Goal: Task Accomplishment & Management: Use online tool/utility

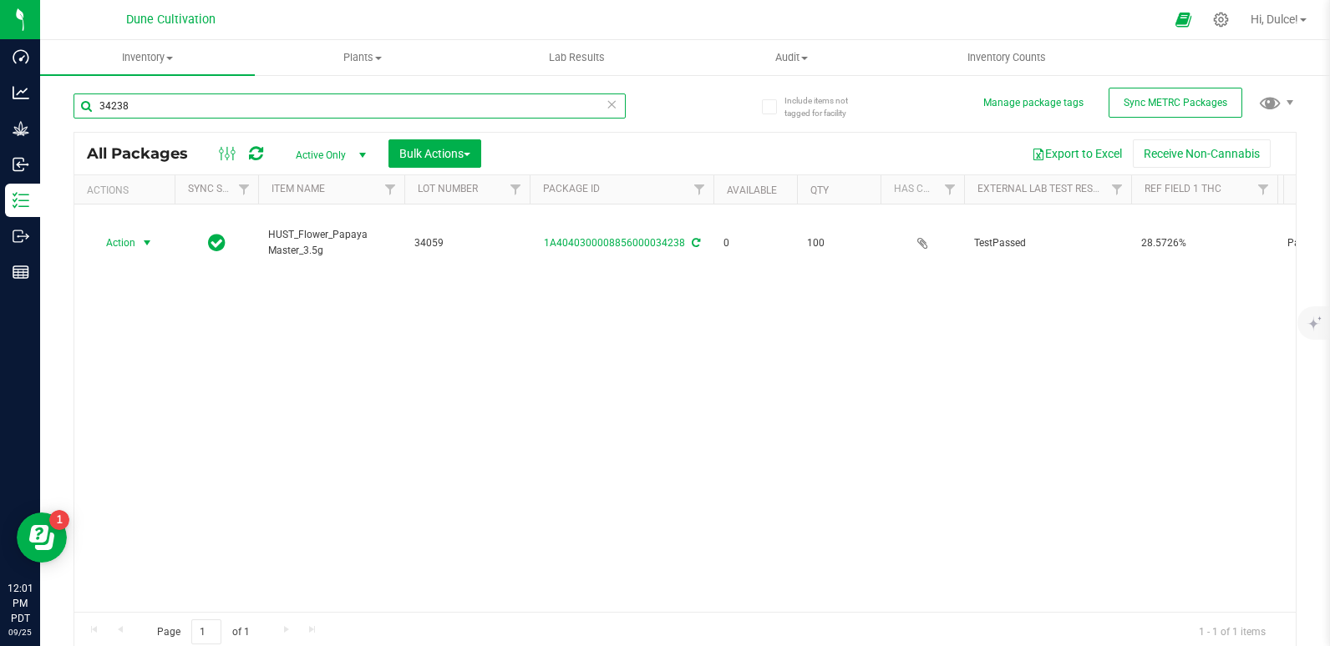
click at [438, 101] on input "34238" at bounding box center [349, 106] width 552 height 25
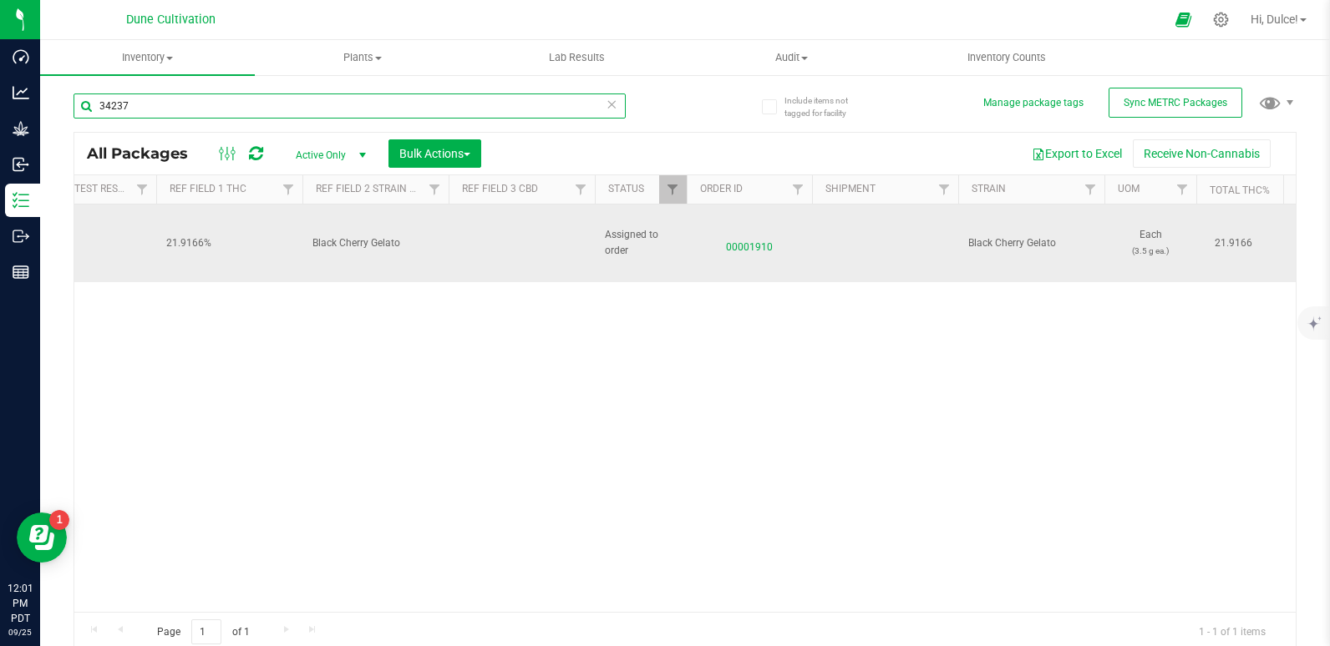
scroll to position [0, 985]
type input "34237"
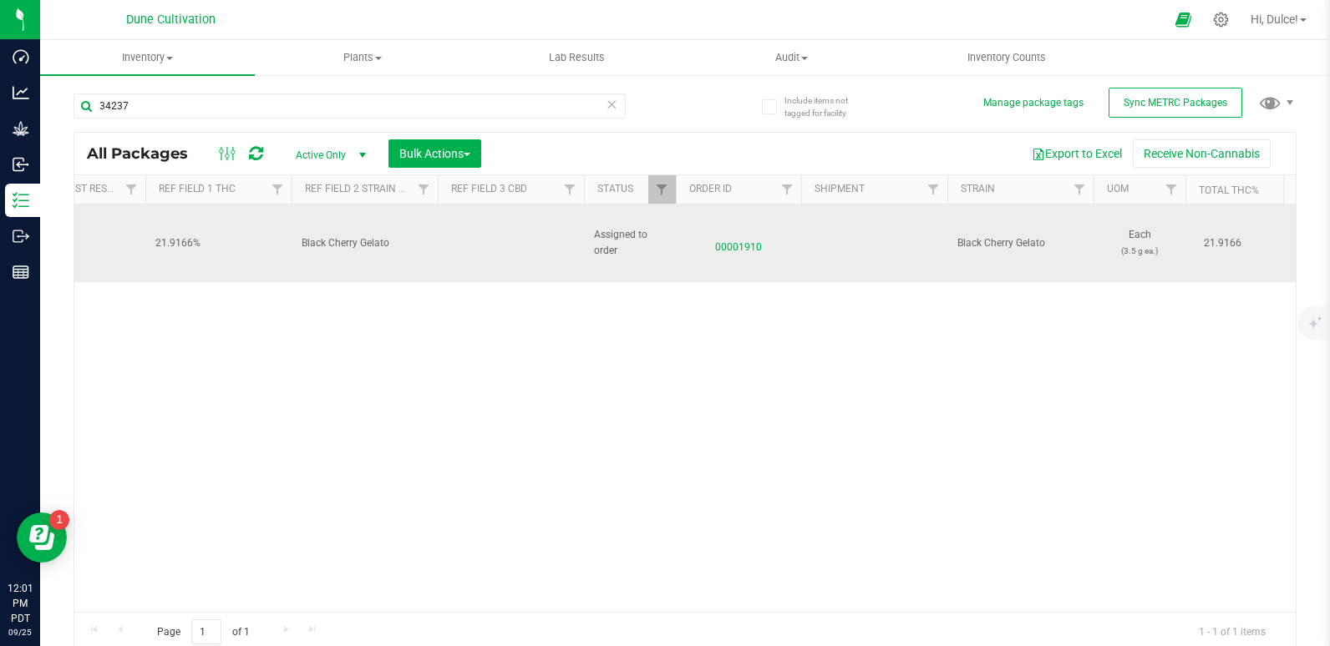
click at [751, 233] on span "00001910" at bounding box center [738, 243] width 105 height 24
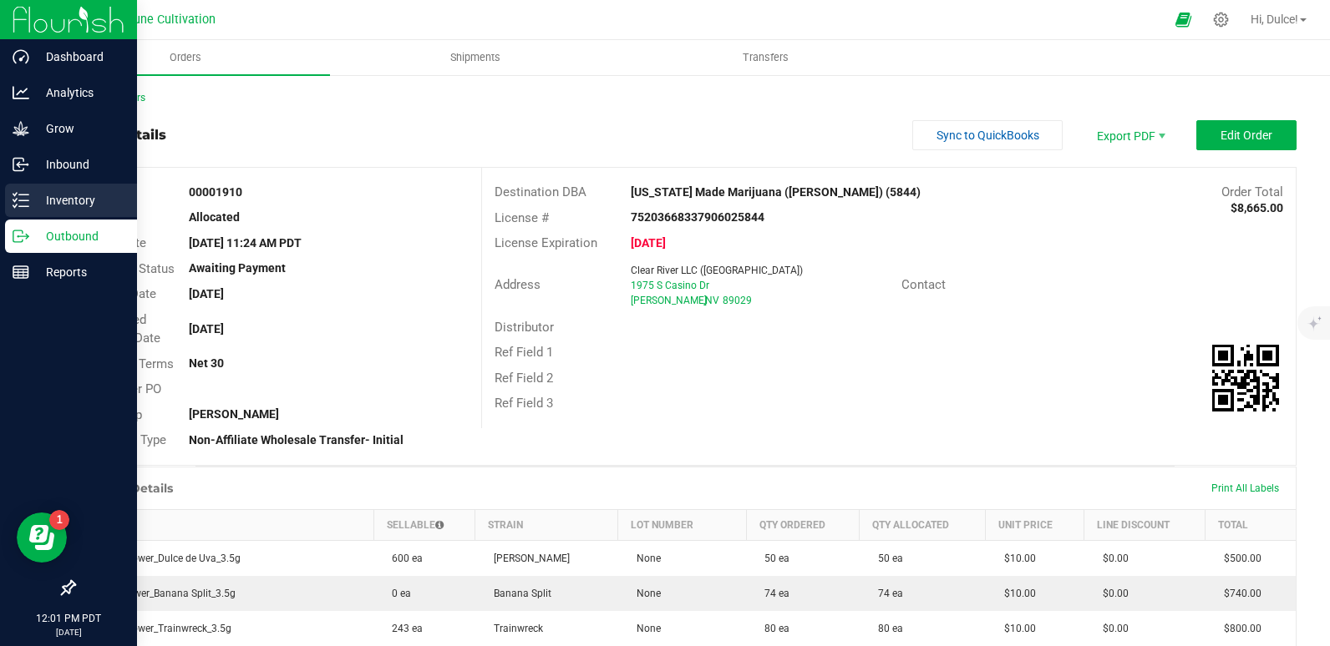
click at [16, 202] on icon at bounding box center [21, 200] width 17 height 17
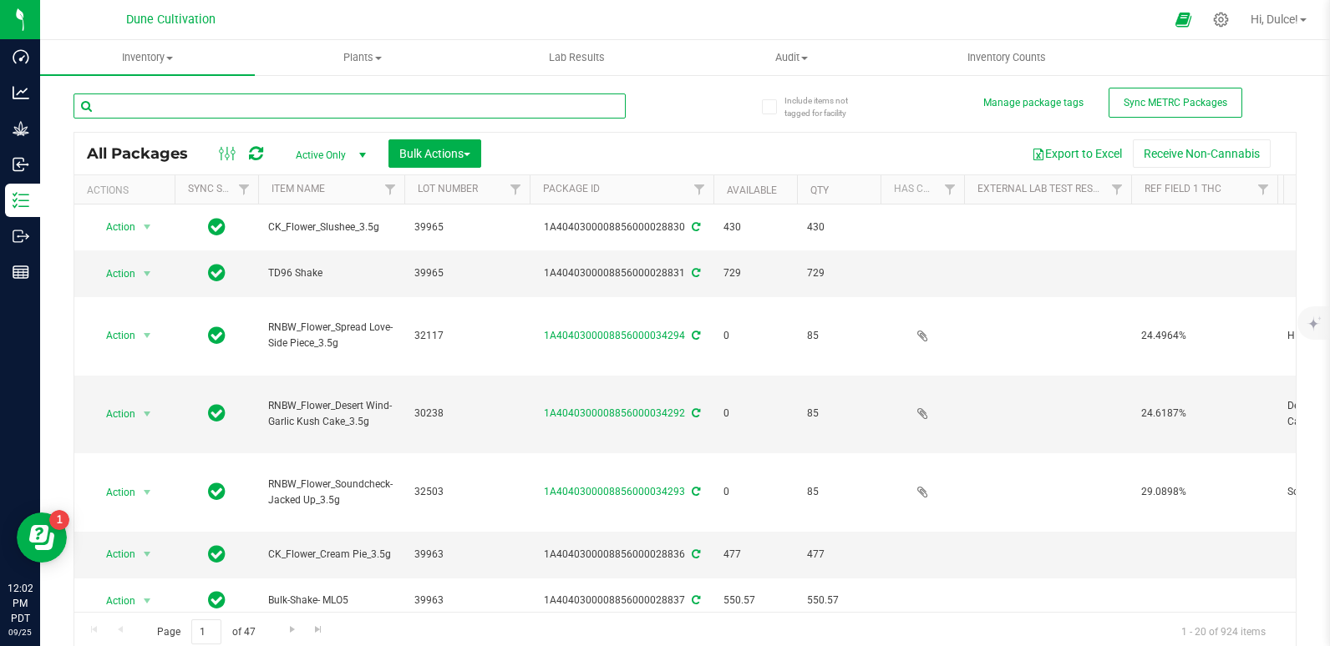
click at [210, 111] on input "text" at bounding box center [349, 106] width 552 height 25
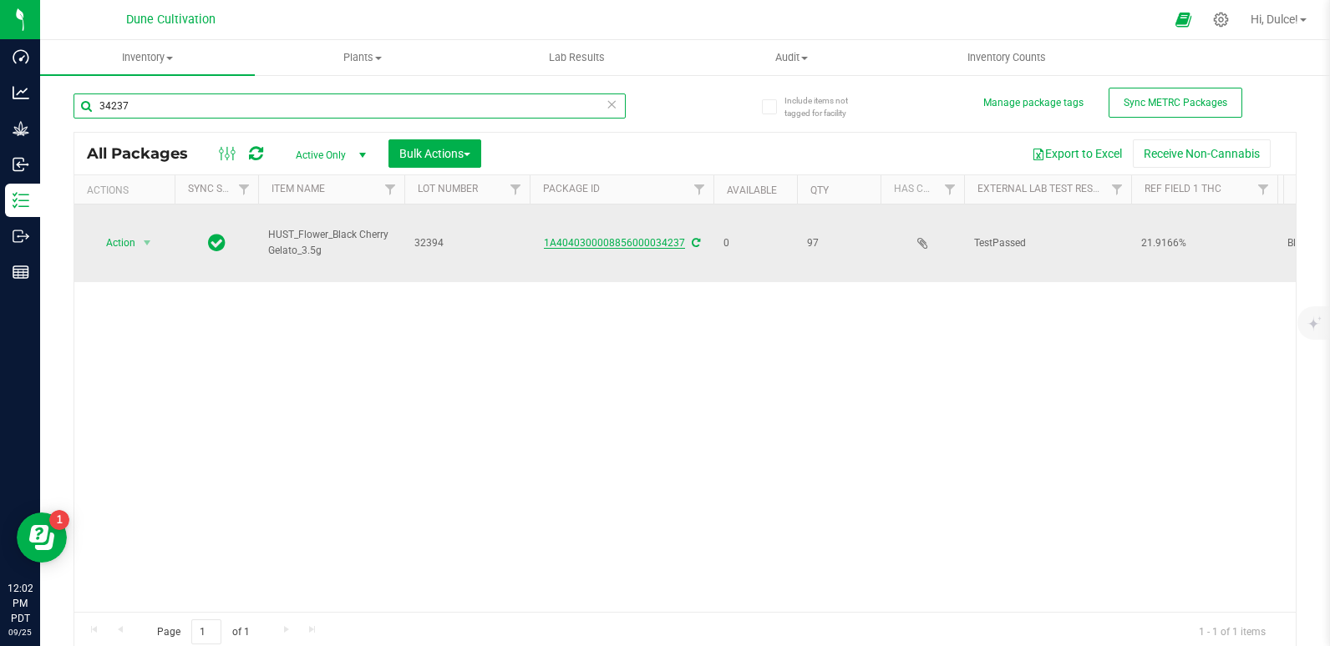
type input "34237"
click at [571, 237] on link "1A4040300008856000034237" at bounding box center [614, 243] width 141 height 12
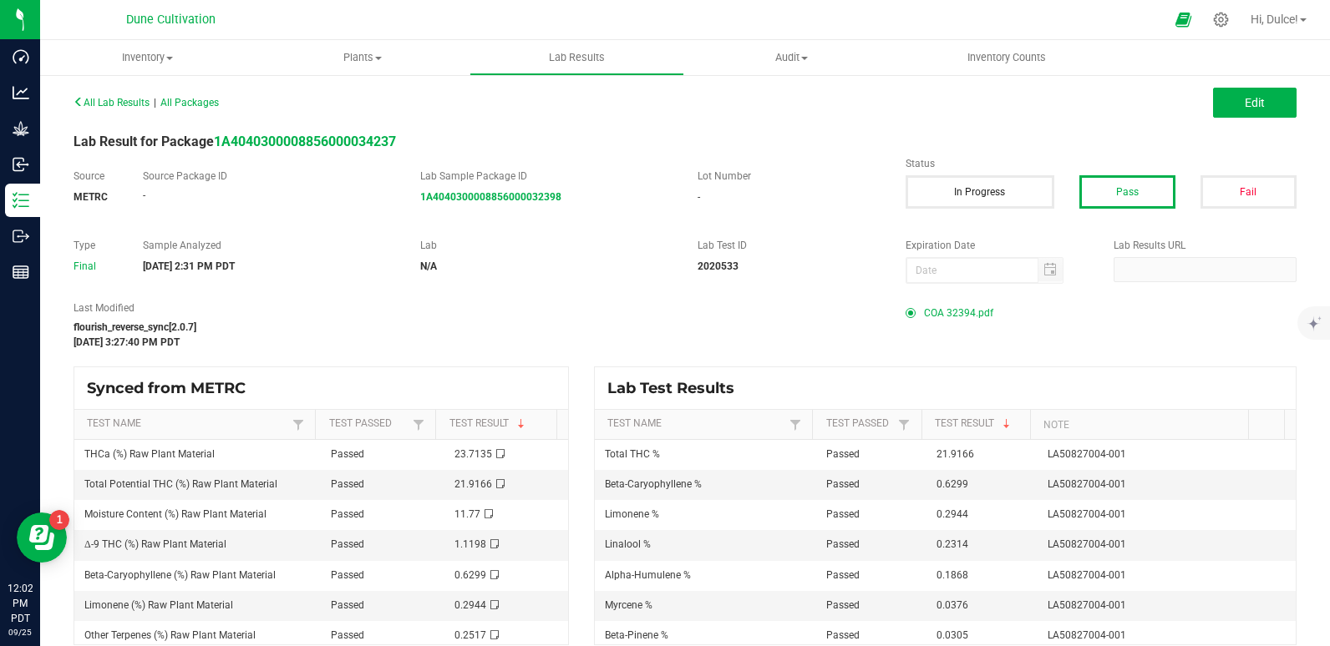
click at [952, 304] on span "COA 32394.pdf" at bounding box center [958, 313] width 69 height 25
click at [924, 312] on span "COA 32394.pdf" at bounding box center [958, 313] width 69 height 25
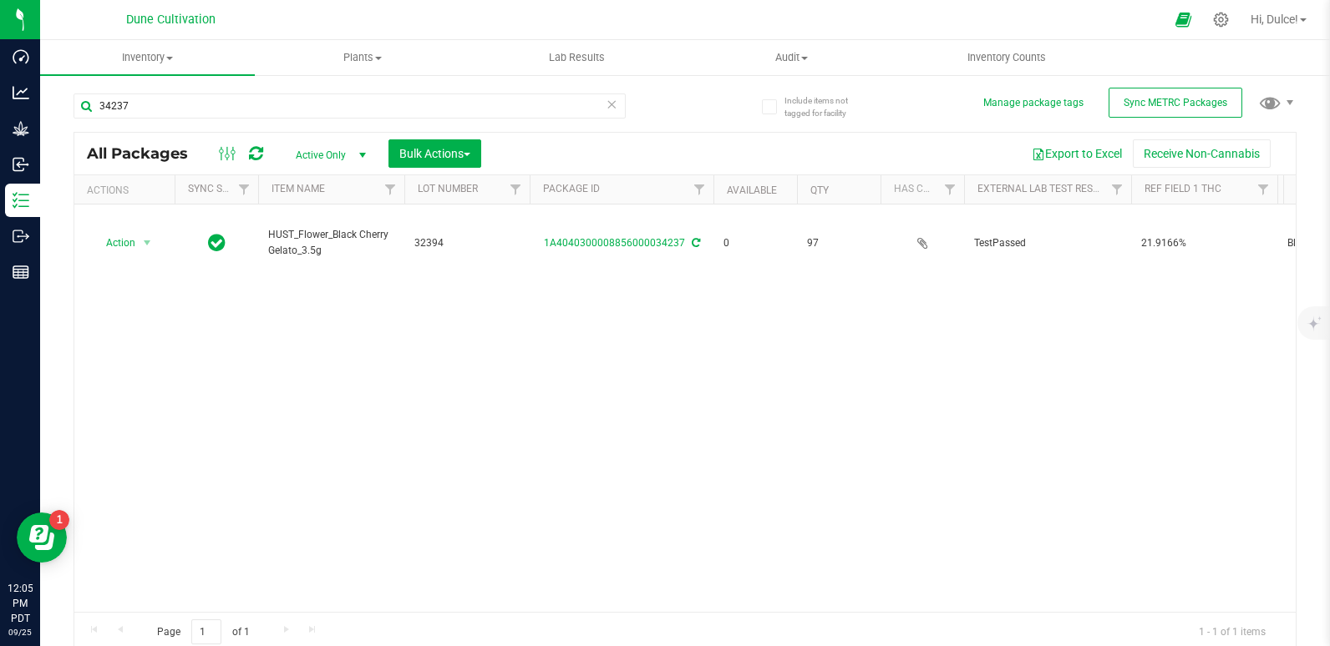
click at [402, 119] on div "34237" at bounding box center [349, 113] width 552 height 38
click at [408, 113] on input "34237" at bounding box center [349, 106] width 552 height 25
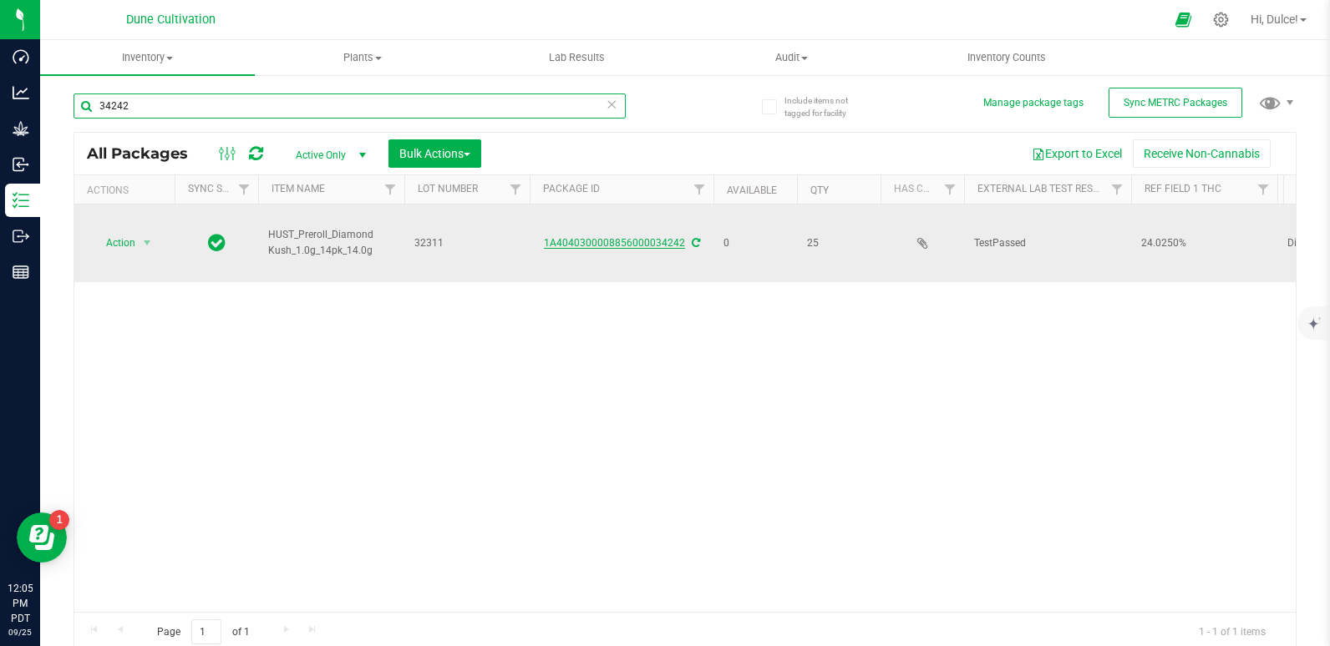
type input "34242"
click at [645, 237] on link "1A4040300008856000034242" at bounding box center [614, 243] width 141 height 12
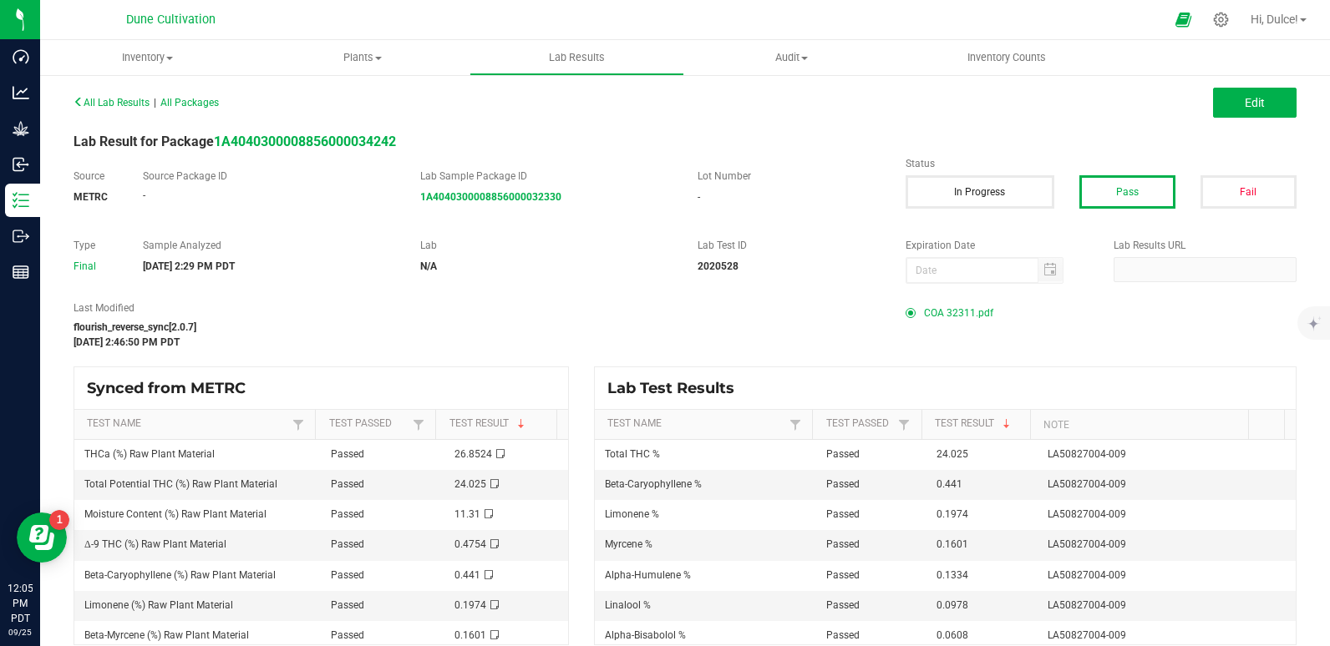
click at [960, 313] on span "COA 32311.pdf" at bounding box center [958, 313] width 69 height 25
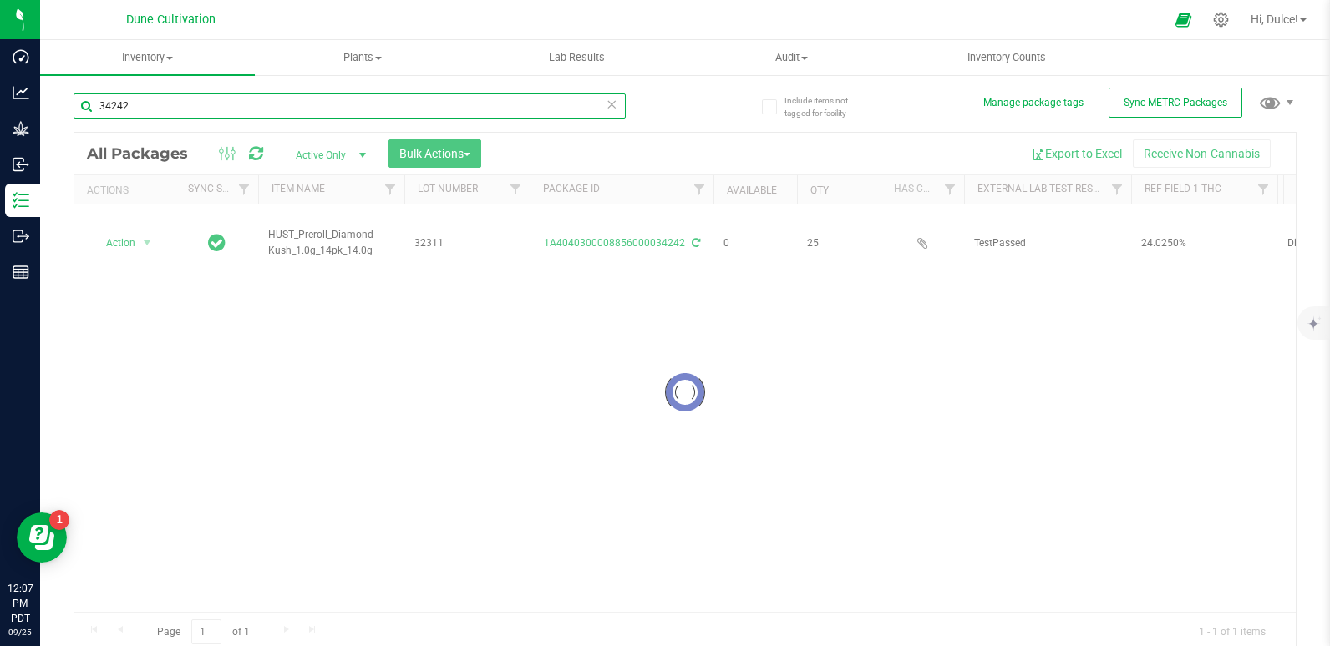
click at [224, 116] on input "34242" at bounding box center [349, 106] width 552 height 25
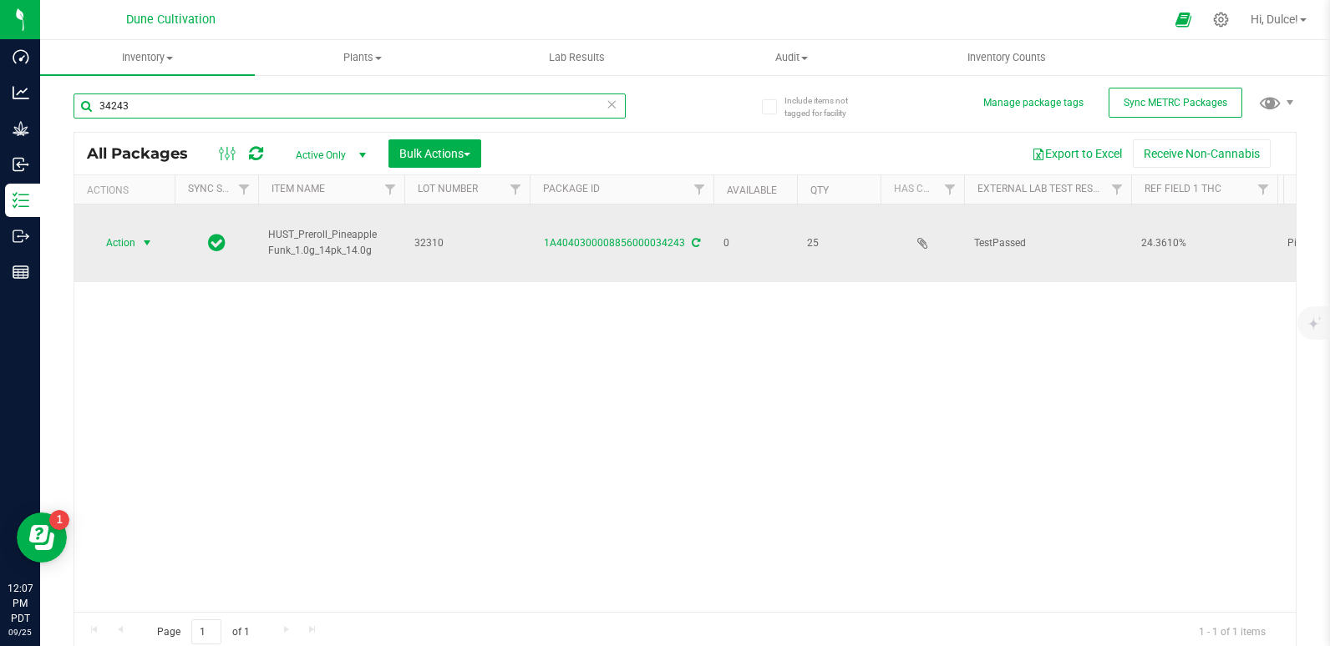
type input "34243"
click at [116, 236] on span "Action" at bounding box center [113, 242] width 45 height 23
click at [133, 231] on span "Action" at bounding box center [113, 242] width 45 height 23
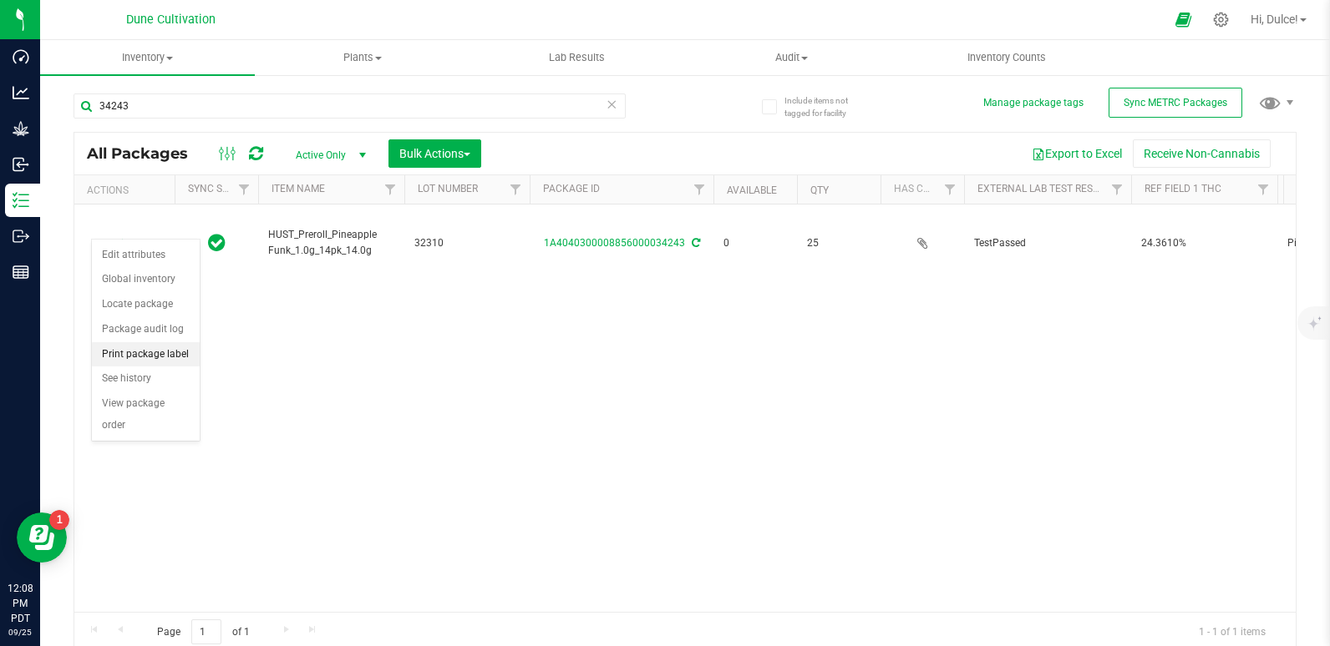
click at [152, 360] on li "Print package label" at bounding box center [146, 354] width 108 height 25
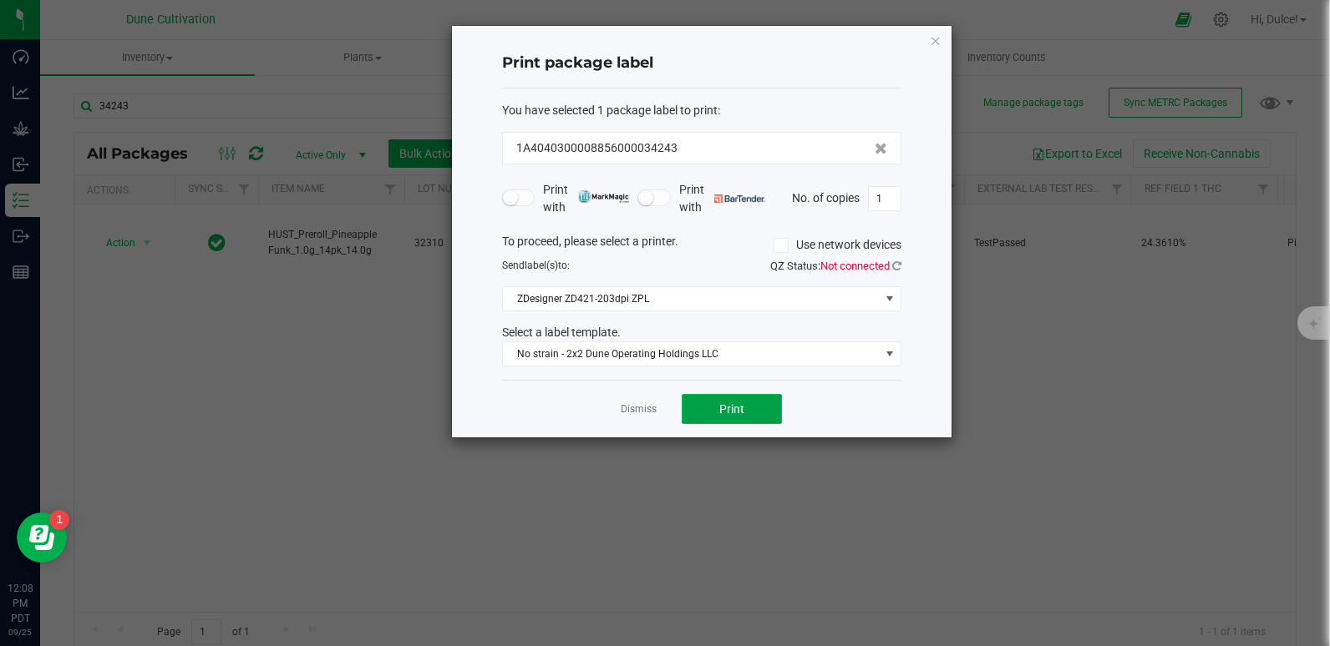
click at [718, 408] on button "Print" at bounding box center [731, 409] width 100 height 30
click at [933, 30] on icon "button" at bounding box center [936, 40] width 12 height 20
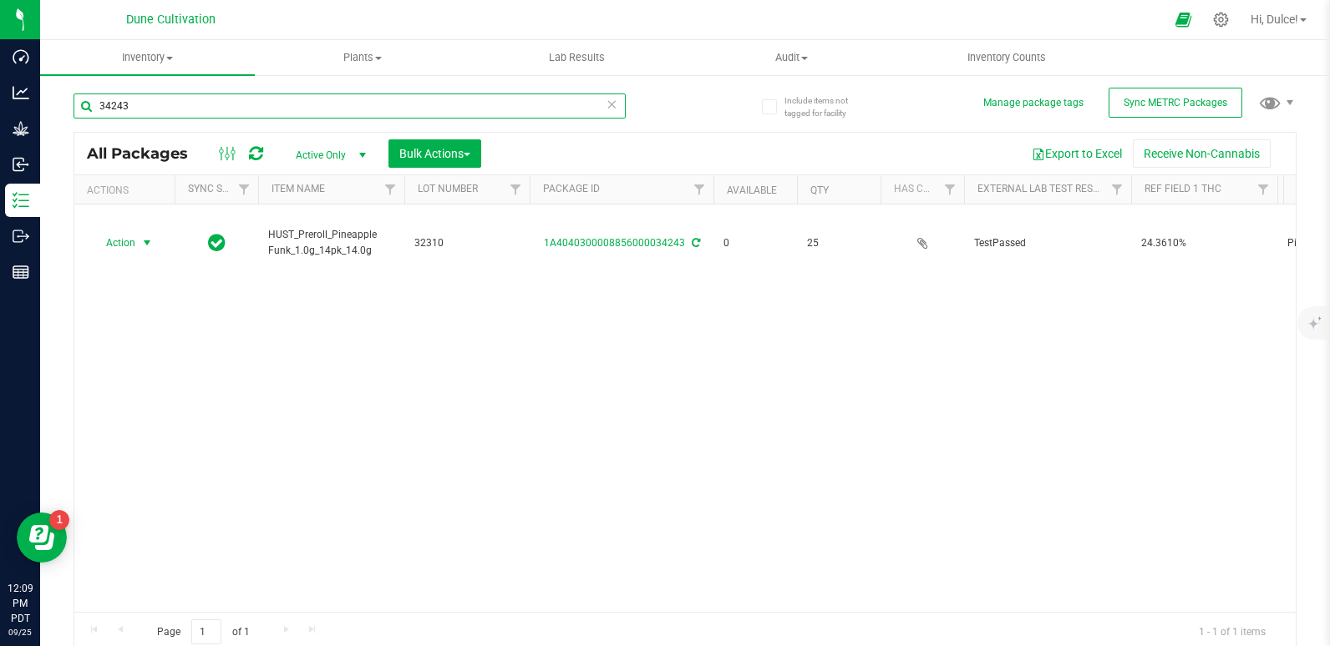
click at [293, 106] on input "34243" at bounding box center [349, 106] width 552 height 25
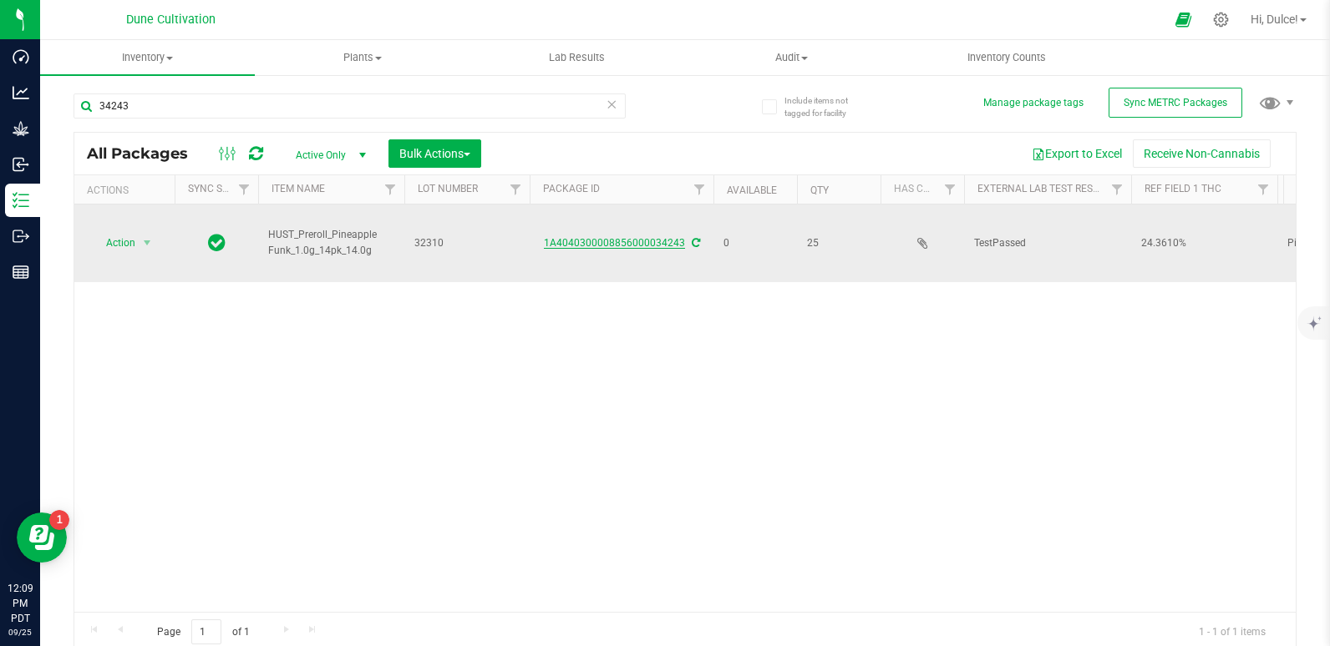
click at [626, 237] on link "1A4040300008856000034243" at bounding box center [614, 243] width 141 height 12
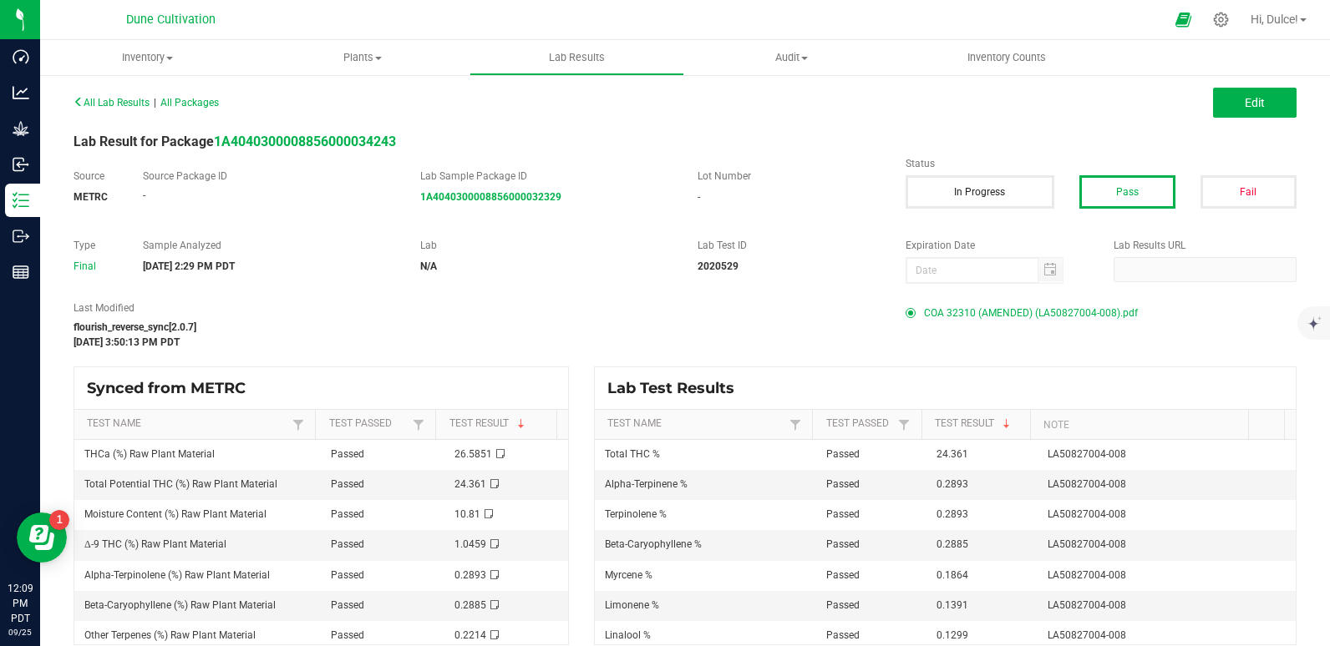
click at [1011, 309] on span "COA 32310 (AMENDED) (LA50827004-008).pdf" at bounding box center [1031, 313] width 214 height 25
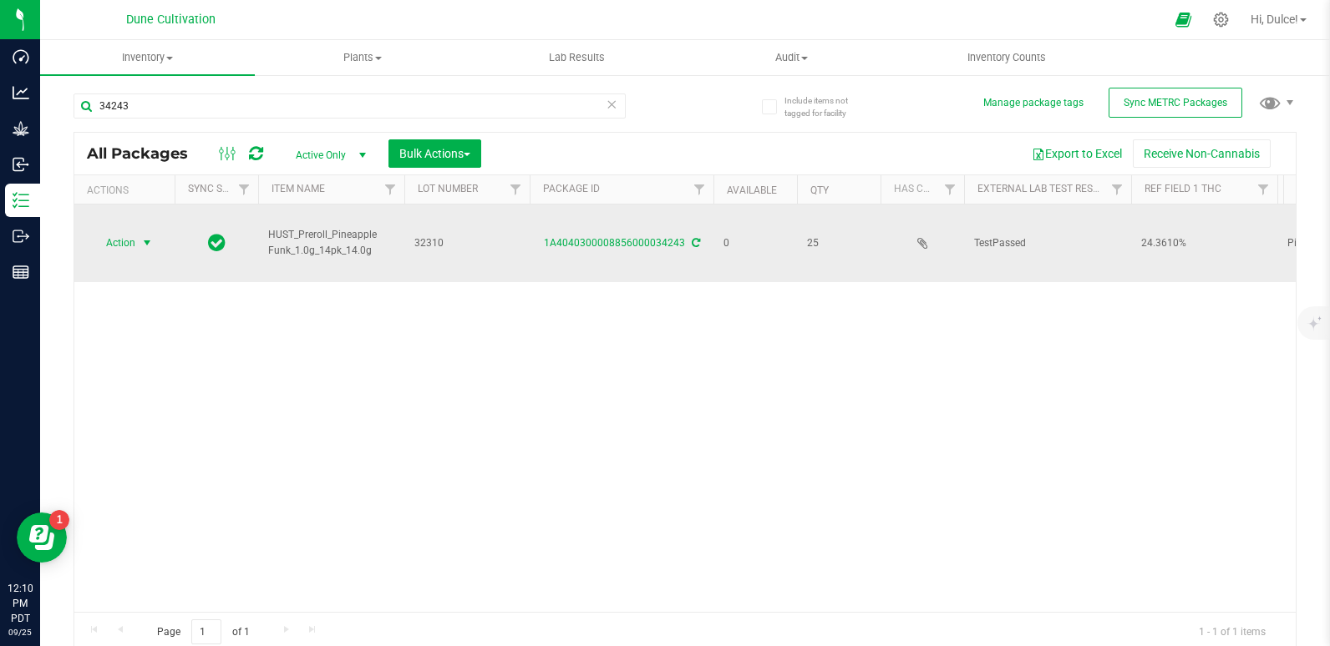
click at [102, 231] on span "Action" at bounding box center [113, 242] width 45 height 23
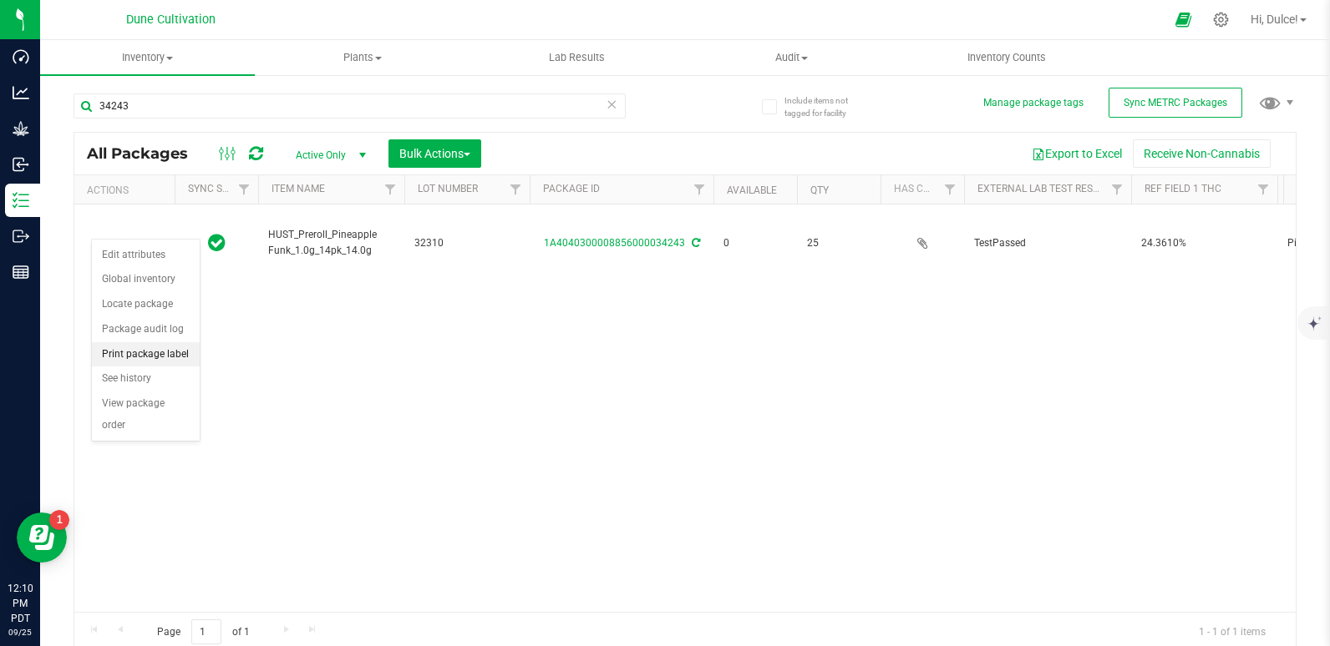
click at [139, 350] on li "Print package label" at bounding box center [146, 354] width 108 height 25
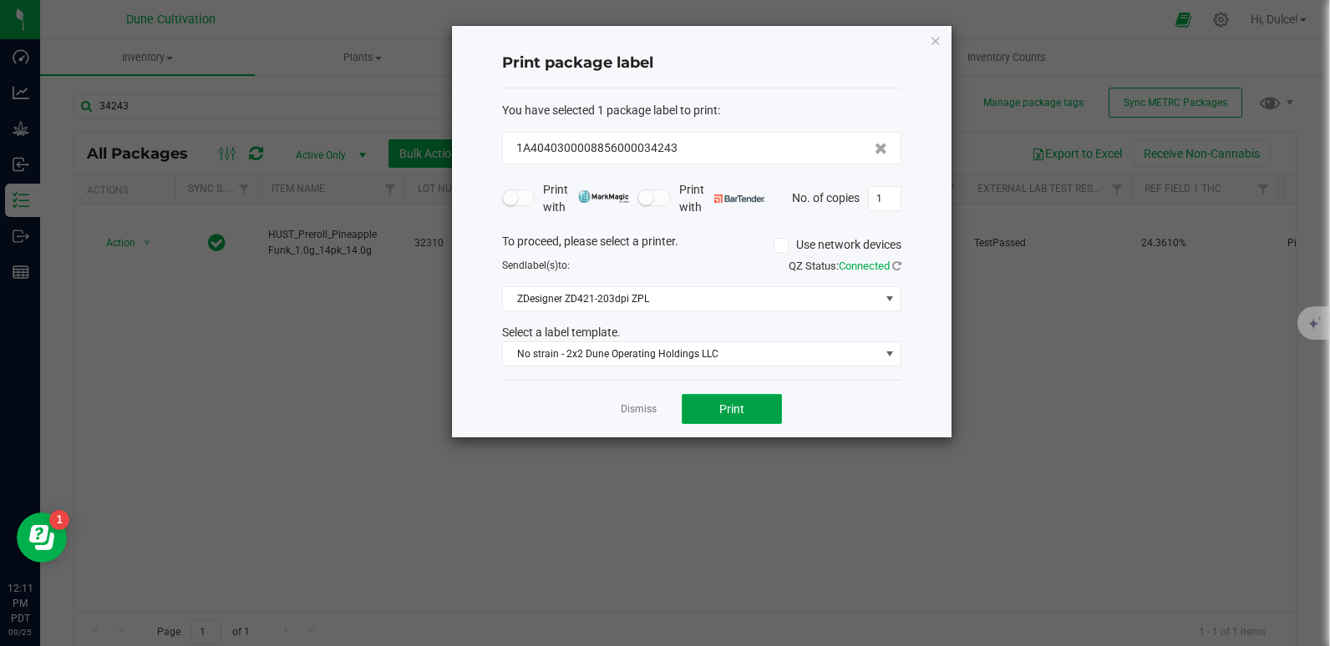
click at [765, 408] on button "Print" at bounding box center [731, 409] width 100 height 30
click at [932, 39] on icon "button" at bounding box center [936, 40] width 12 height 20
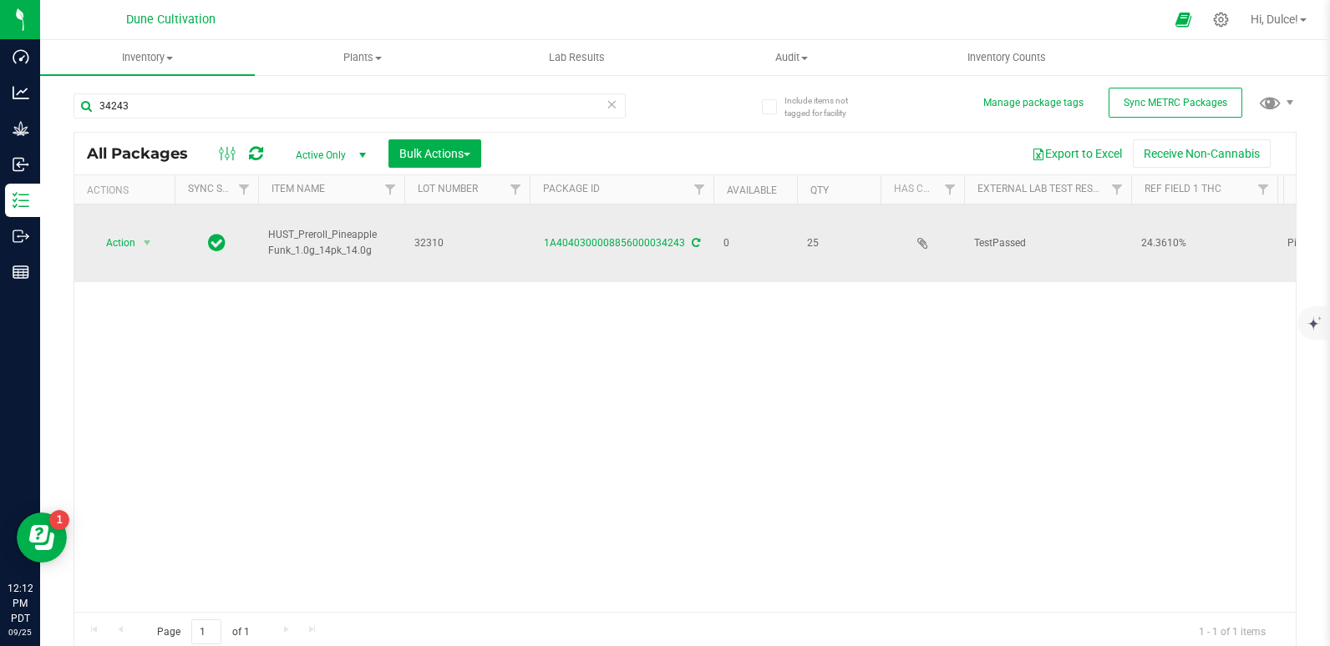
click at [199, 209] on td at bounding box center [217, 244] width 84 height 78
click at [127, 231] on span "Action" at bounding box center [113, 242] width 45 height 23
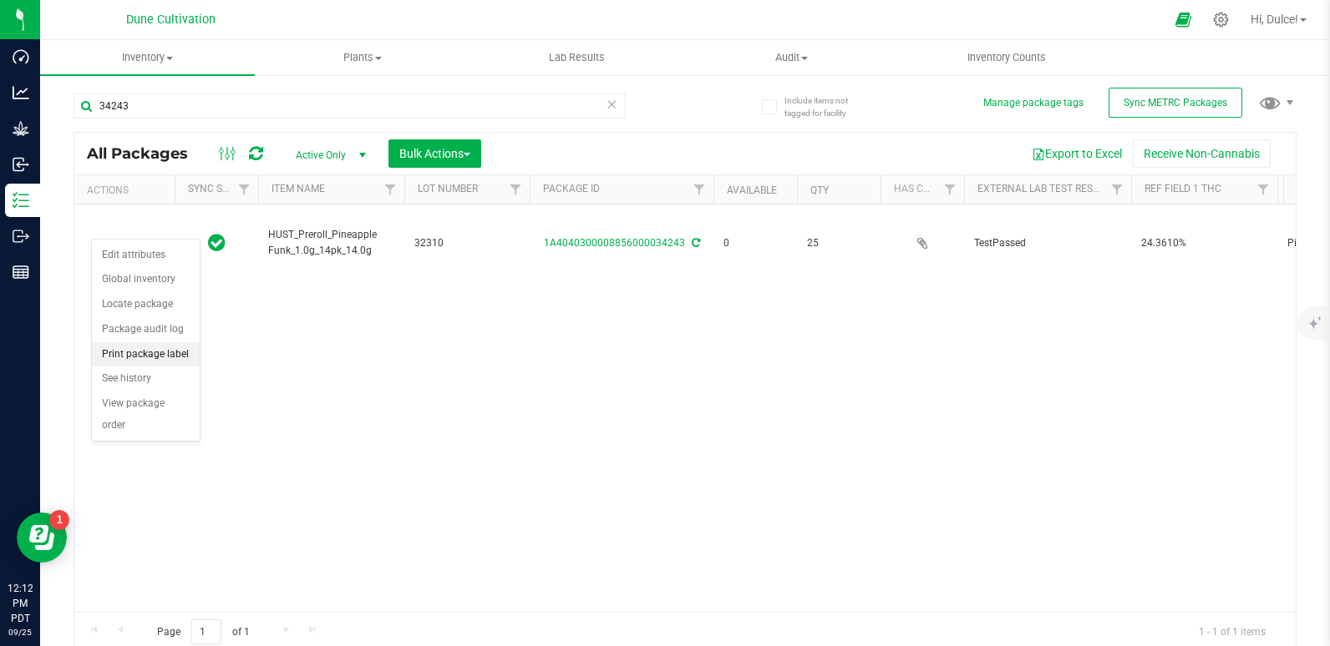
click at [155, 343] on li "Print package label" at bounding box center [146, 354] width 108 height 25
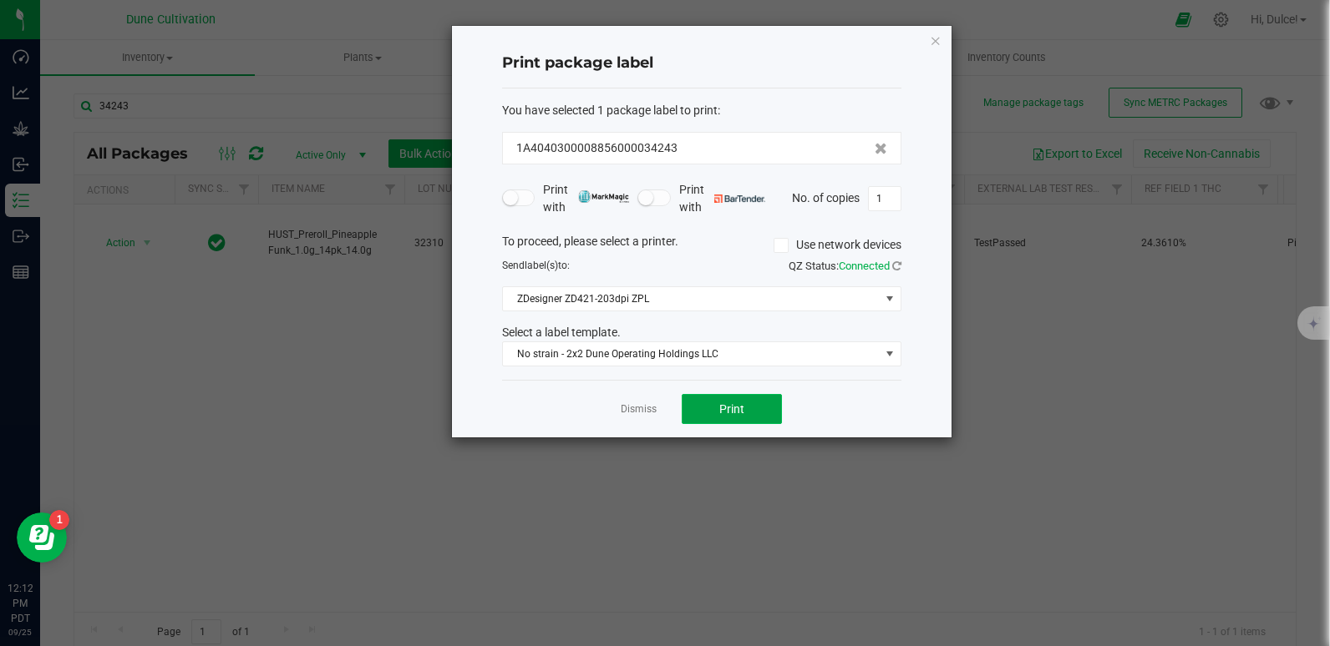
click at [742, 394] on button "Print" at bounding box center [731, 409] width 100 height 30
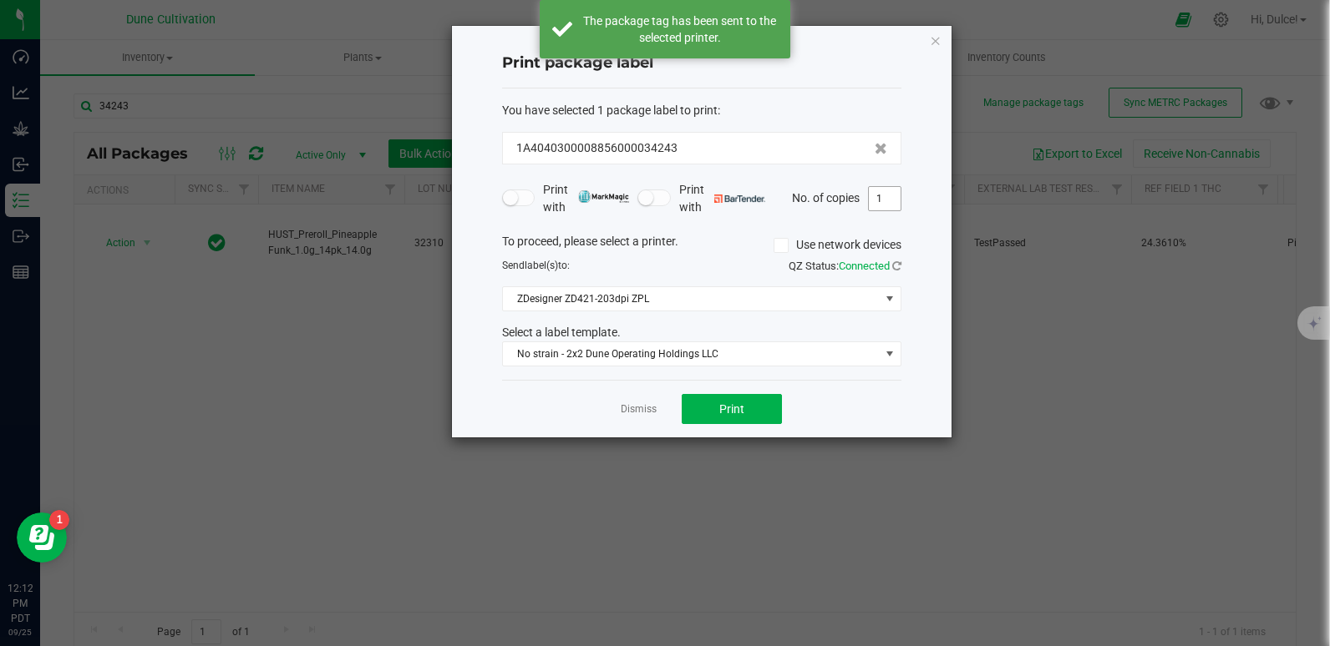
click at [894, 191] on input "1" at bounding box center [885, 198] width 32 height 23
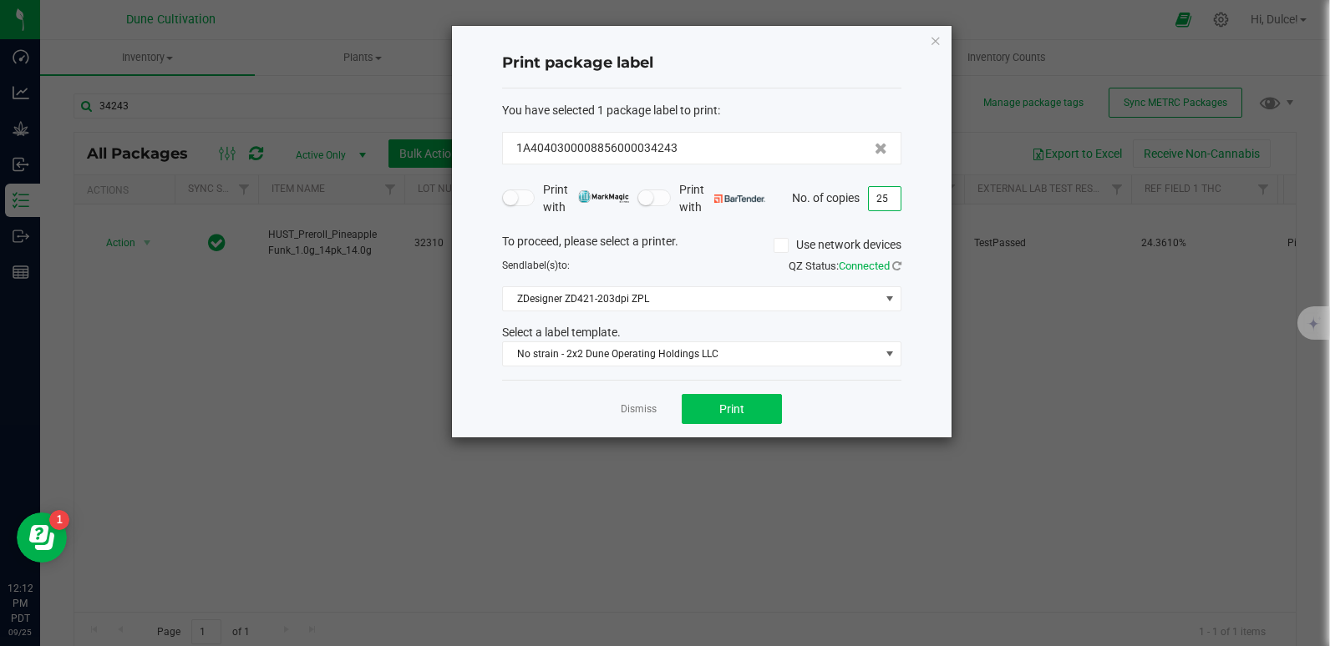
type input "25"
click at [714, 417] on button "Print" at bounding box center [731, 409] width 100 height 30
click at [931, 44] on icon "button" at bounding box center [936, 40] width 12 height 20
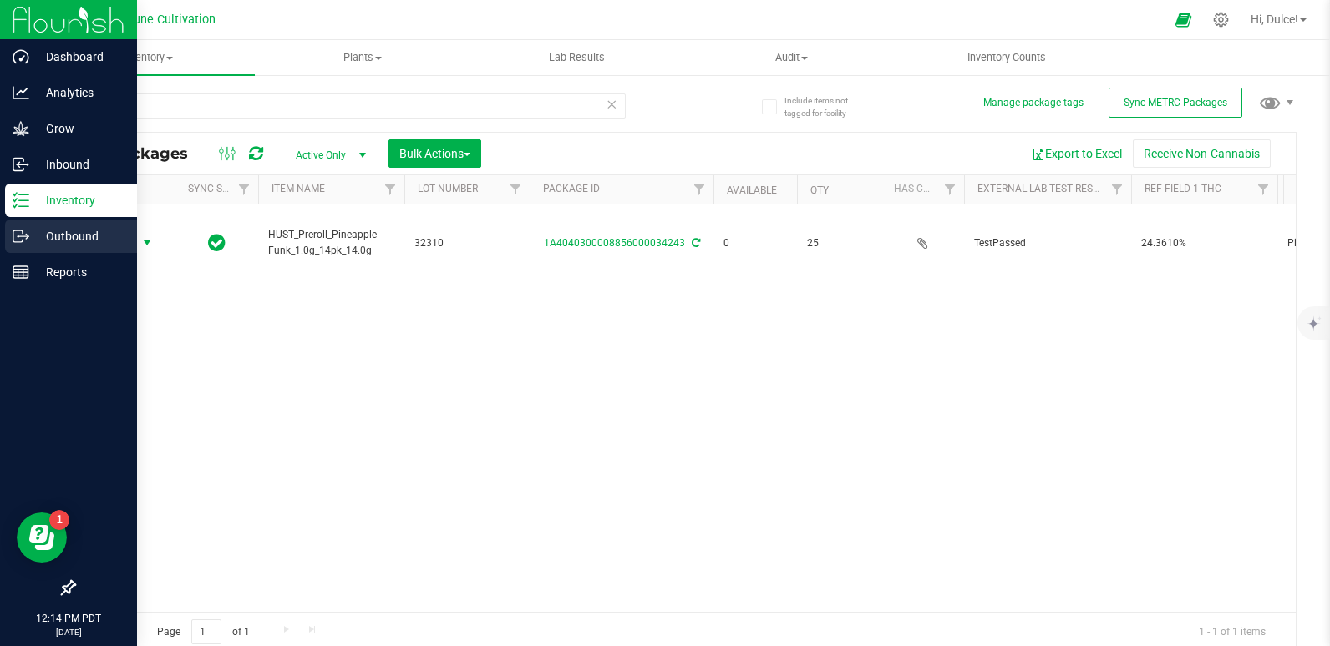
click at [28, 238] on icon at bounding box center [21, 236] width 17 height 17
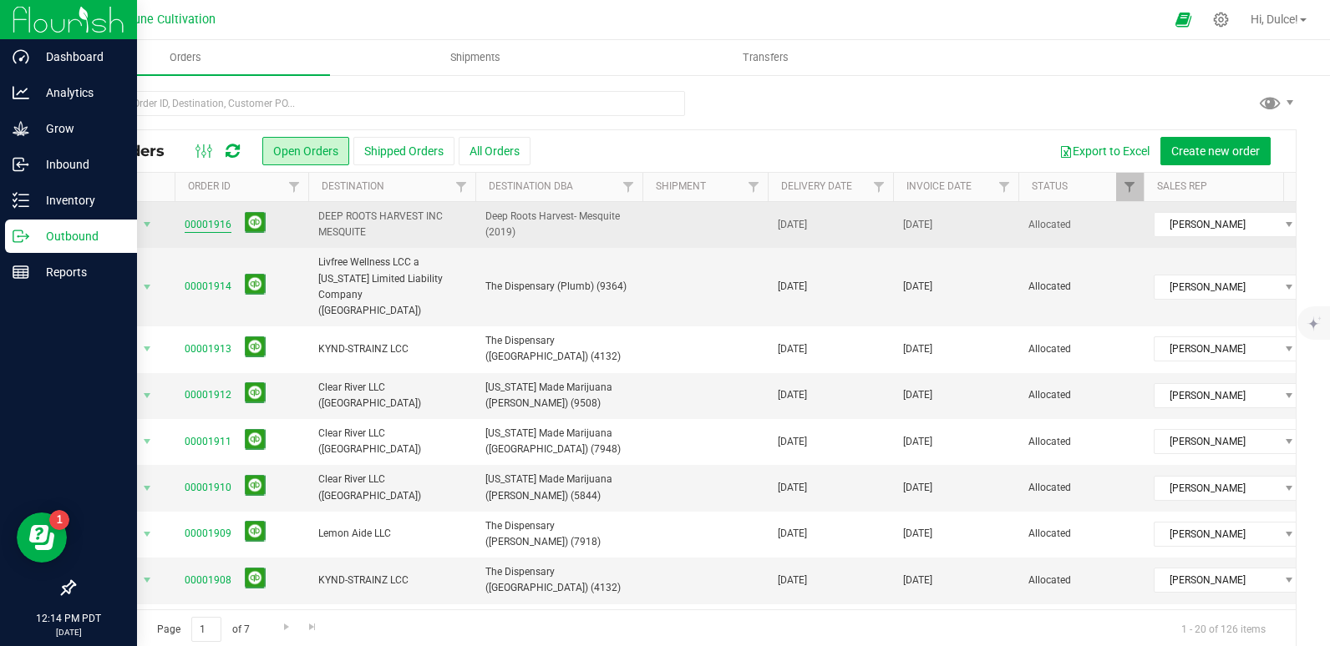
click at [213, 229] on link "00001916" at bounding box center [208, 225] width 47 height 16
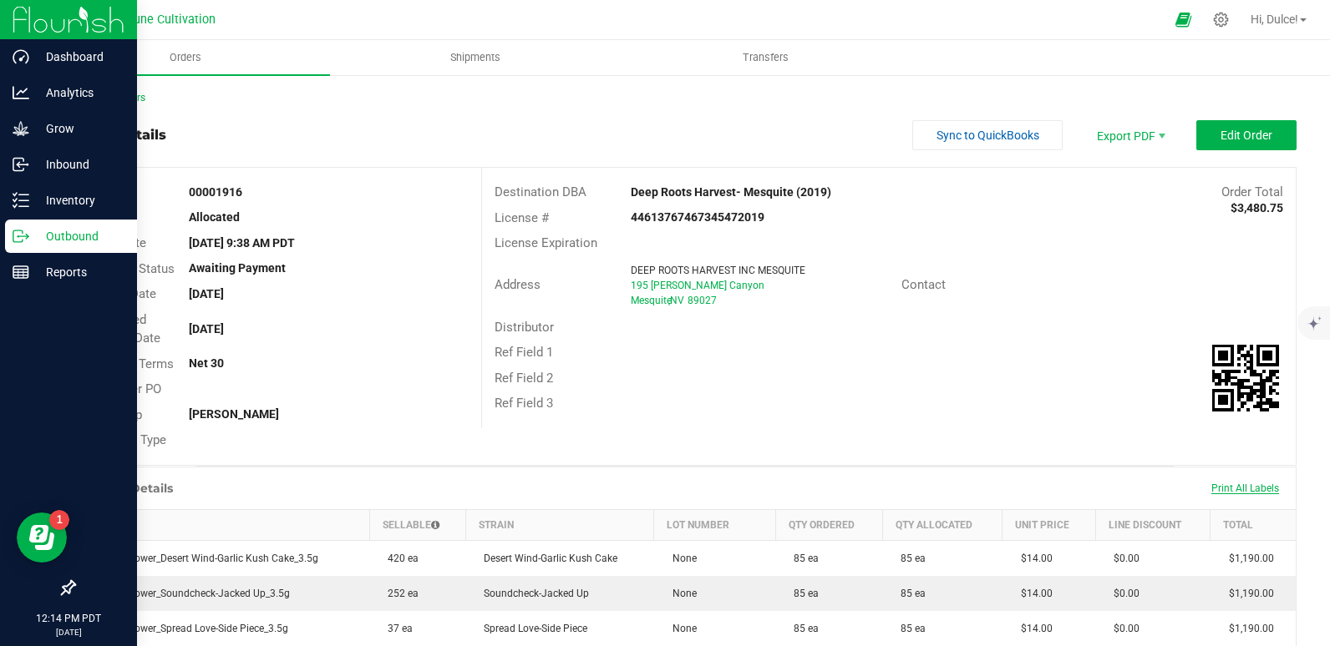
click at [1234, 487] on span "Print All Labels" at bounding box center [1245, 489] width 68 height 12
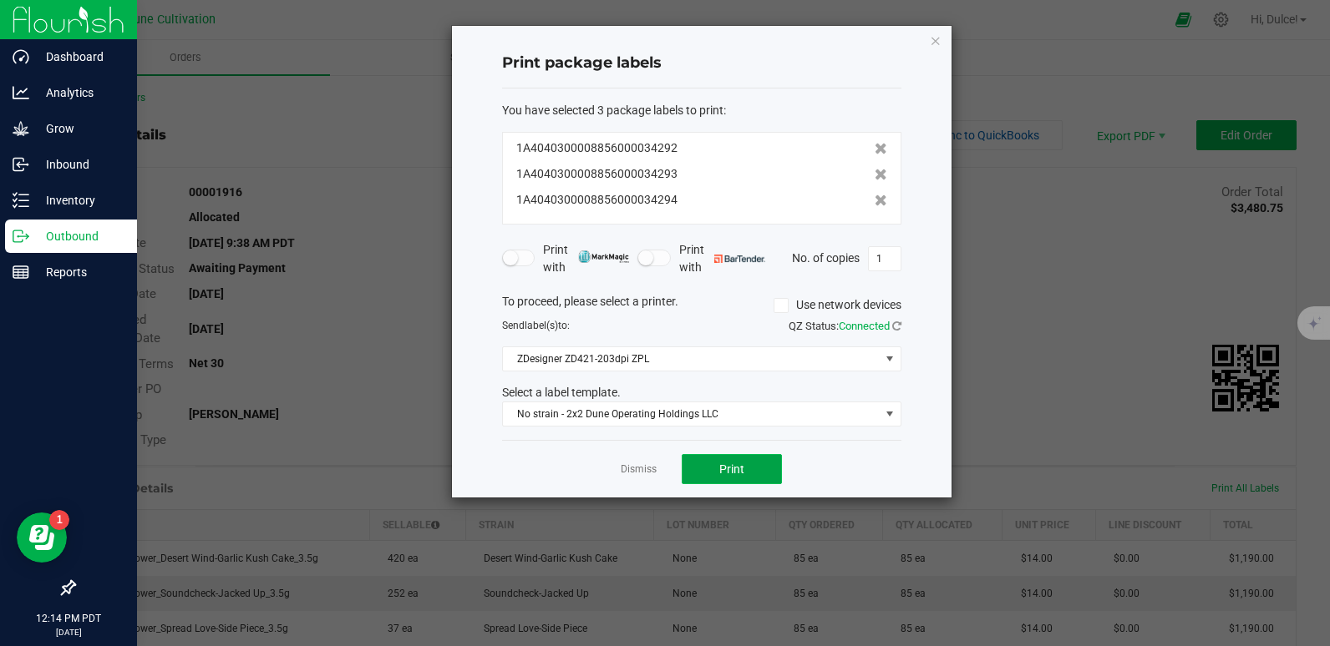
click at [718, 479] on button "Print" at bounding box center [731, 469] width 100 height 30
click at [940, 44] on icon "button" at bounding box center [936, 40] width 12 height 20
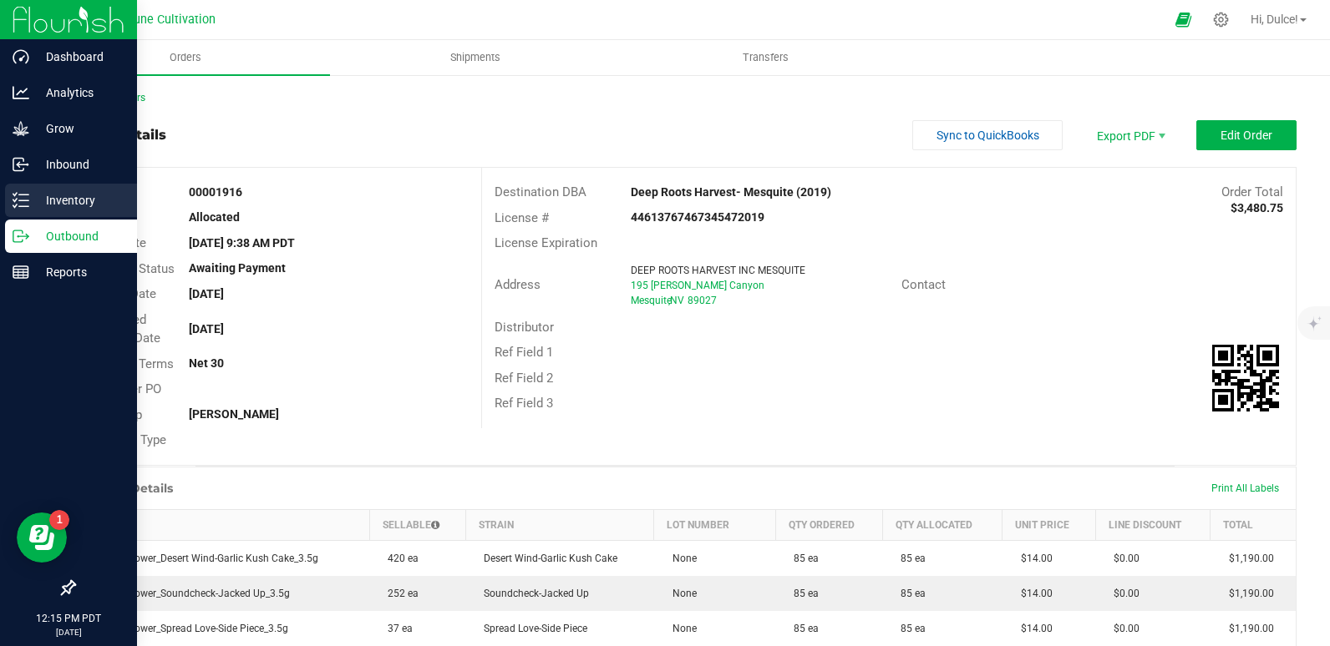
click at [13, 205] on icon at bounding box center [21, 200] width 17 height 17
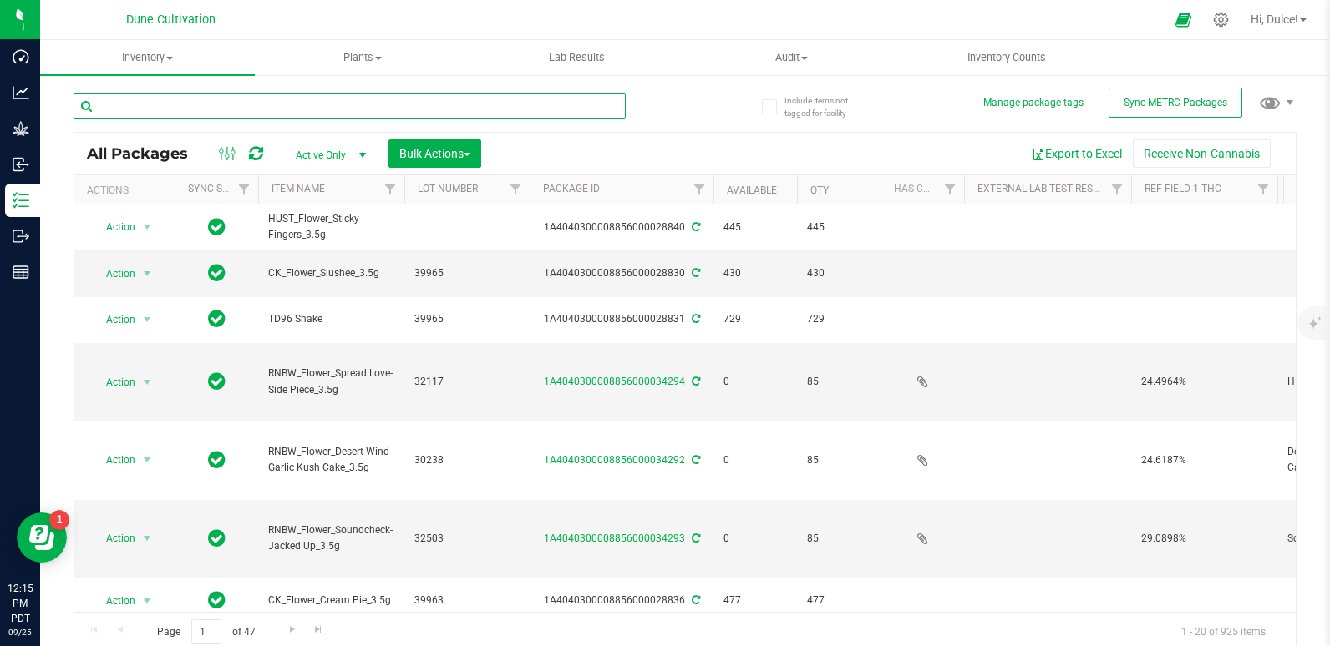
click at [401, 100] on input "text" at bounding box center [349, 106] width 552 height 25
click at [397, 112] on input "324292" at bounding box center [349, 106] width 552 height 25
type input "324292"
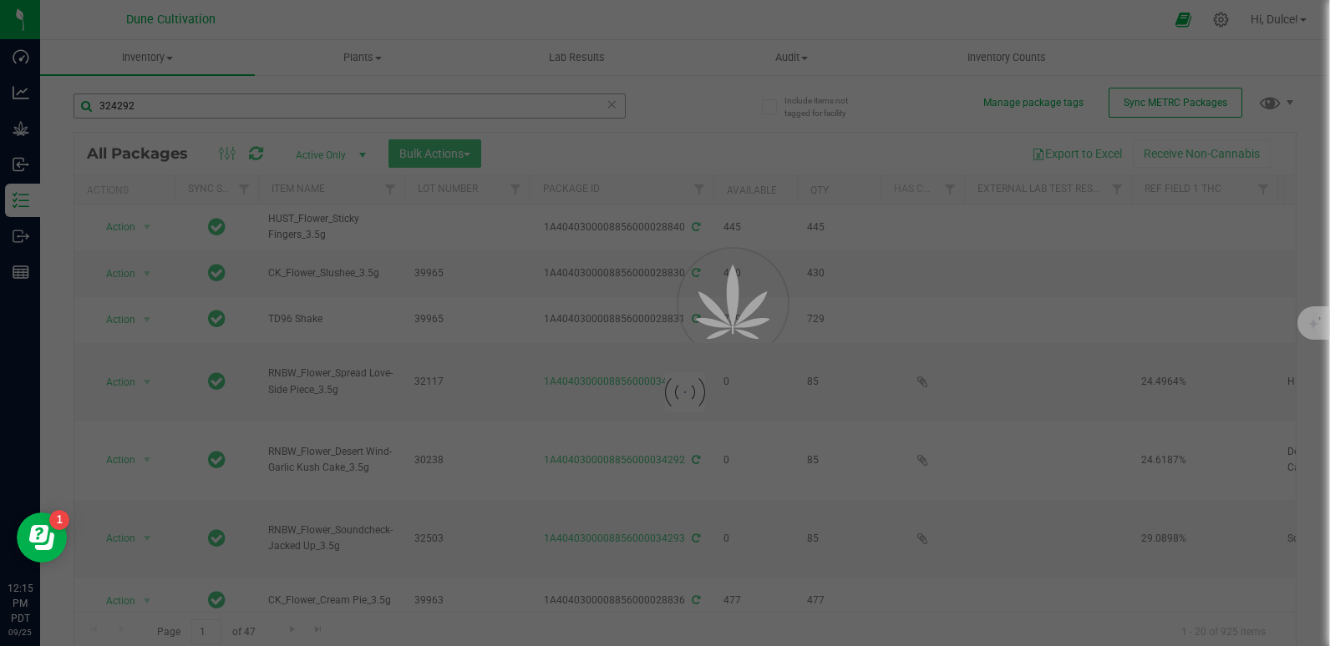
click at [397, 112] on div at bounding box center [665, 323] width 1330 height 646
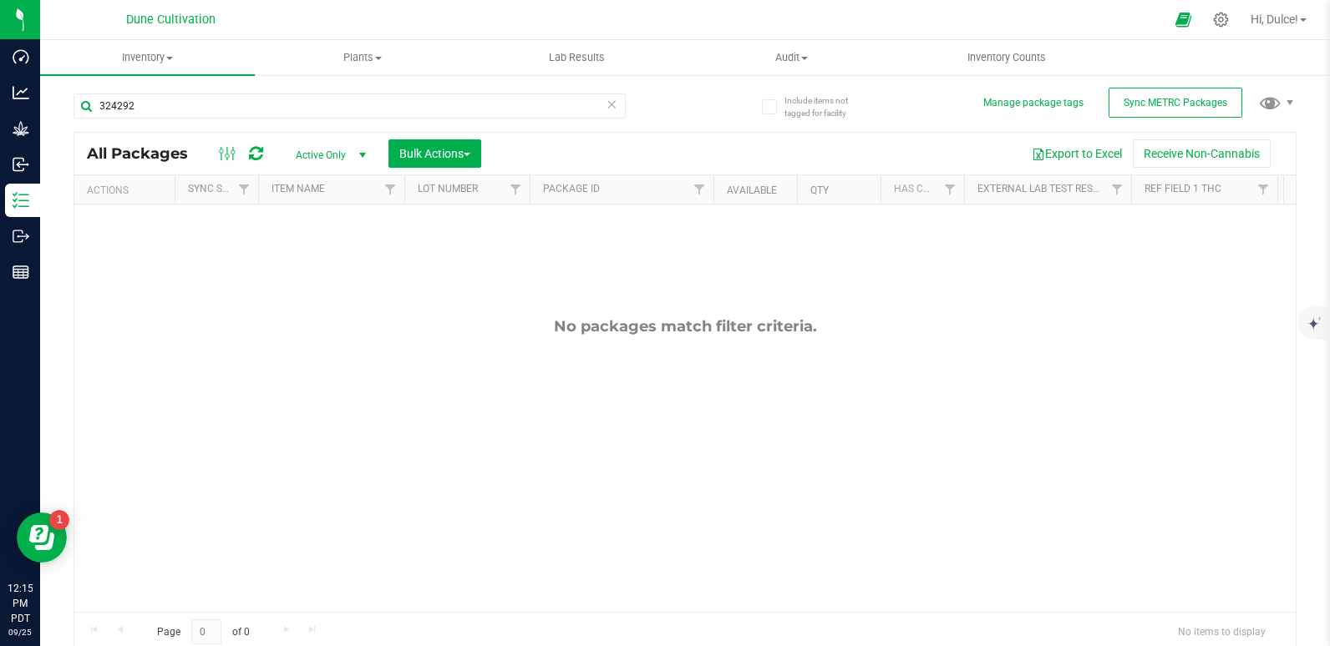
click at [606, 106] on icon at bounding box center [612, 104] width 12 height 20
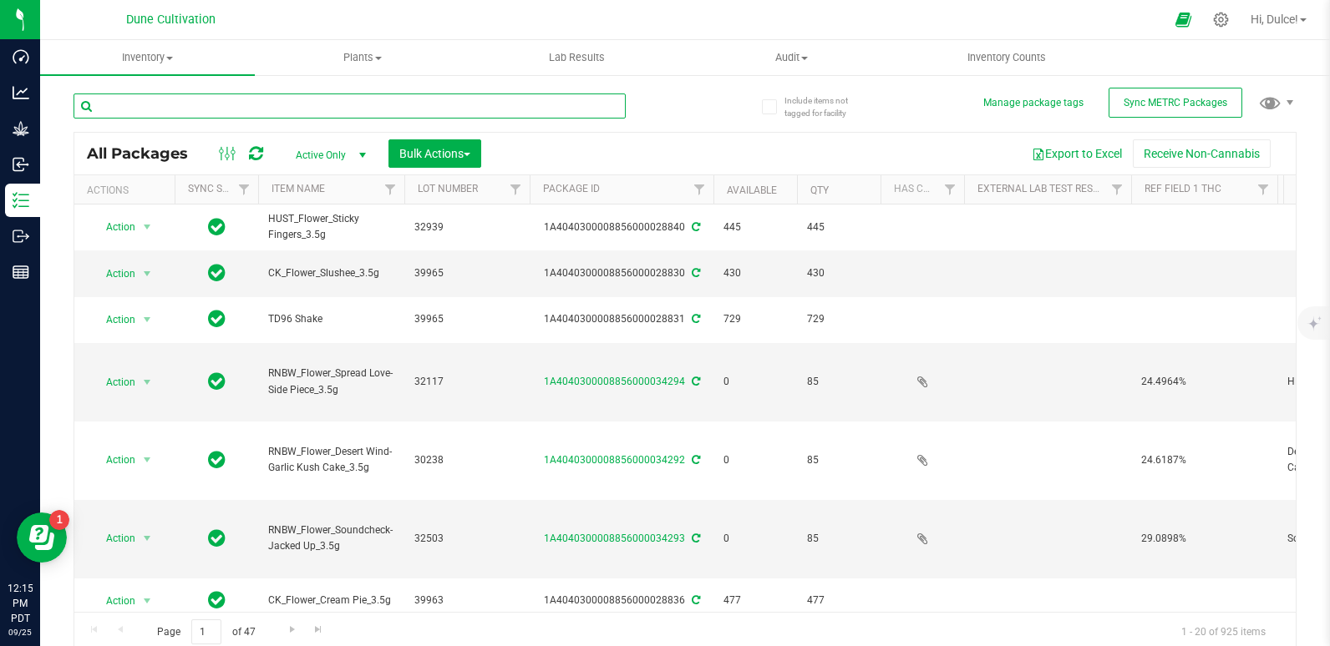
click at [546, 104] on input "text" at bounding box center [349, 106] width 552 height 25
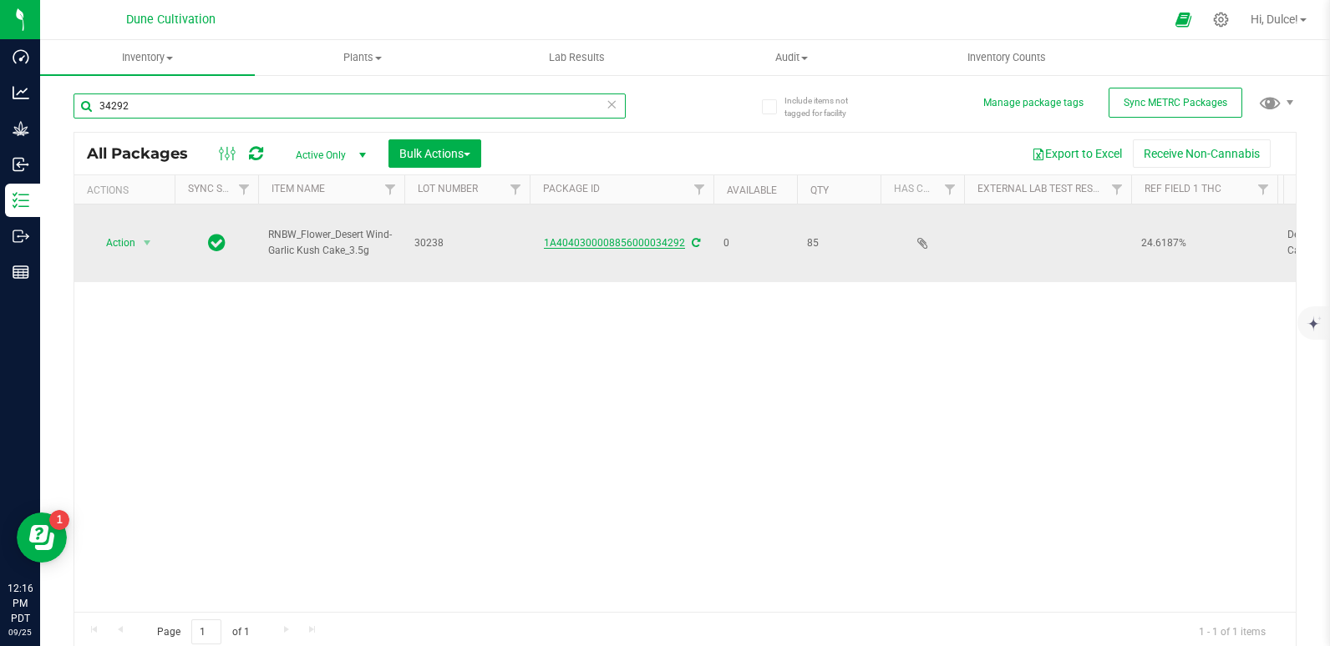
type input "34292"
click at [634, 237] on link "1A4040300008856000034292" at bounding box center [614, 243] width 141 height 12
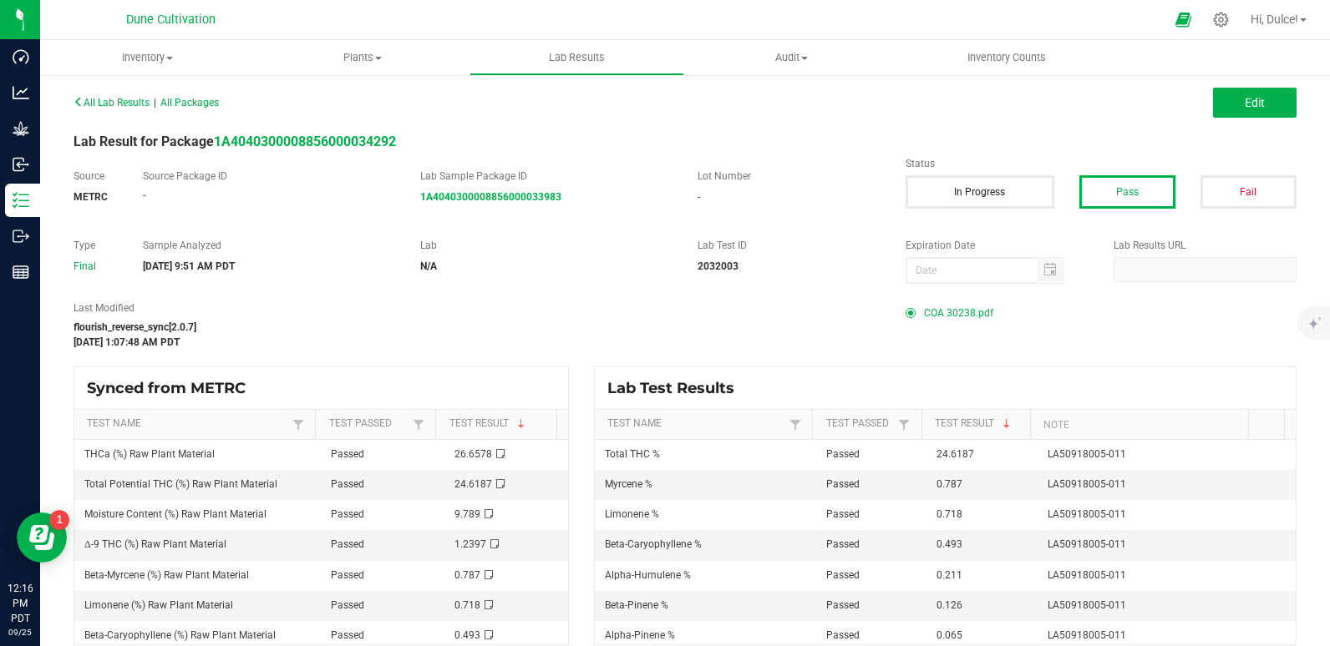
click at [942, 307] on span "COA 30238.pdf" at bounding box center [958, 313] width 69 height 25
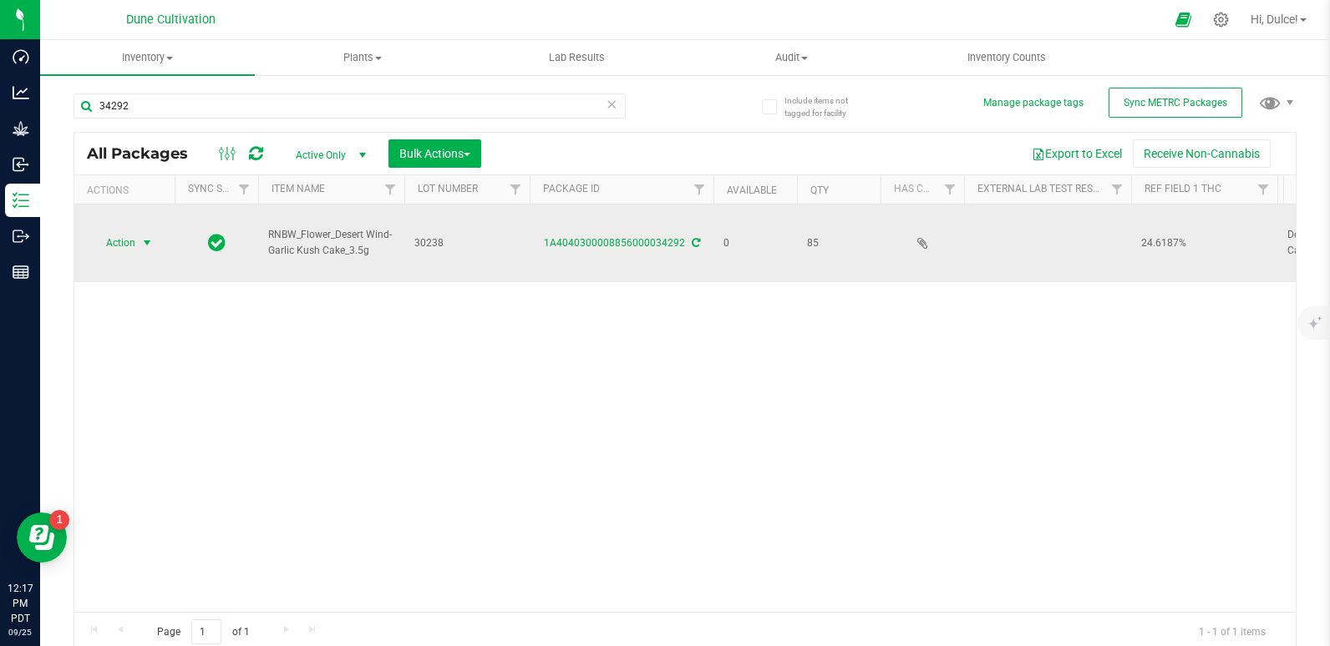
click at [132, 234] on span "Action" at bounding box center [113, 242] width 45 height 23
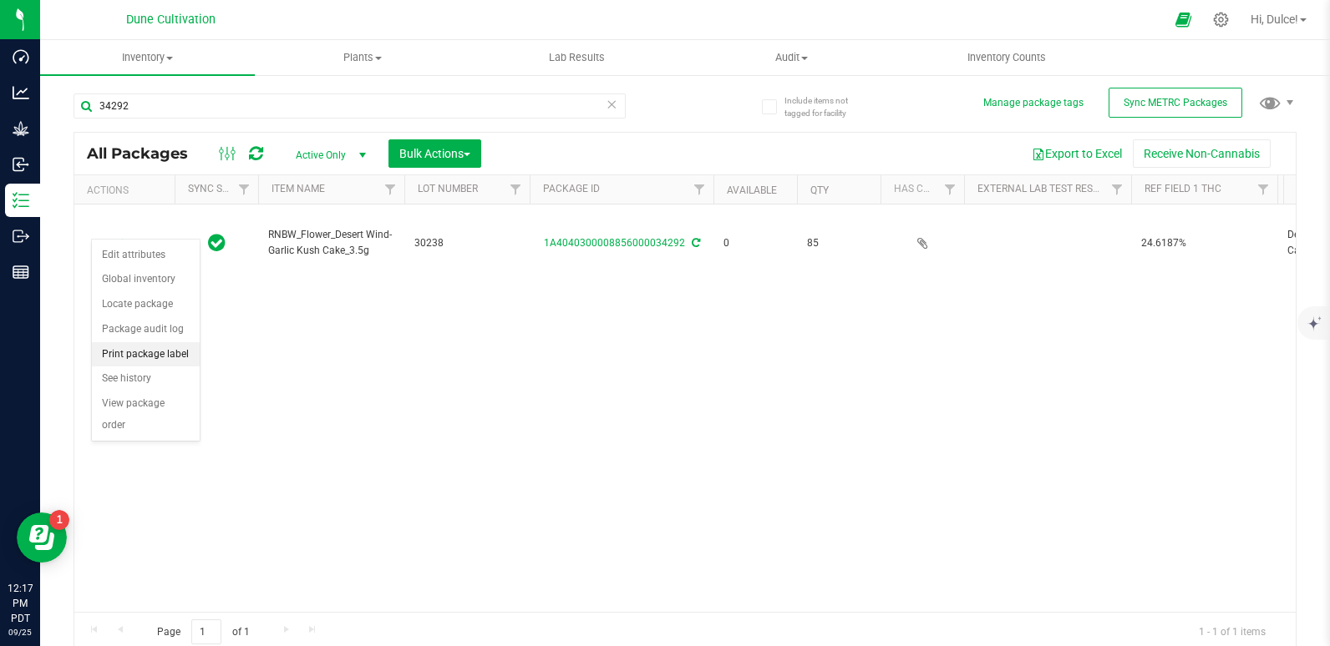
click at [141, 344] on li "Print package label" at bounding box center [146, 354] width 108 height 25
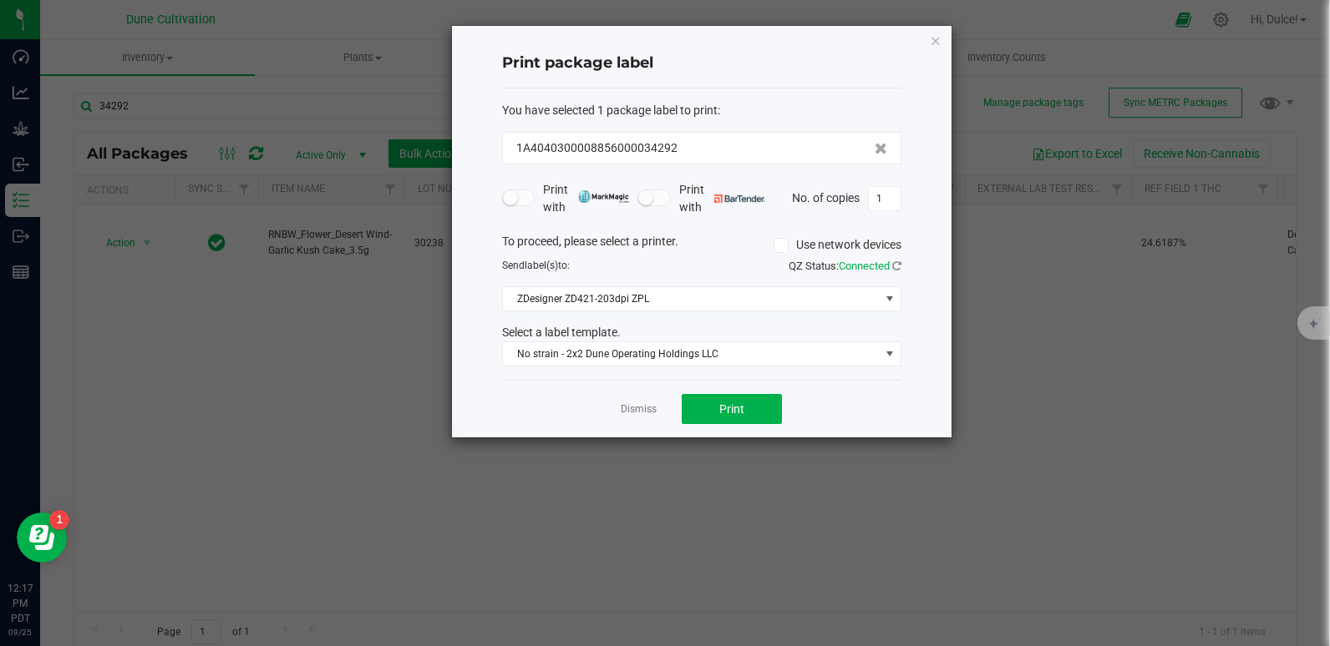
click at [748, 427] on div "Dismiss Print" at bounding box center [701, 409] width 399 height 58
click at [748, 407] on button "Print" at bounding box center [731, 409] width 100 height 30
click at [933, 46] on icon "button" at bounding box center [936, 40] width 12 height 20
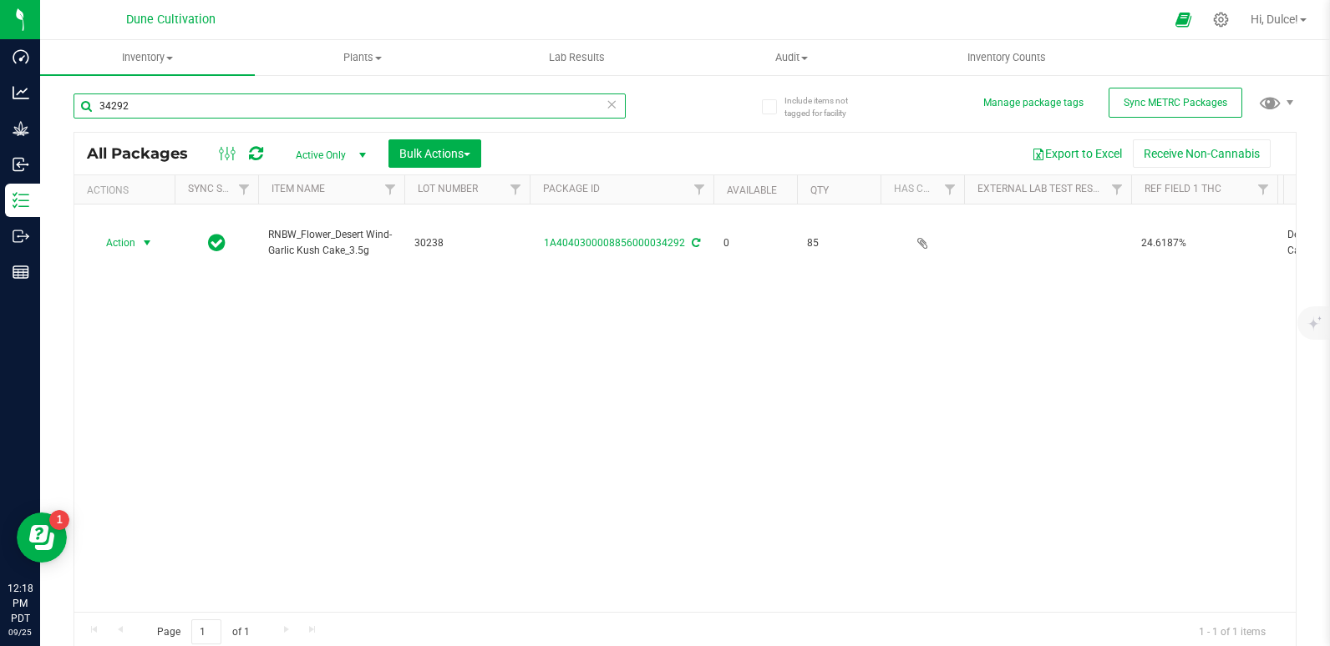
click at [315, 106] on input "34292" at bounding box center [349, 106] width 552 height 25
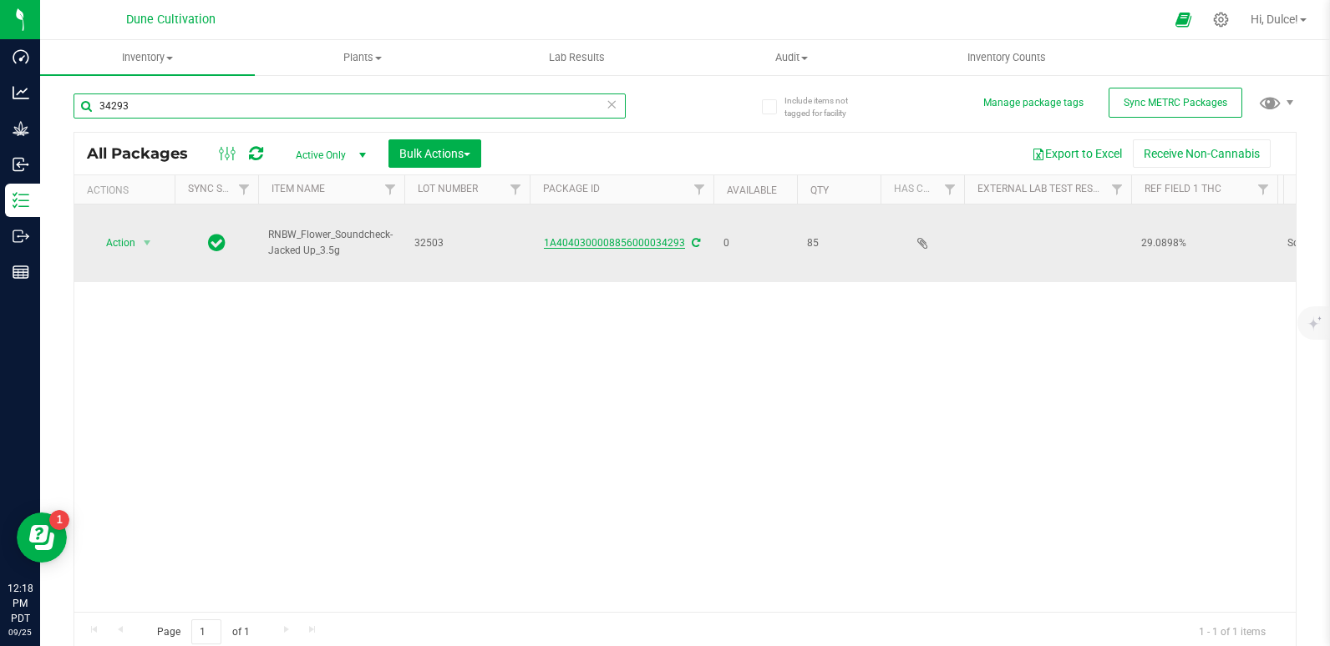
type input "34293"
click at [606, 237] on link "1A4040300008856000034293" at bounding box center [614, 243] width 141 height 12
click at [610, 237] on link "1A4040300008856000034293" at bounding box center [614, 243] width 141 height 12
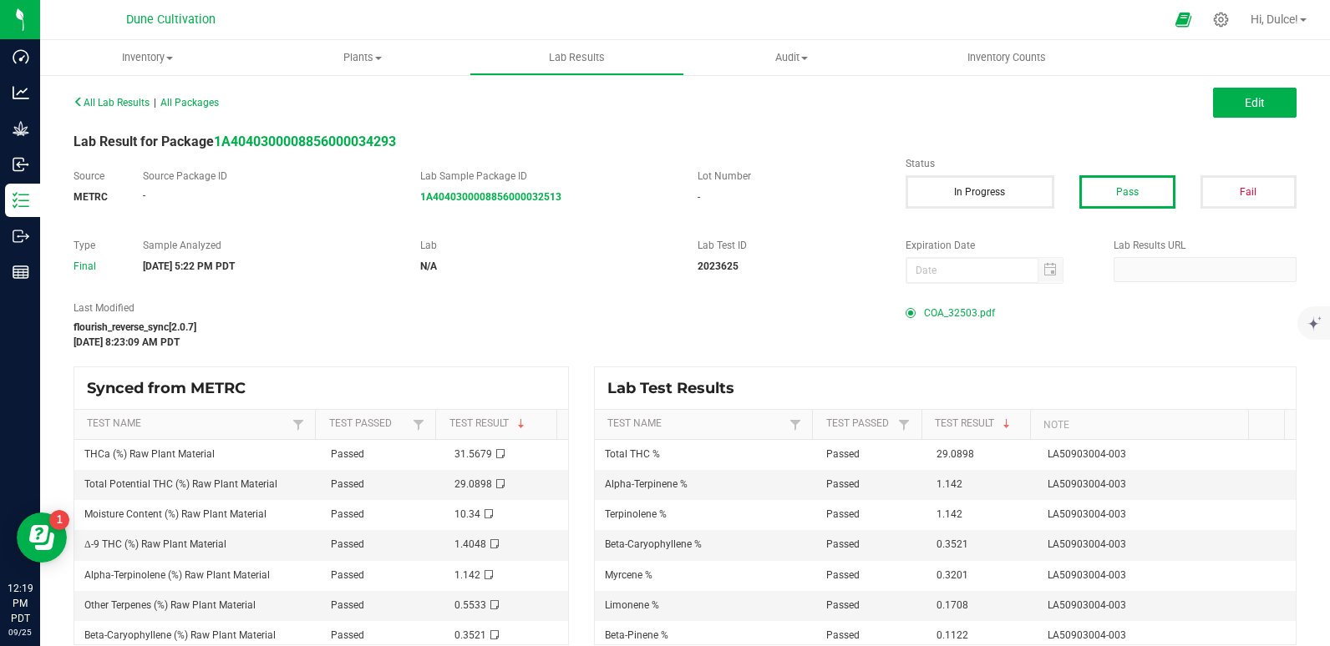
click at [946, 312] on span "COA_32503.pdf" at bounding box center [959, 313] width 71 height 25
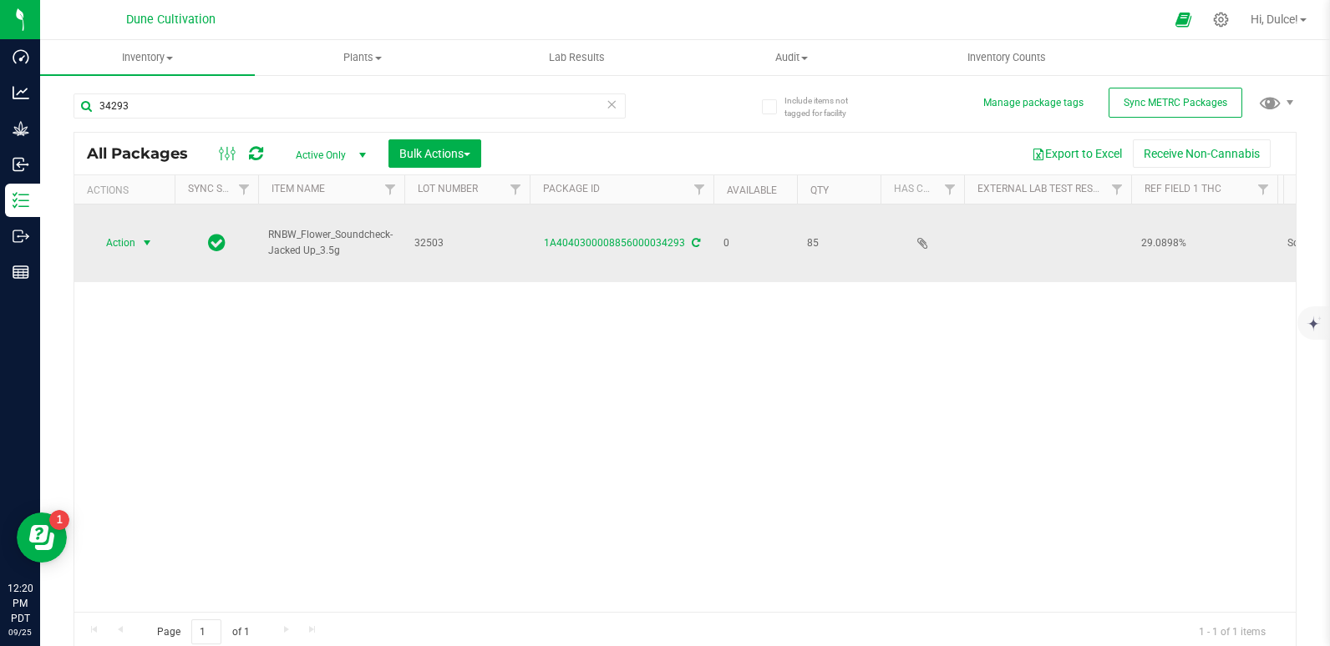
click at [143, 236] on span "select" at bounding box center [146, 242] width 13 height 13
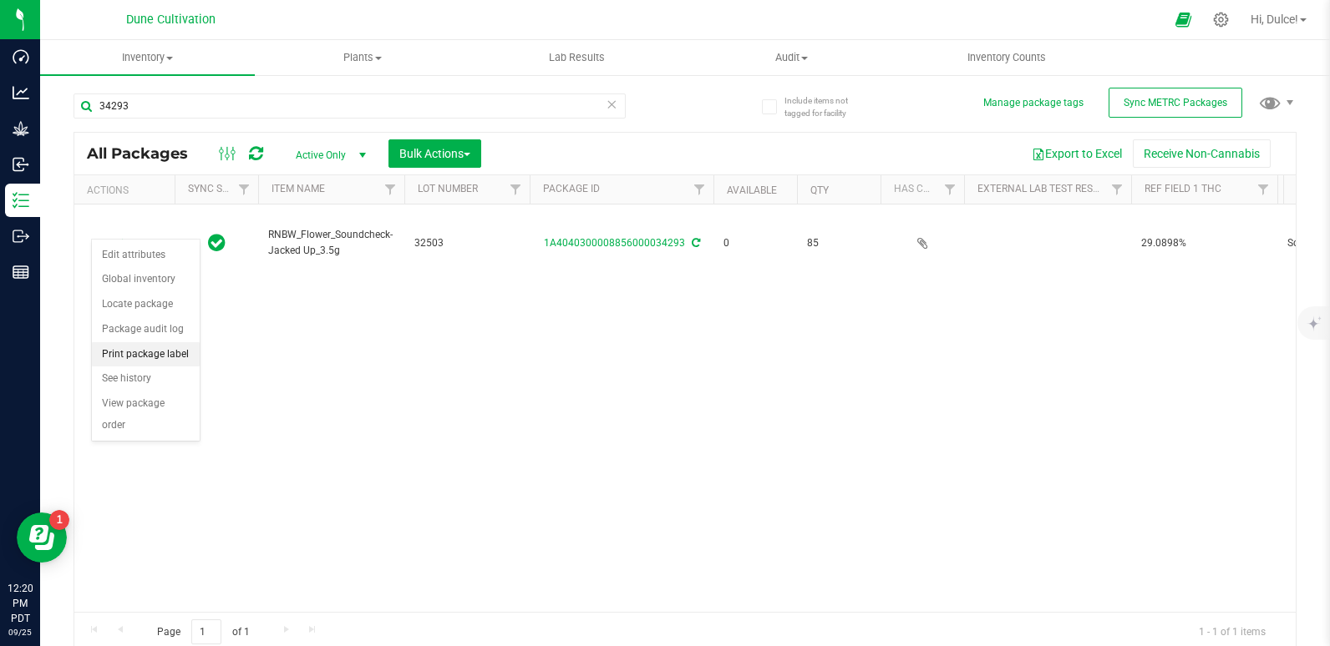
click at [159, 346] on li "Print package label" at bounding box center [146, 354] width 108 height 25
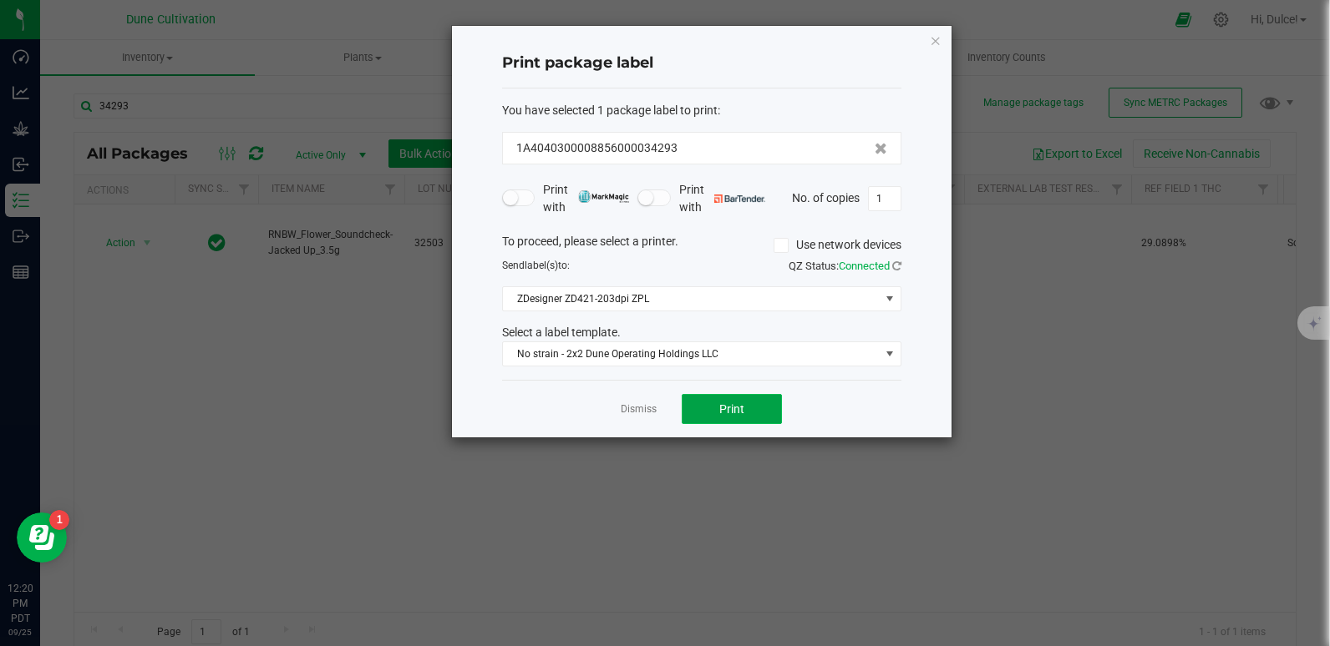
click at [731, 423] on button "Print" at bounding box center [731, 409] width 100 height 30
click at [934, 42] on icon "button" at bounding box center [936, 40] width 12 height 20
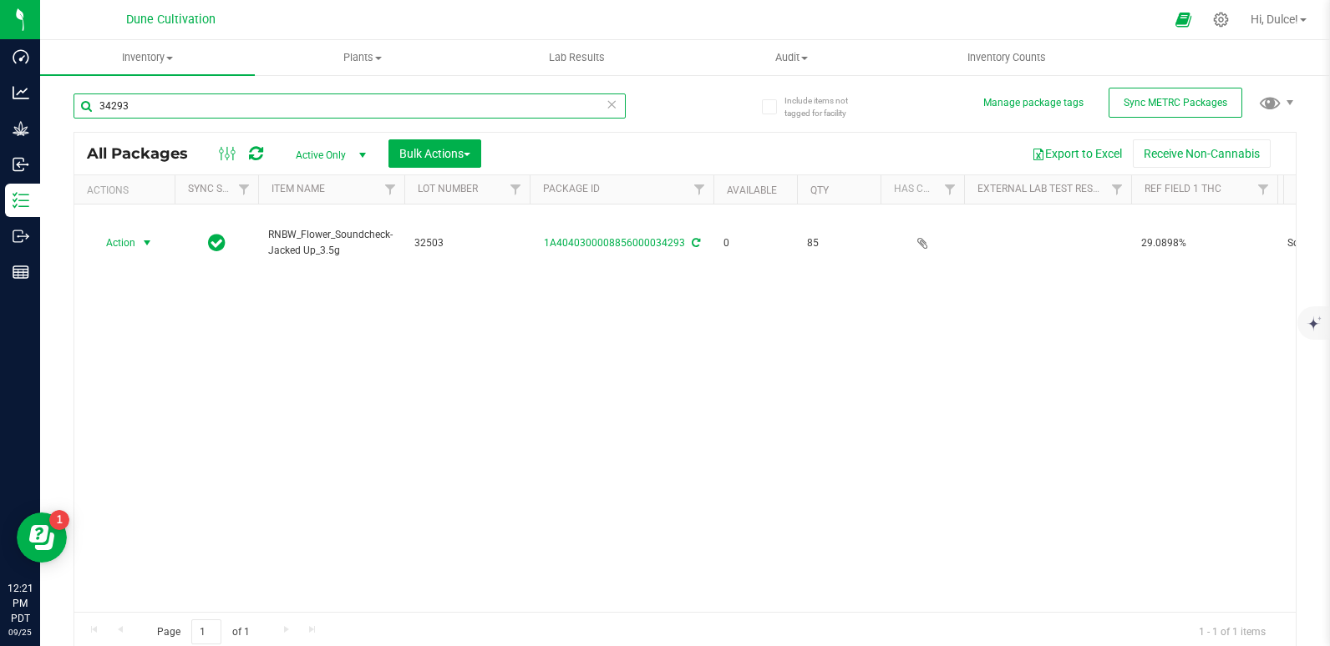
click at [333, 104] on input "34293" at bounding box center [349, 106] width 552 height 25
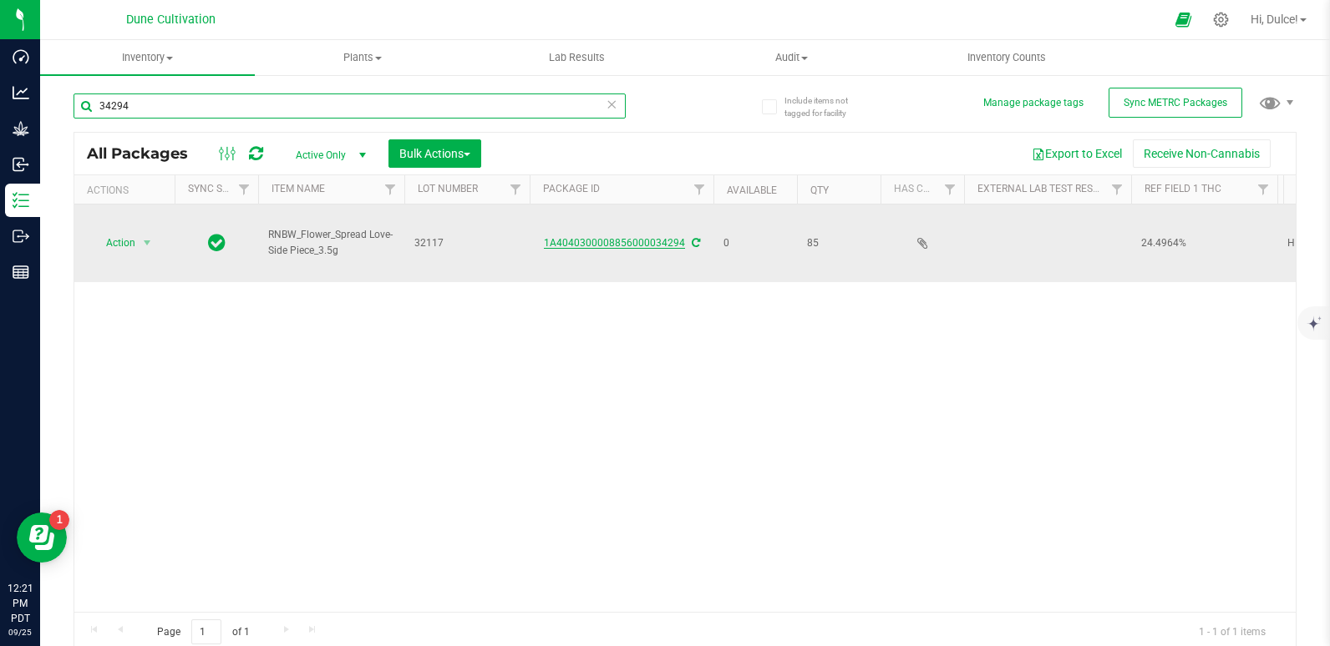
type input "34294"
click at [616, 237] on link "1A4040300008856000034294" at bounding box center [614, 243] width 141 height 12
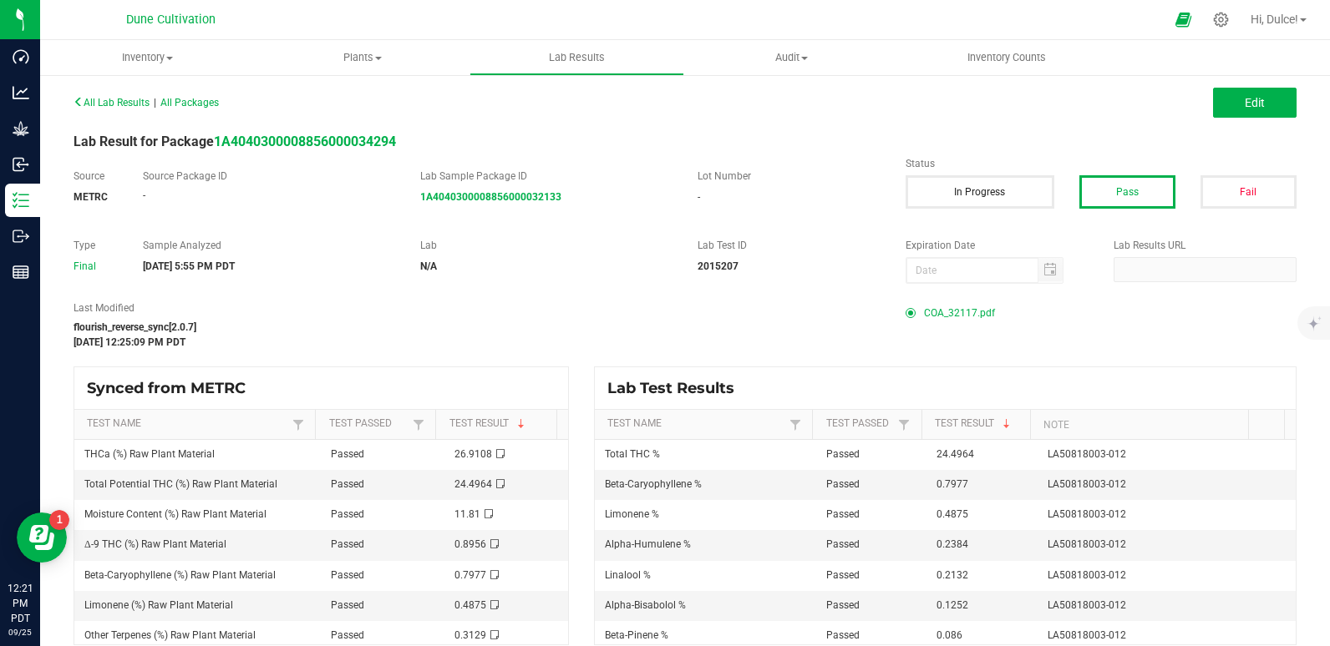
click at [949, 318] on span "COA_32117.pdf" at bounding box center [959, 313] width 71 height 25
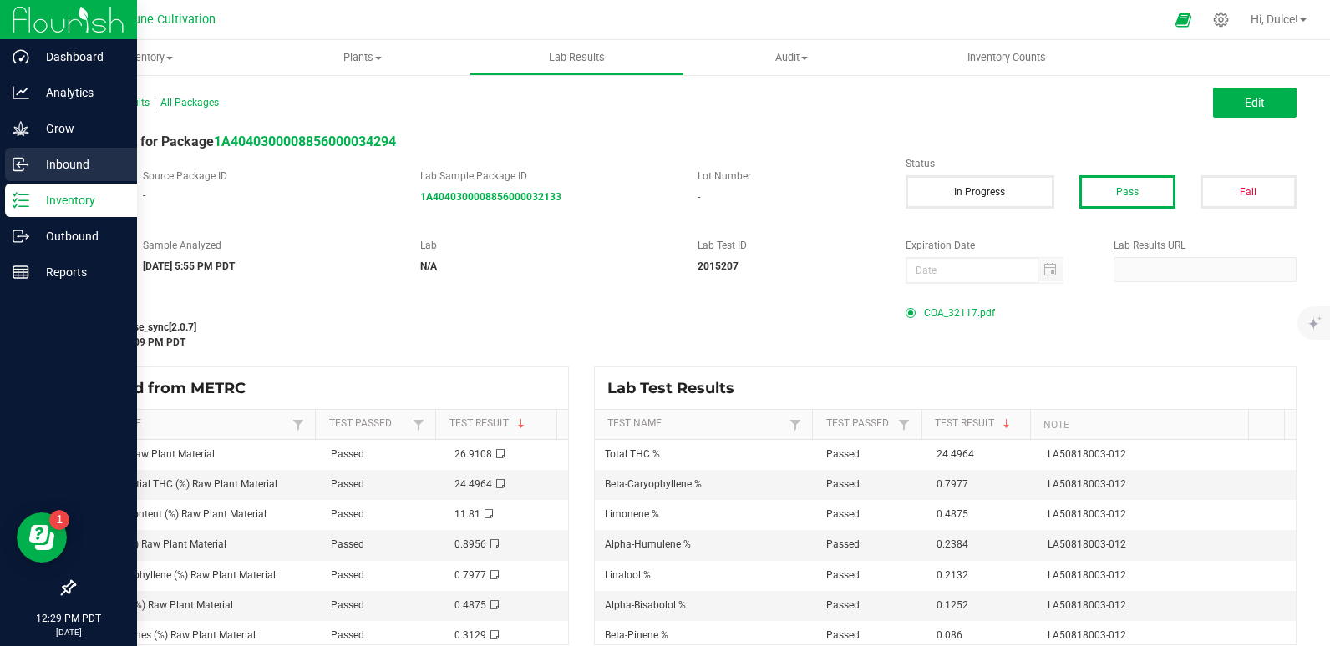
click at [15, 165] on icon at bounding box center [21, 164] width 17 height 17
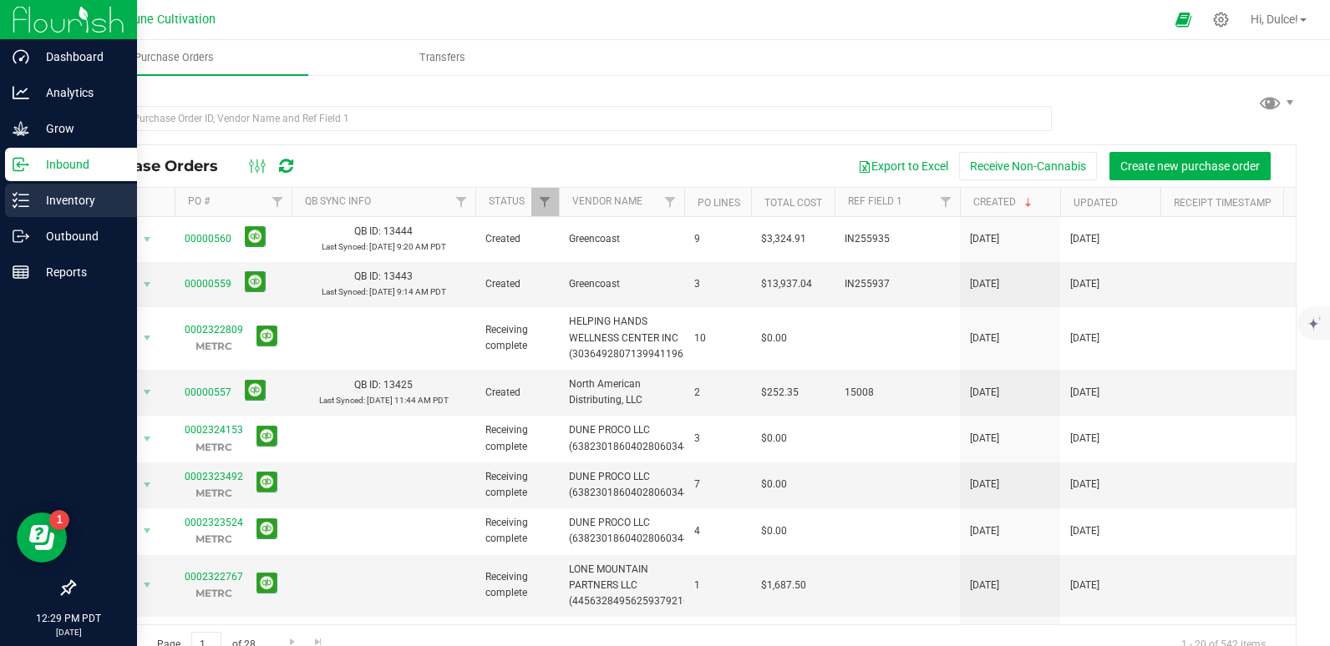
click at [48, 200] on p "Inventory" at bounding box center [79, 200] width 100 height 20
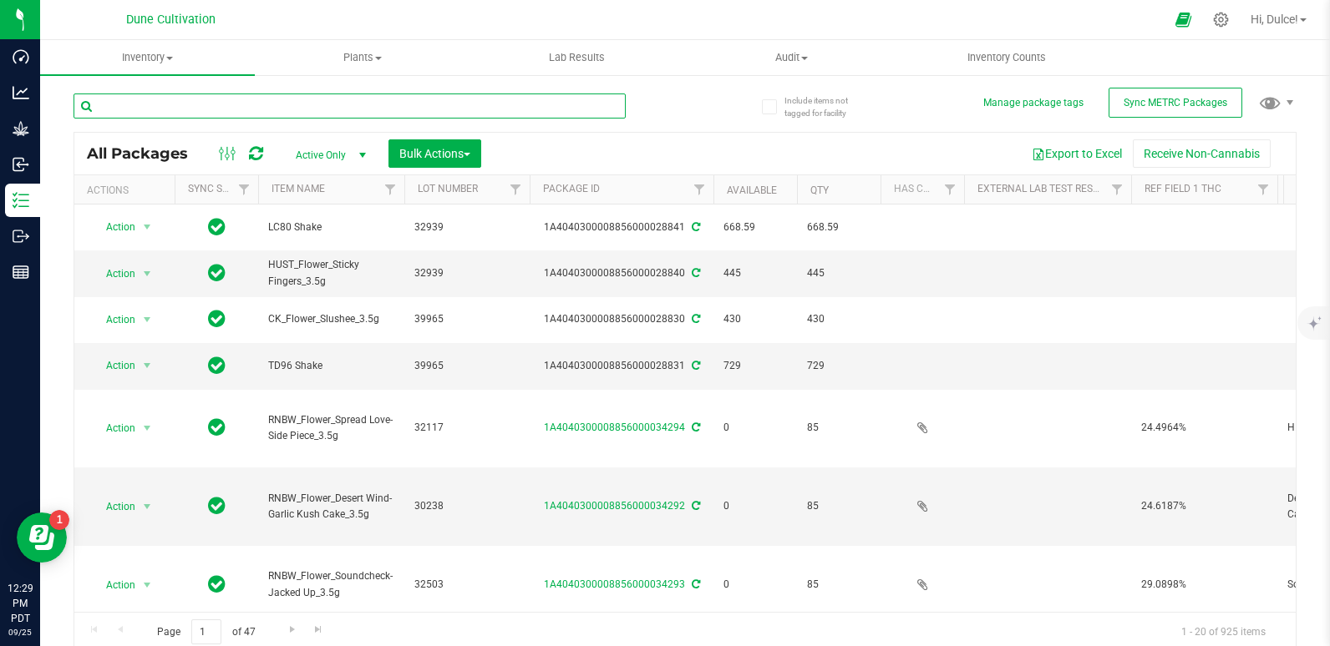
click at [180, 110] on input "text" at bounding box center [349, 106] width 552 height 25
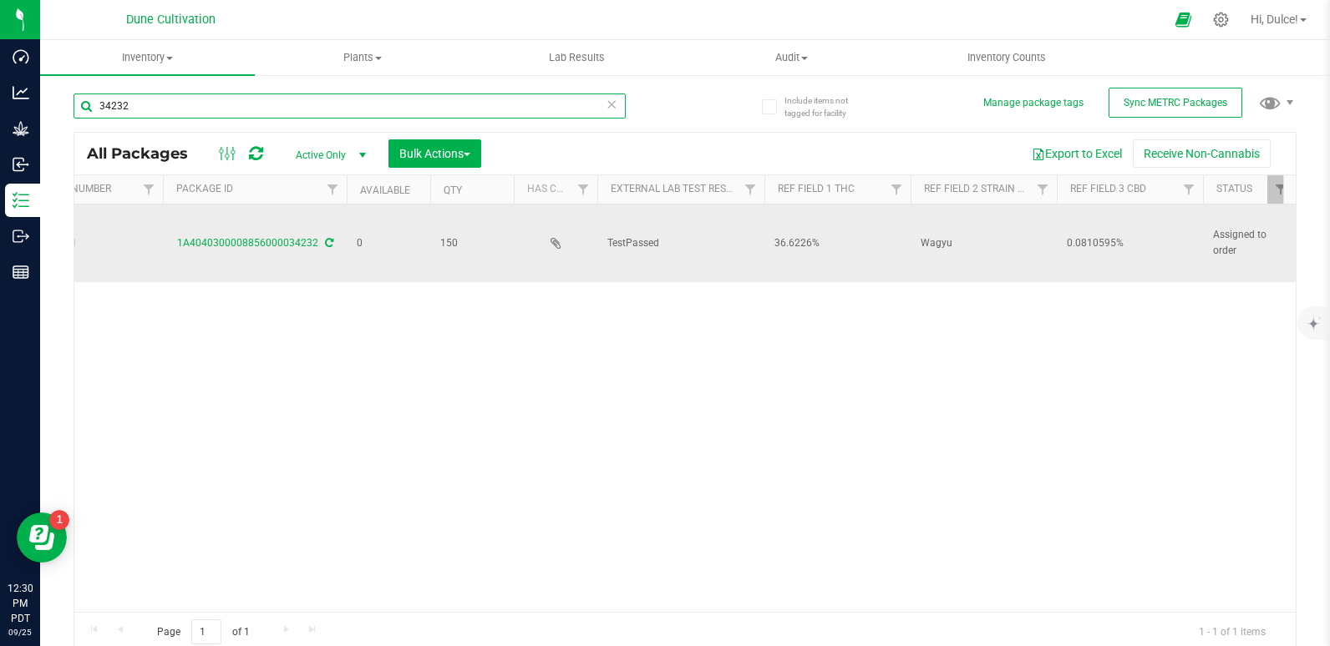
scroll to position [0, 204]
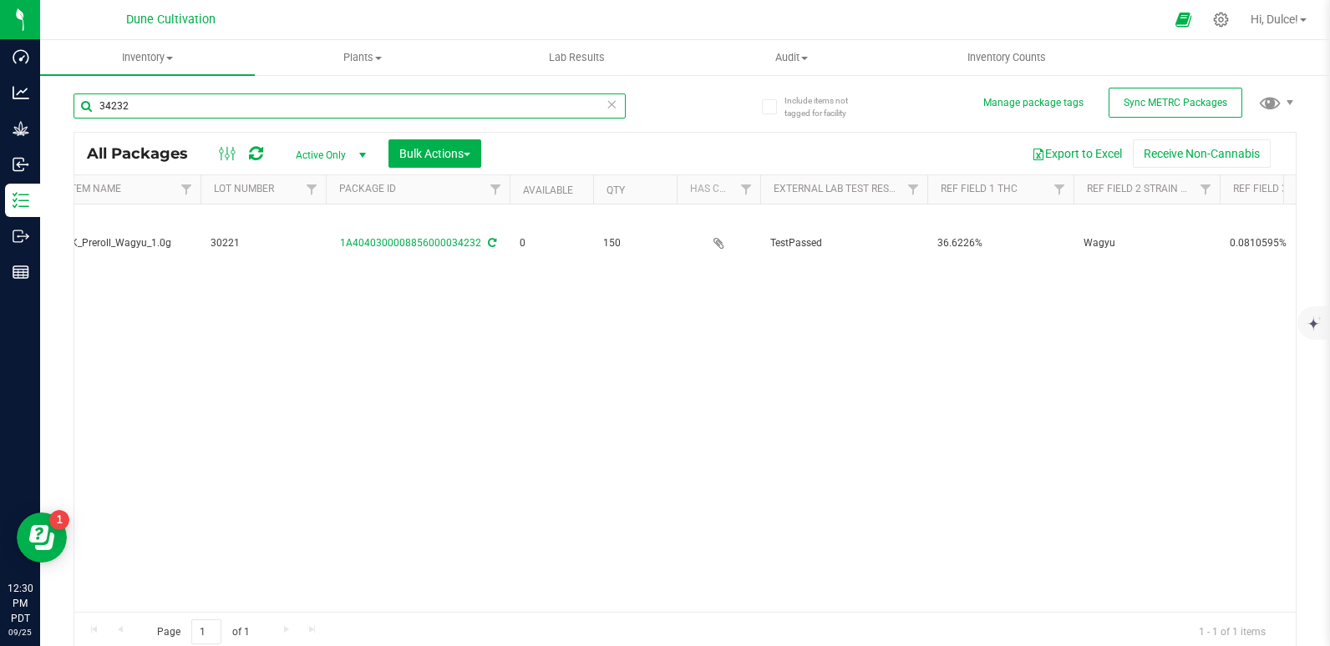
click at [612, 104] on input "34232" at bounding box center [349, 106] width 552 height 25
type input "34232"
click at [610, 104] on icon at bounding box center [612, 104] width 12 height 20
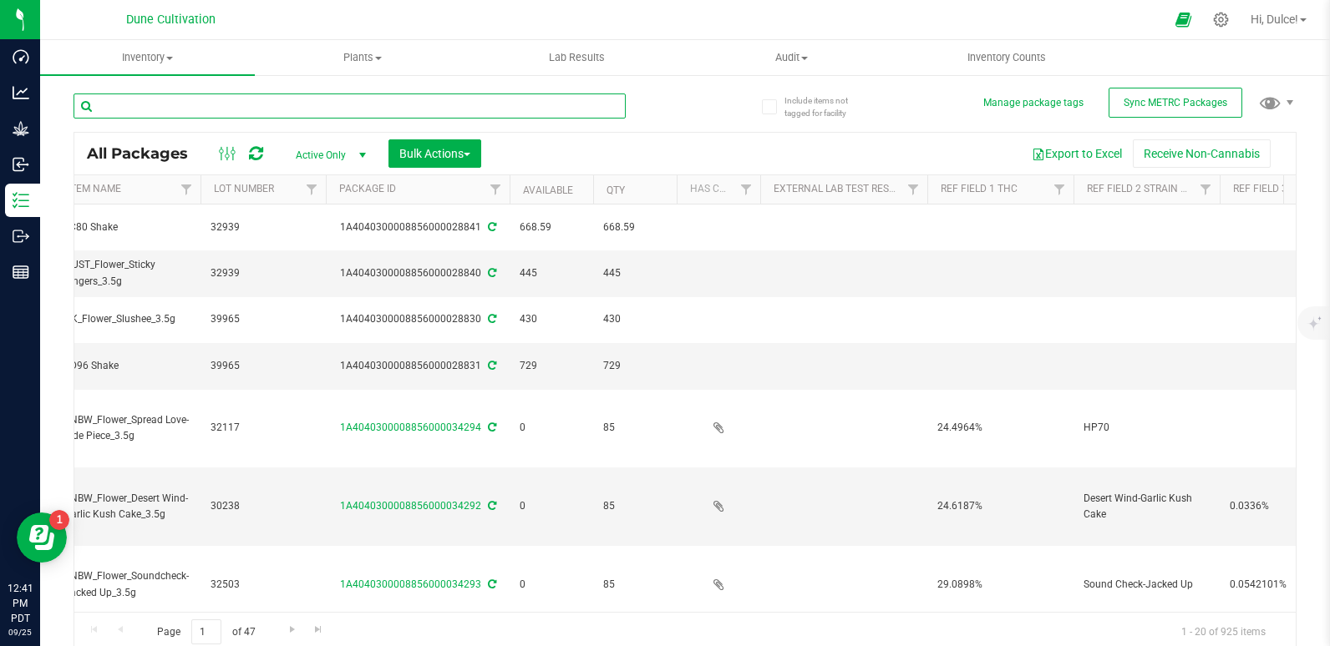
click at [406, 94] on input "text" at bounding box center [349, 106] width 552 height 25
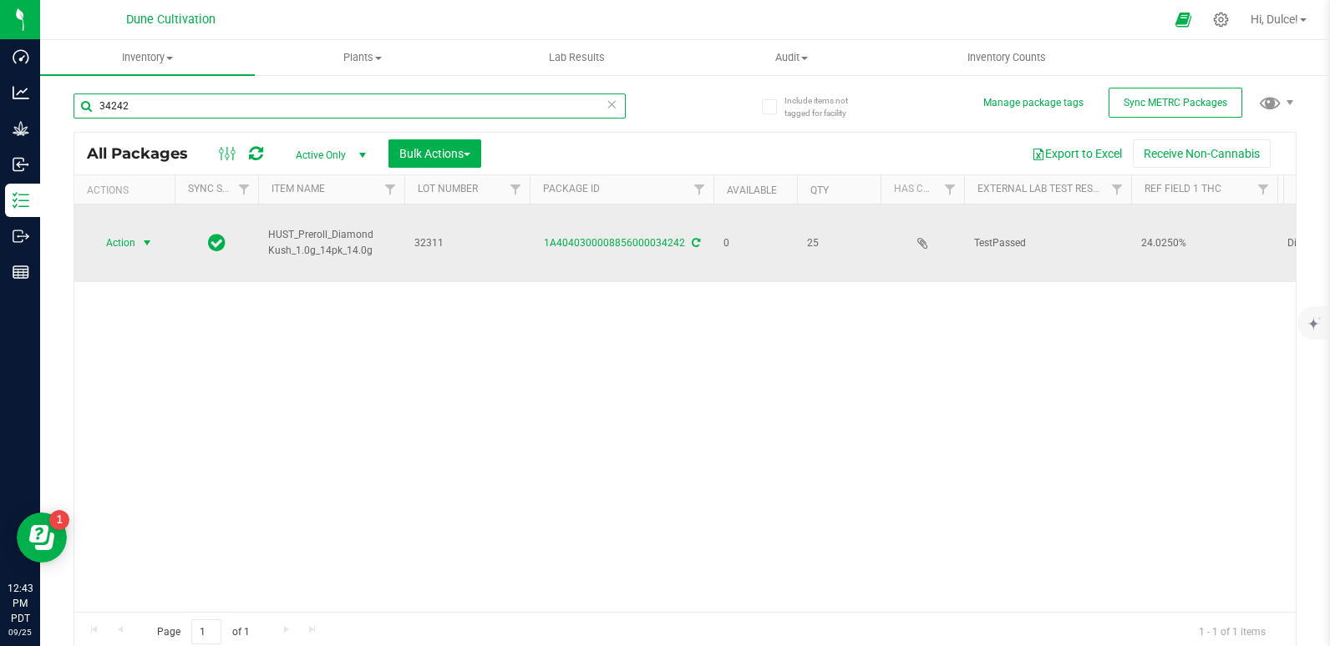
type input "34242"
click at [137, 231] on span "select" at bounding box center [147, 242] width 21 height 23
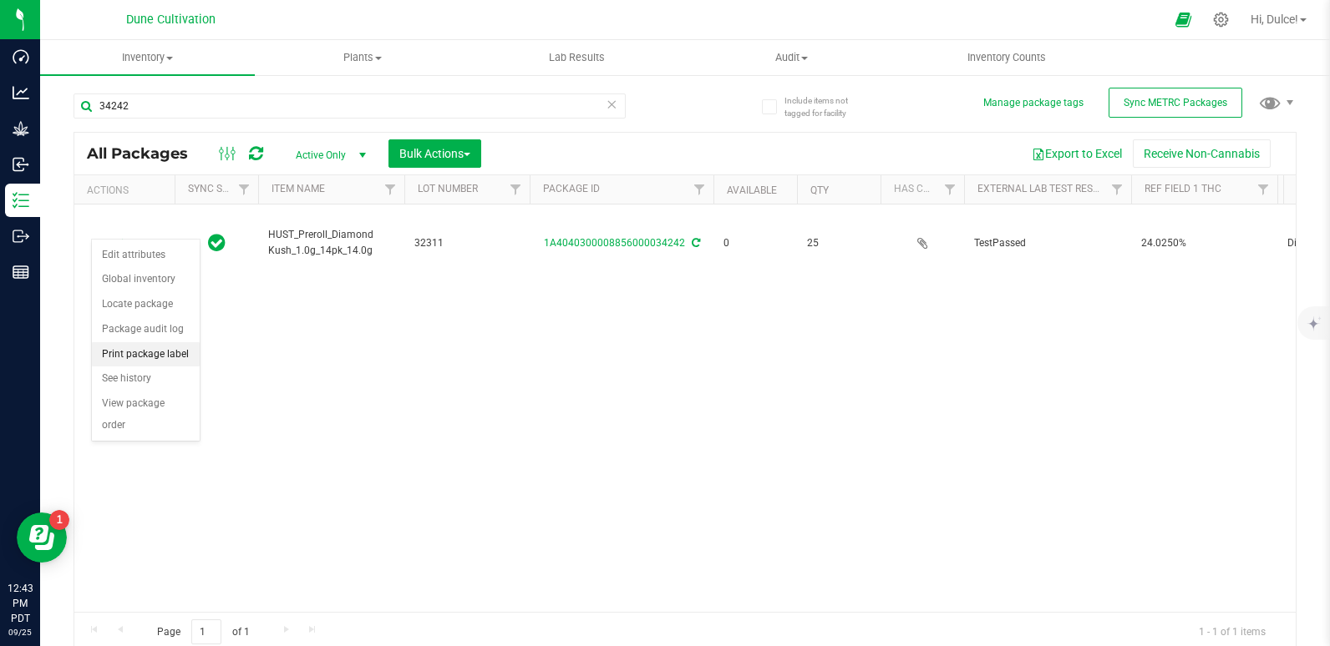
click at [142, 363] on li "Print package label" at bounding box center [146, 354] width 108 height 25
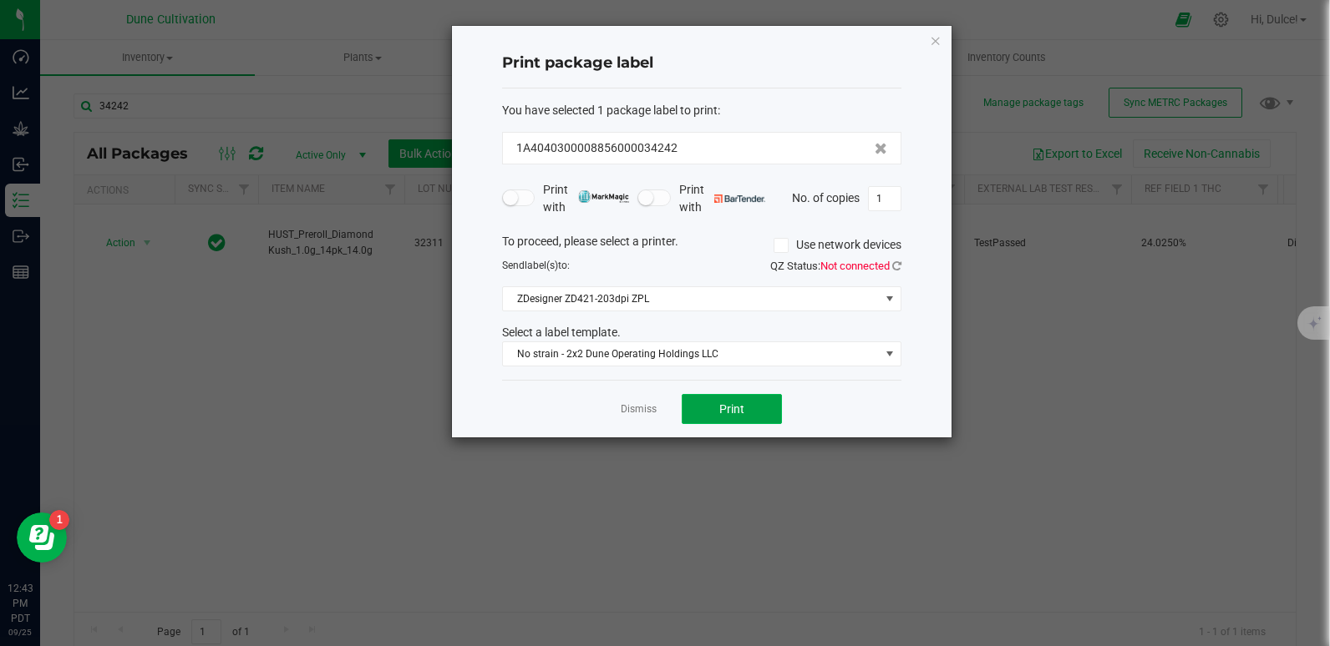
click at [720, 399] on button "Print" at bounding box center [731, 409] width 100 height 30
click at [932, 38] on icon "button" at bounding box center [936, 40] width 12 height 20
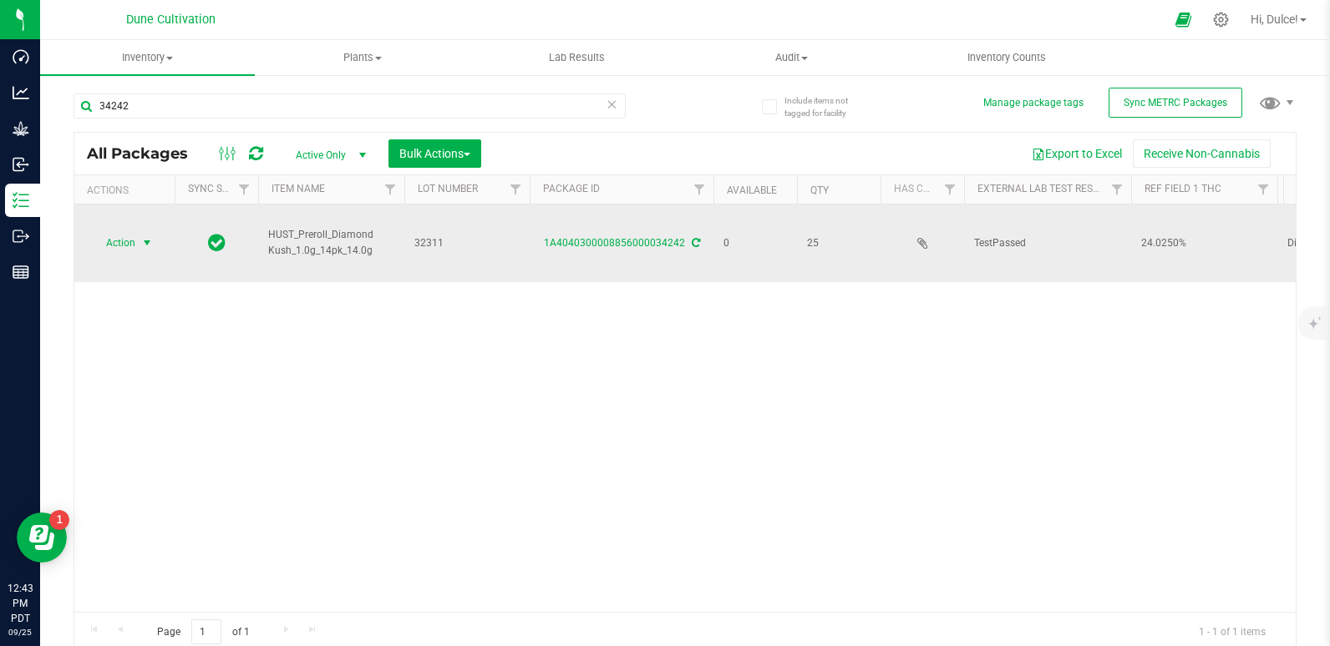
click at [138, 231] on span "select" at bounding box center [147, 242] width 21 height 23
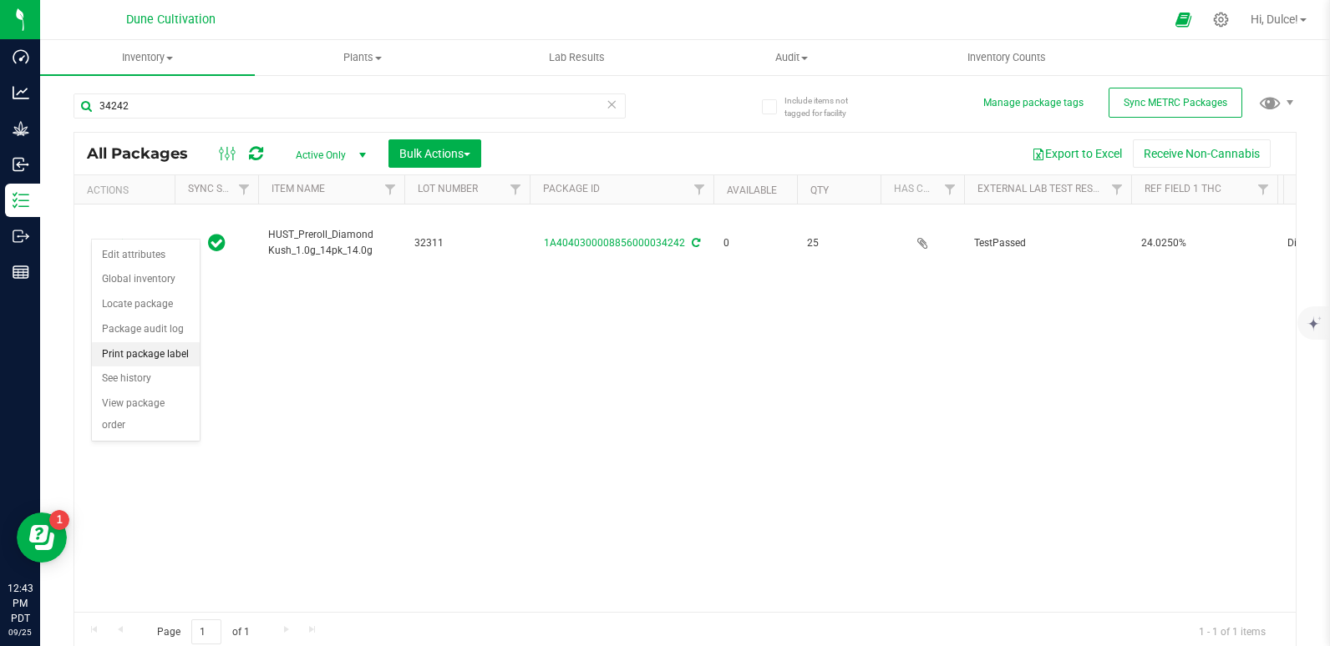
click at [133, 355] on li "Print package label" at bounding box center [146, 354] width 108 height 25
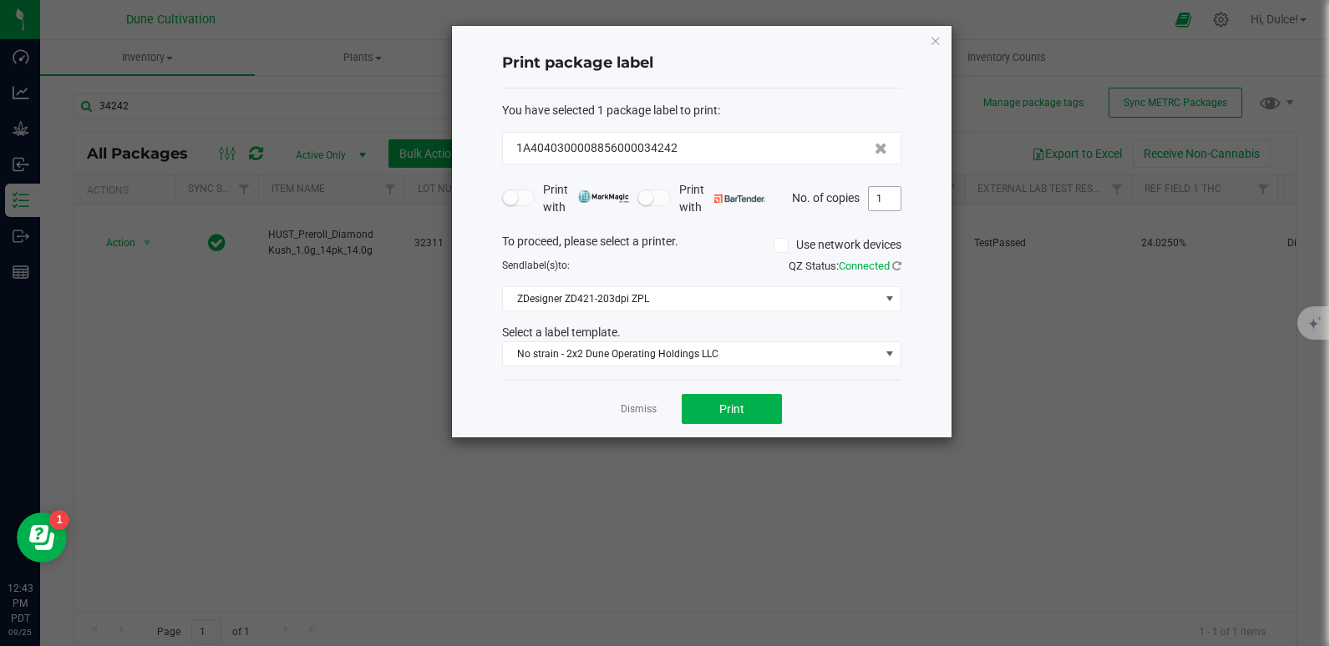
click at [887, 199] on input "1" at bounding box center [885, 198] width 32 height 23
type input "25"
click at [727, 408] on span "Print" at bounding box center [731, 409] width 25 height 13
click at [930, 39] on icon "button" at bounding box center [936, 40] width 12 height 20
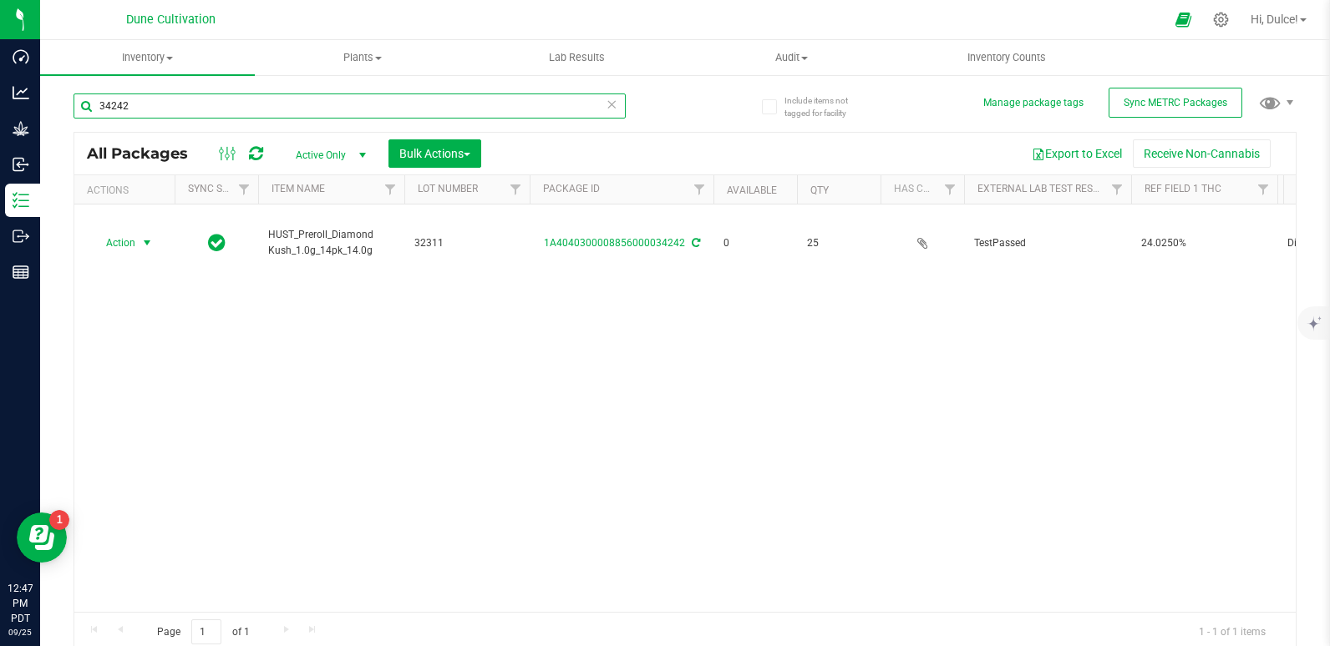
click at [476, 94] on input "34242" at bounding box center [349, 106] width 552 height 25
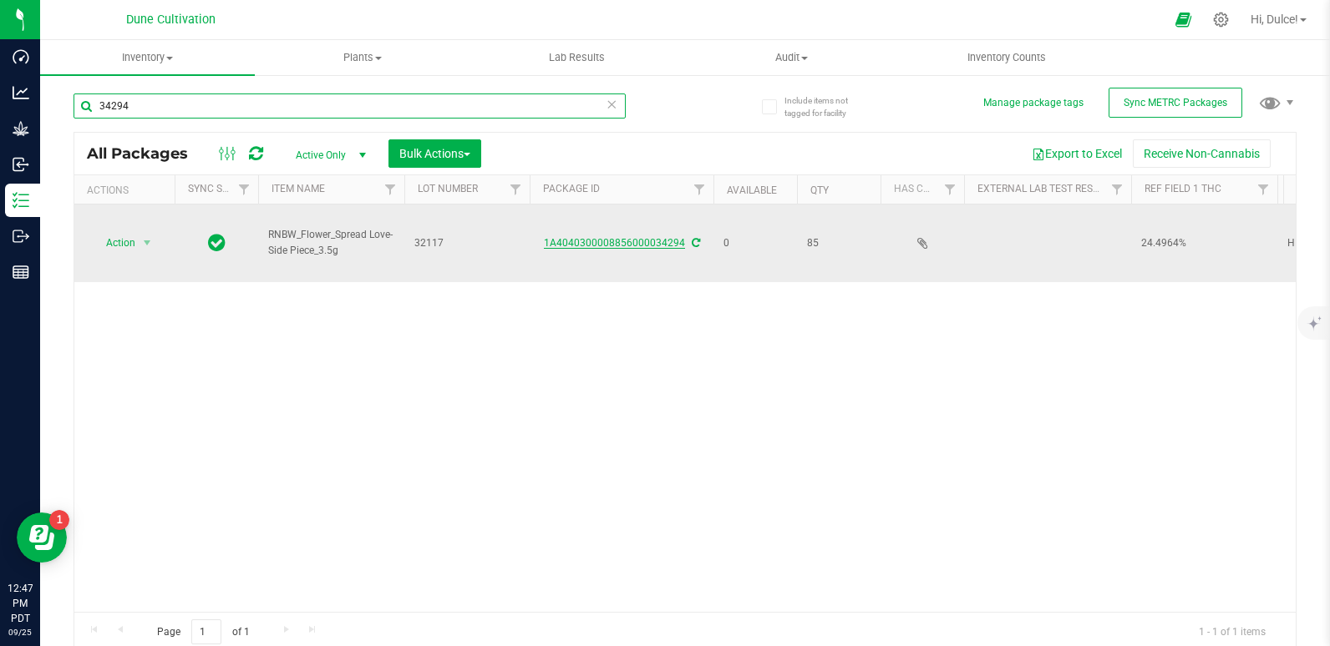
type input "34294"
click at [595, 237] on link "1A4040300008856000034294" at bounding box center [614, 243] width 141 height 12
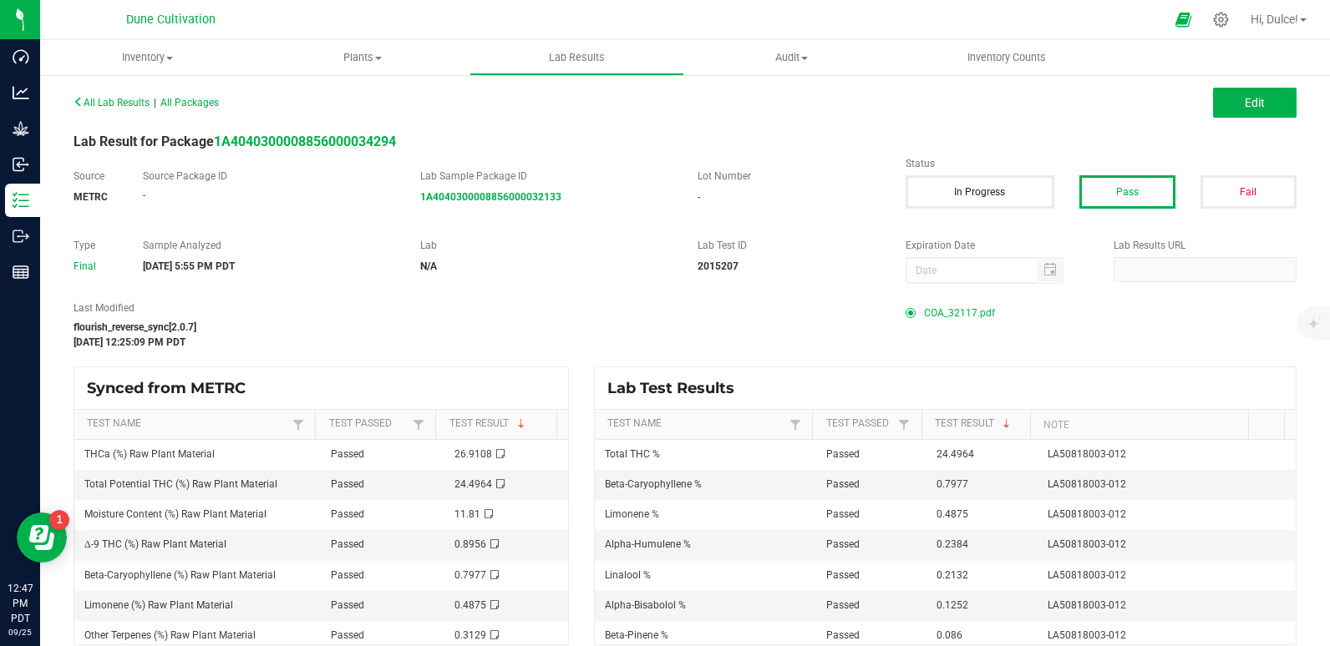
click at [949, 317] on span "COA_32117.pdf" at bounding box center [959, 313] width 71 height 25
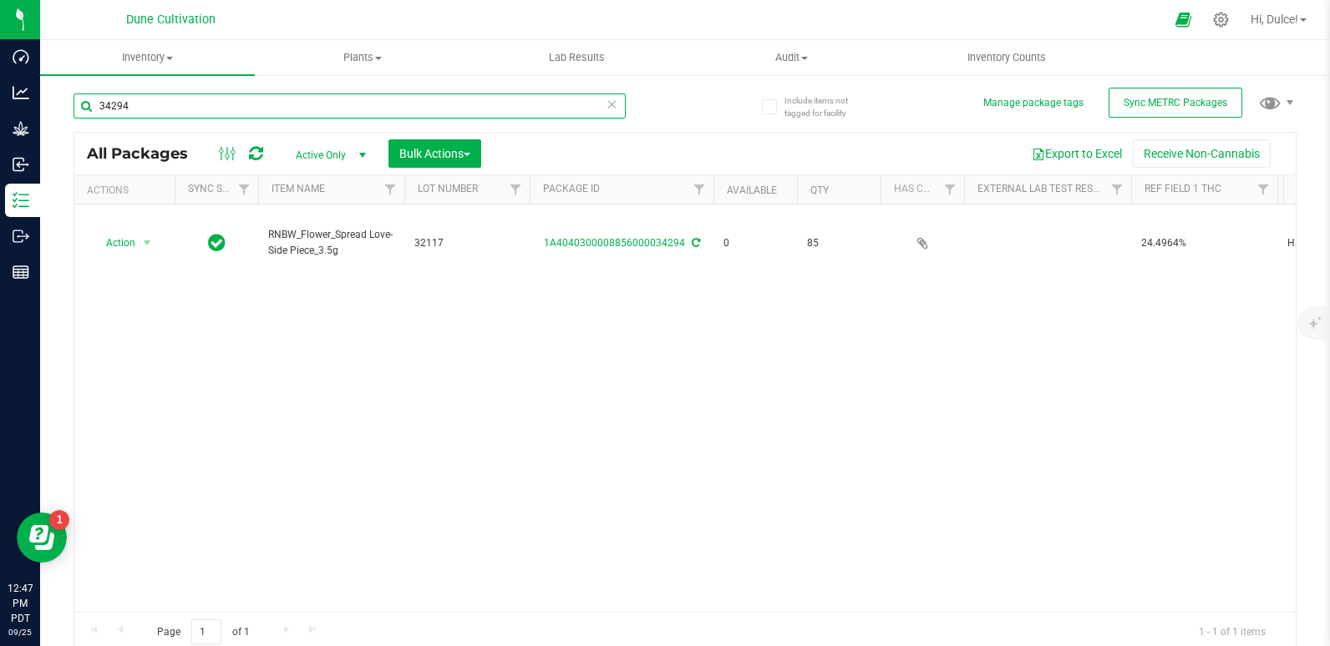
click at [253, 114] on input "34294" at bounding box center [349, 106] width 552 height 25
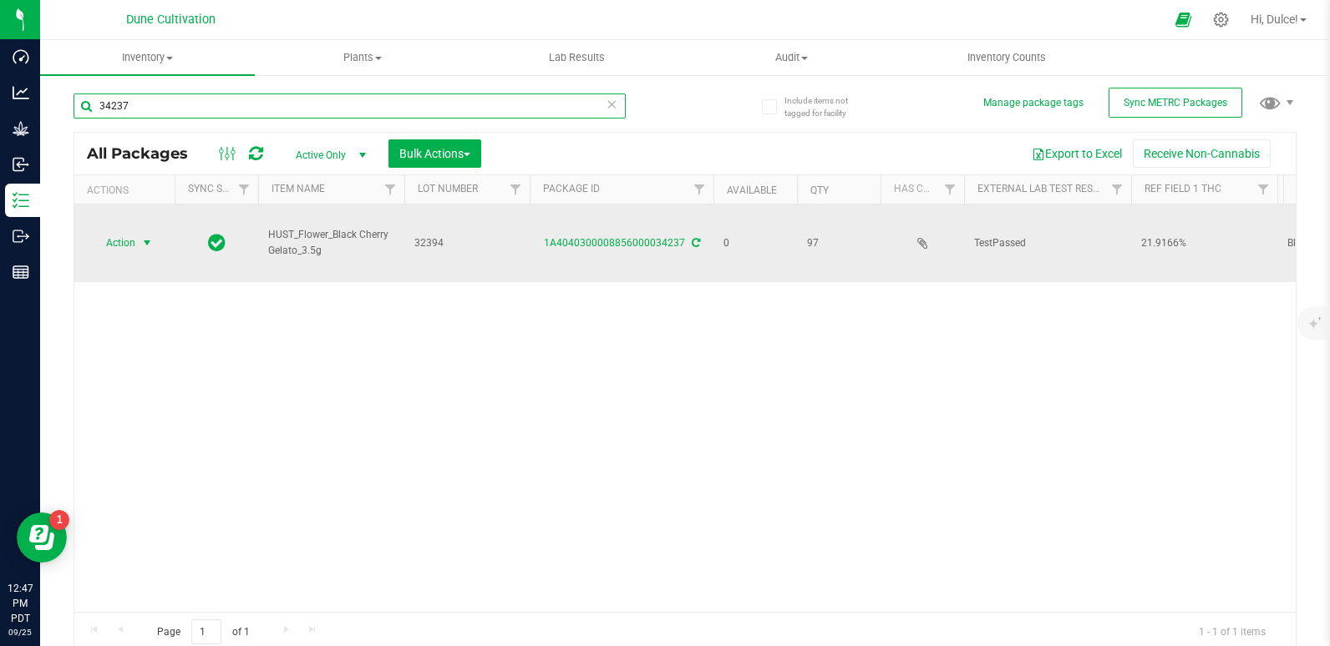
type input "34237"
click at [104, 231] on span "Action" at bounding box center [113, 242] width 45 height 23
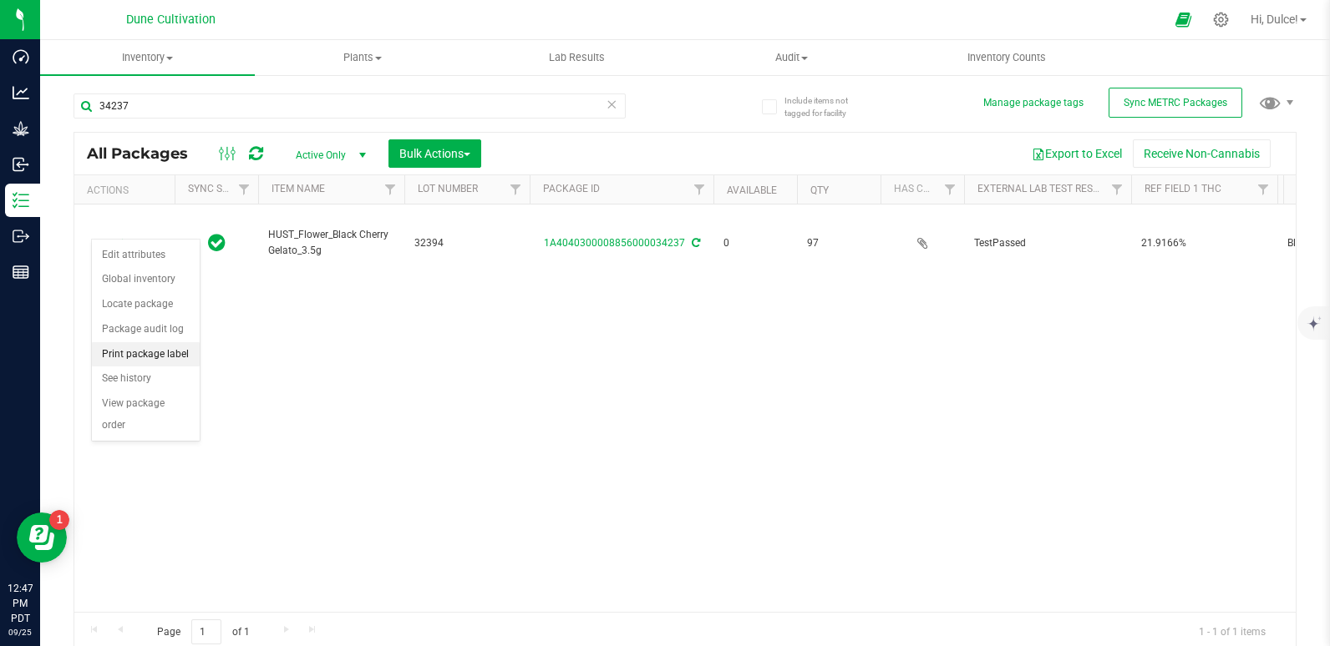
click at [126, 354] on li "Print package label" at bounding box center [146, 354] width 108 height 25
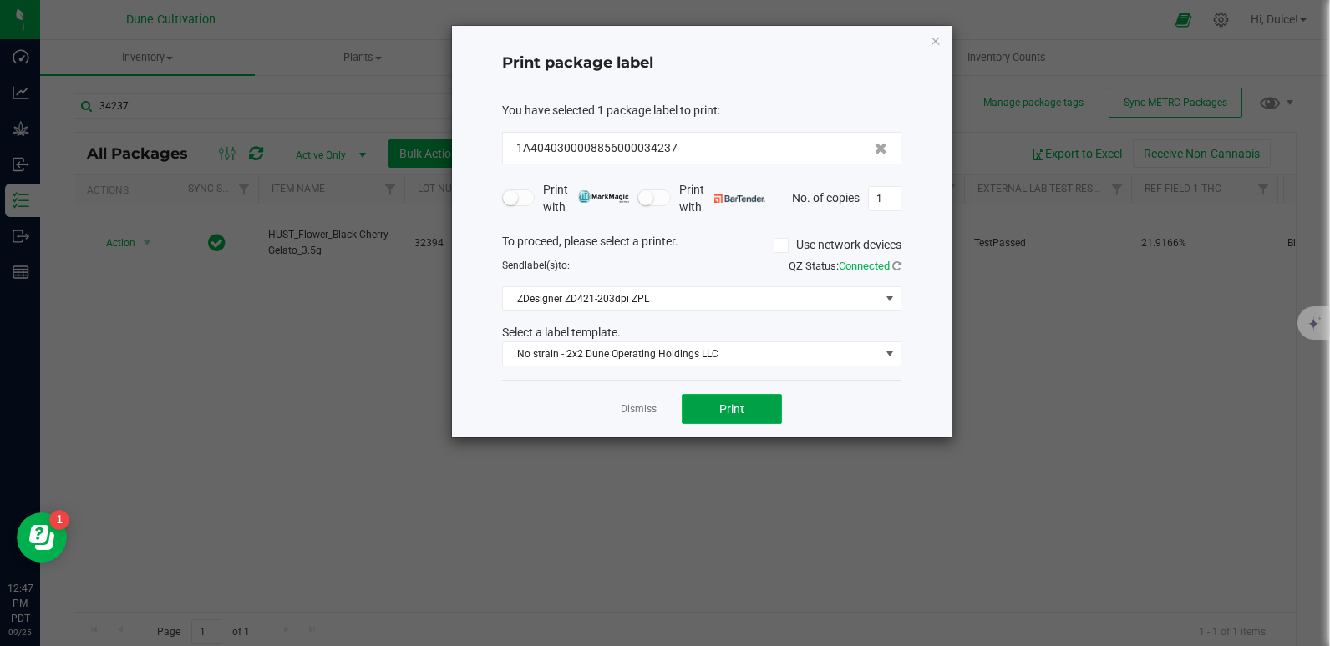
click at [712, 403] on button "Print" at bounding box center [731, 409] width 100 height 30
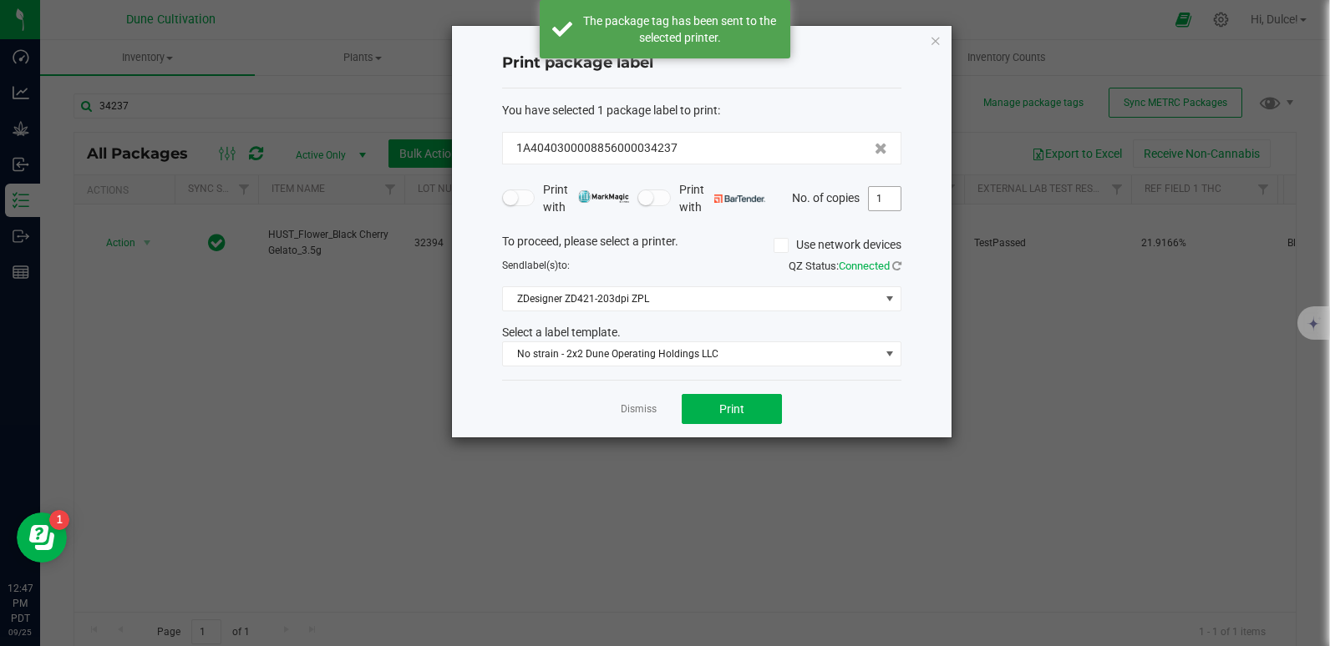
click at [884, 199] on input "1" at bounding box center [885, 198] width 32 height 23
type input "96"
click at [755, 409] on button "Print" at bounding box center [731, 409] width 100 height 30
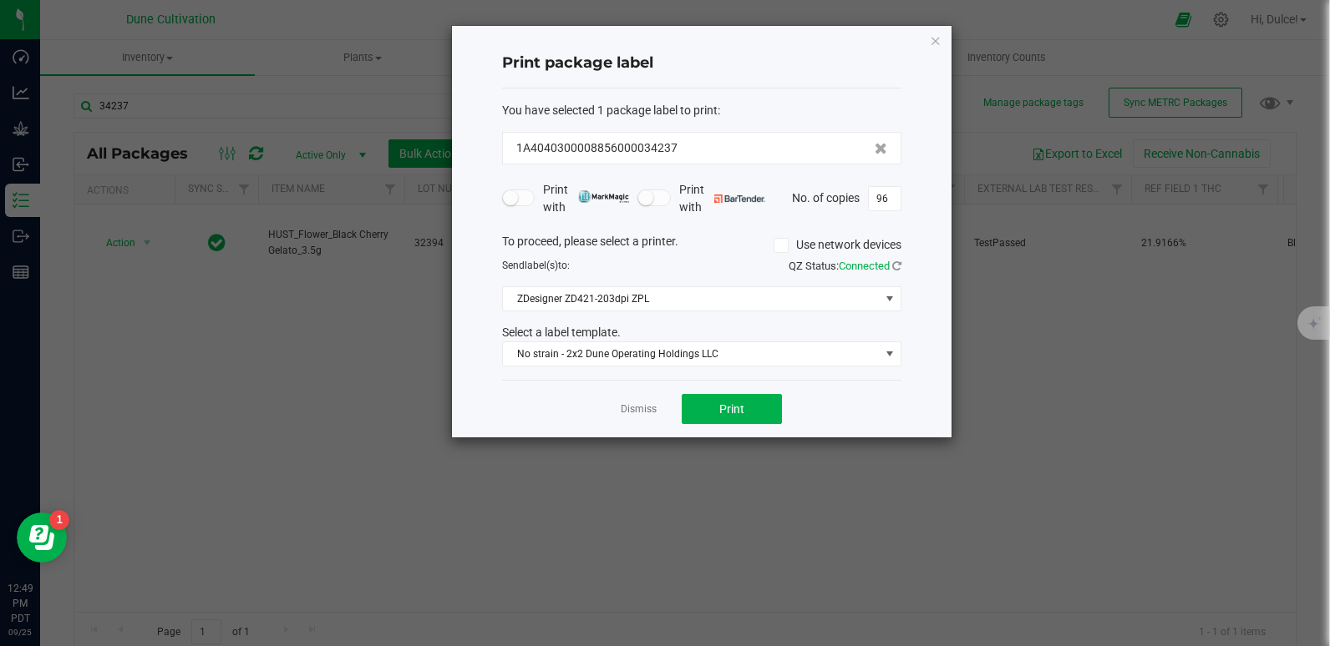
click at [933, 27] on div "Print package label You have selected 1 package label to print : 1A404030000885…" at bounding box center [701, 232] width 499 height 412
click at [930, 37] on icon "button" at bounding box center [936, 40] width 12 height 20
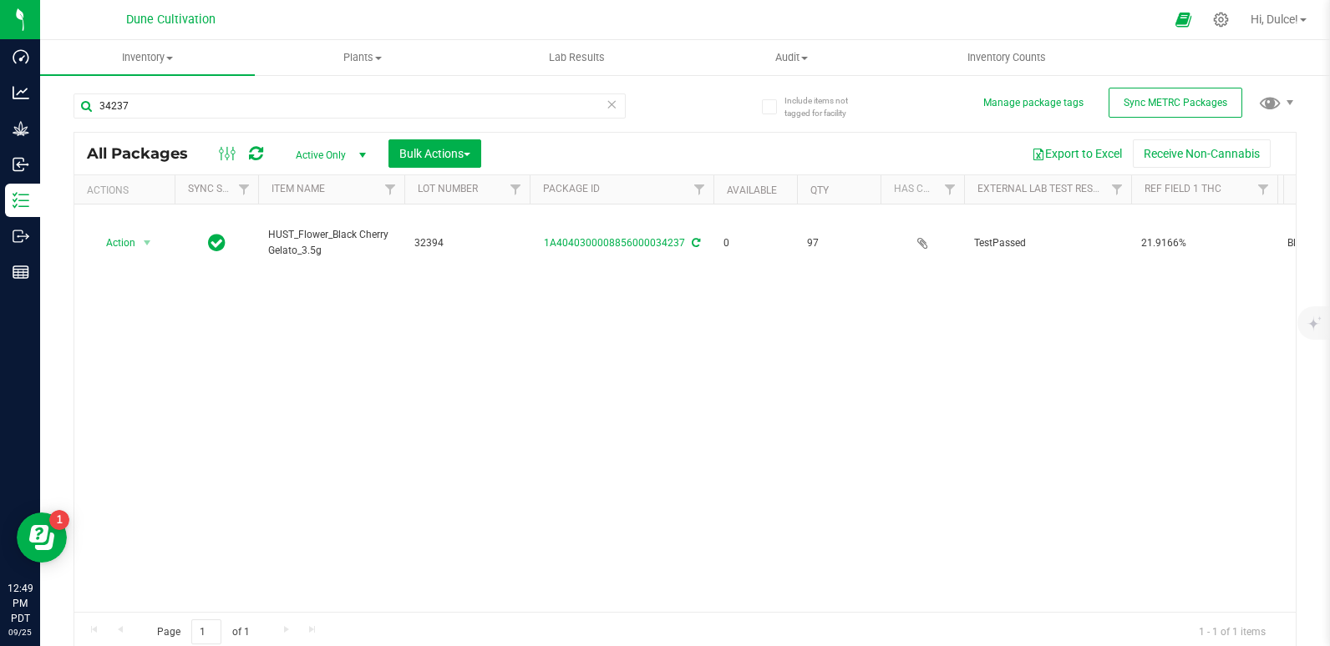
click at [503, 121] on div "34237" at bounding box center [349, 113] width 552 height 38
click at [514, 113] on input "34237" at bounding box center [349, 106] width 552 height 25
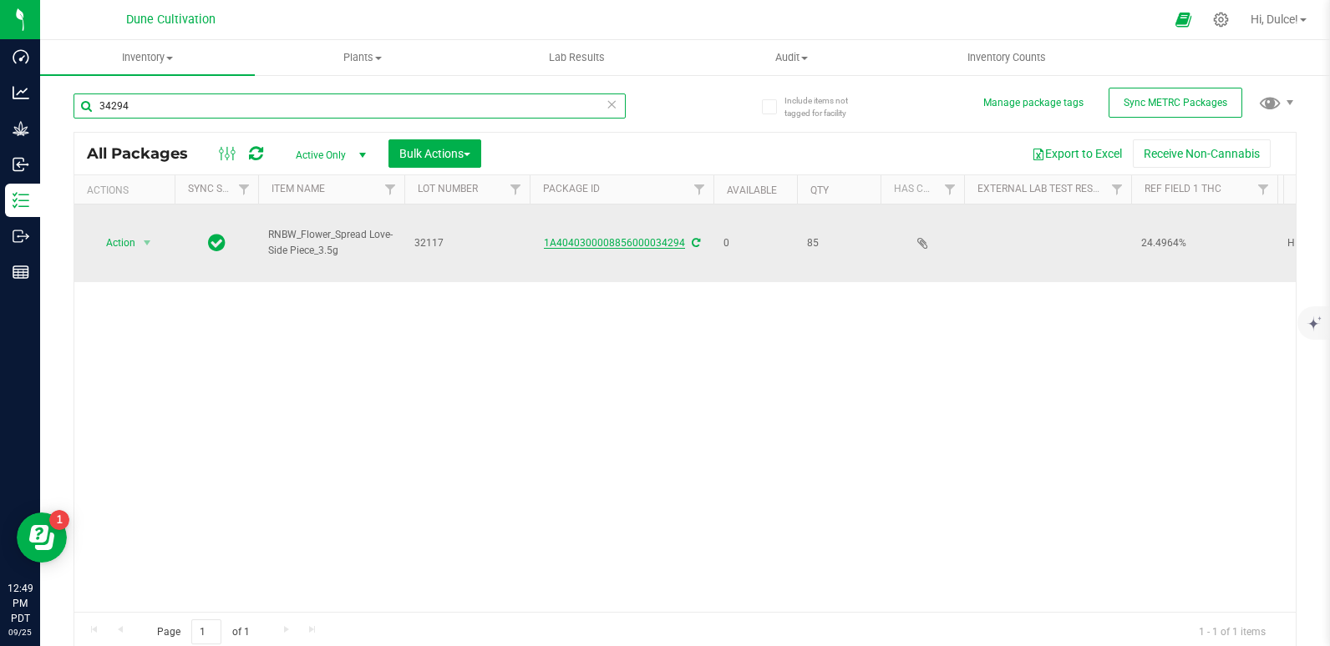
type input "34294"
click at [634, 237] on link "1A4040300008856000034294" at bounding box center [614, 243] width 141 height 12
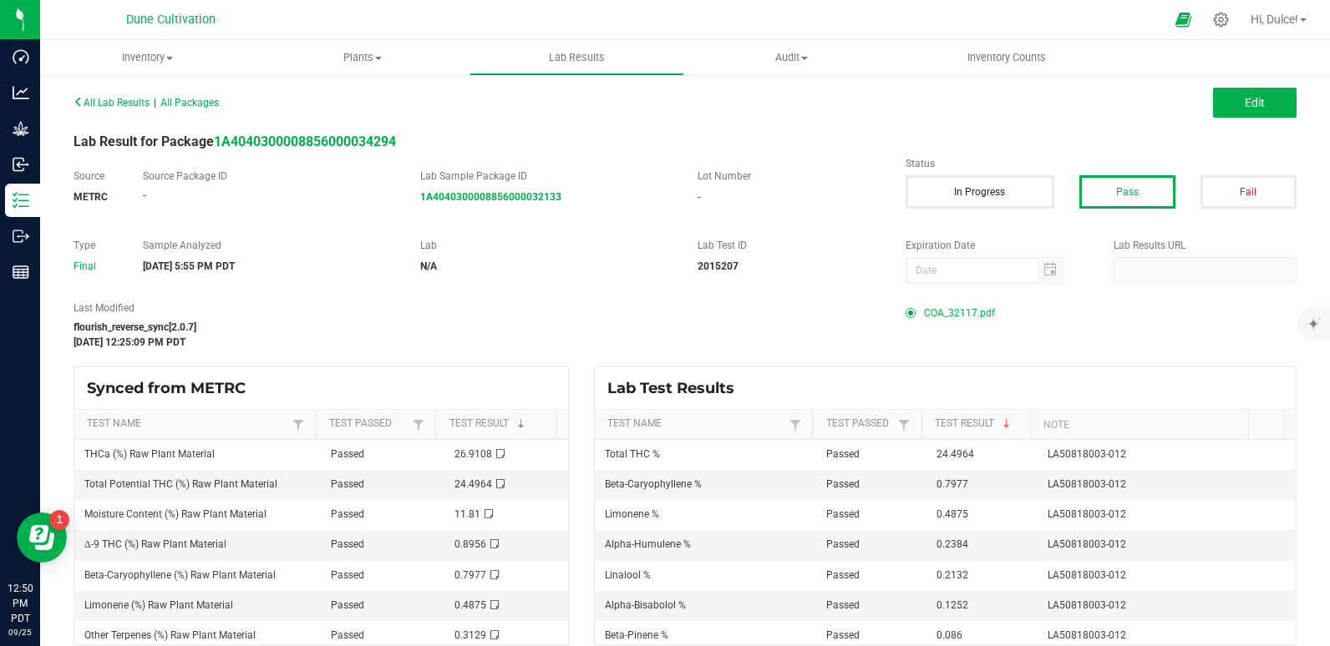
click at [951, 312] on span "COA_32117.pdf" at bounding box center [959, 313] width 71 height 25
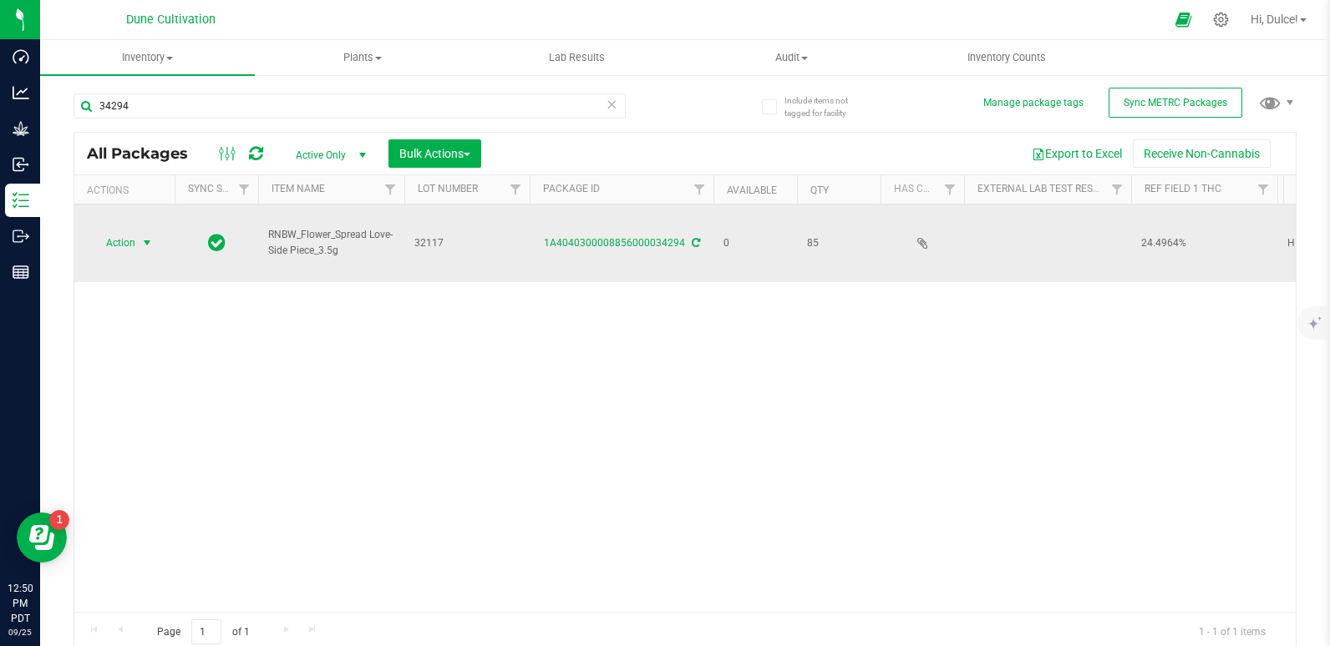
click at [141, 236] on span "select" at bounding box center [146, 242] width 13 height 13
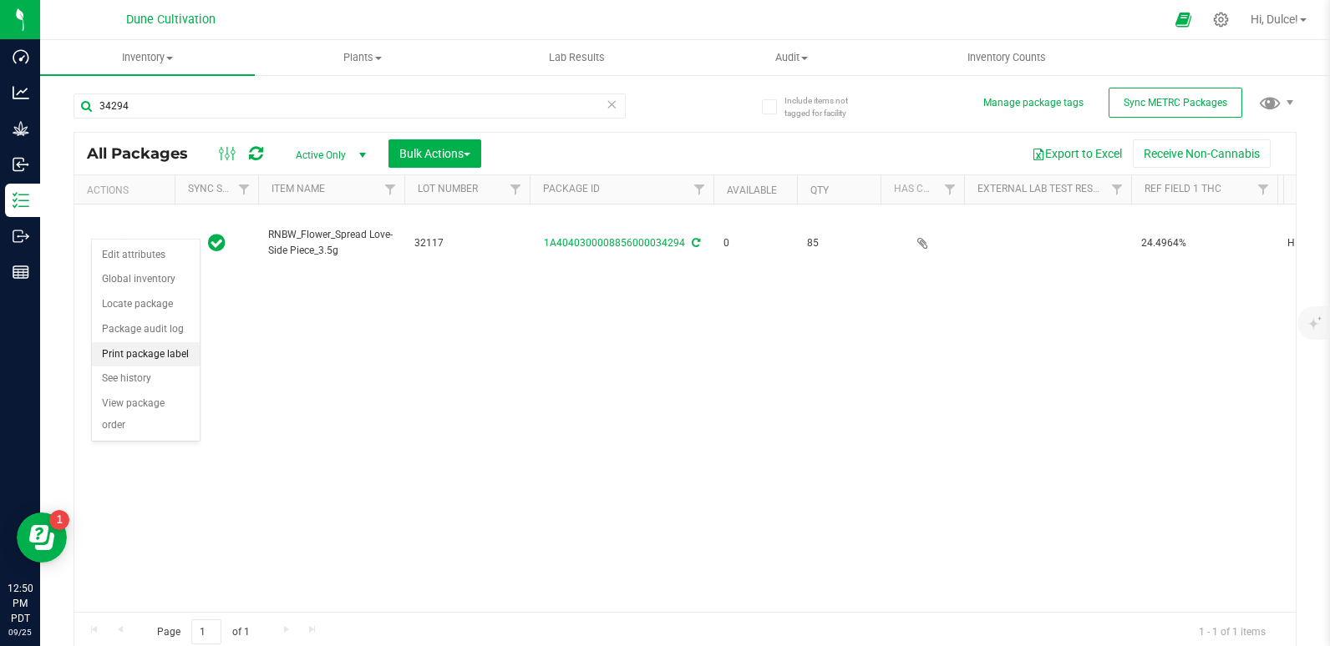
click at [170, 347] on li "Print package label" at bounding box center [146, 354] width 108 height 25
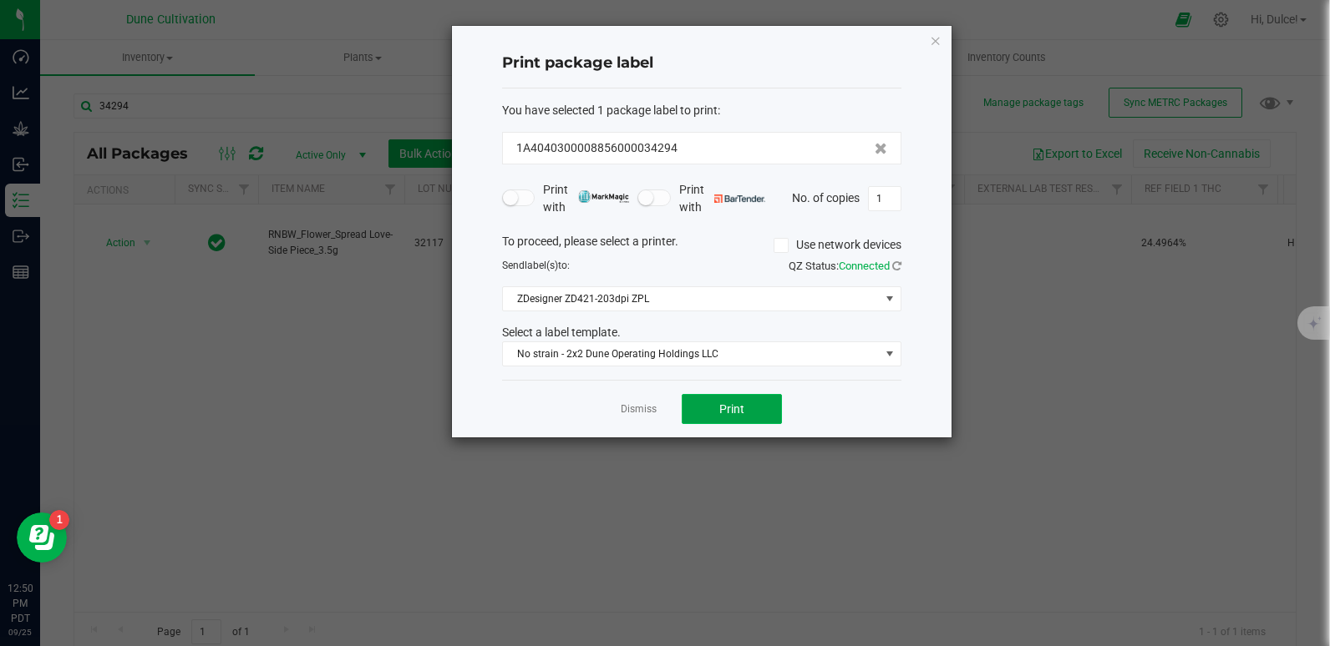
click at [724, 400] on button "Print" at bounding box center [731, 409] width 100 height 30
click at [945, 33] on div "Print package label You have selected 1 package label to print : 1A404030000885…" at bounding box center [701, 232] width 499 height 412
click at [933, 50] on div "Print package label You have selected 1 package label to print : 1A404030000885…" at bounding box center [701, 232] width 499 height 412
click at [931, 36] on icon "button" at bounding box center [936, 40] width 12 height 20
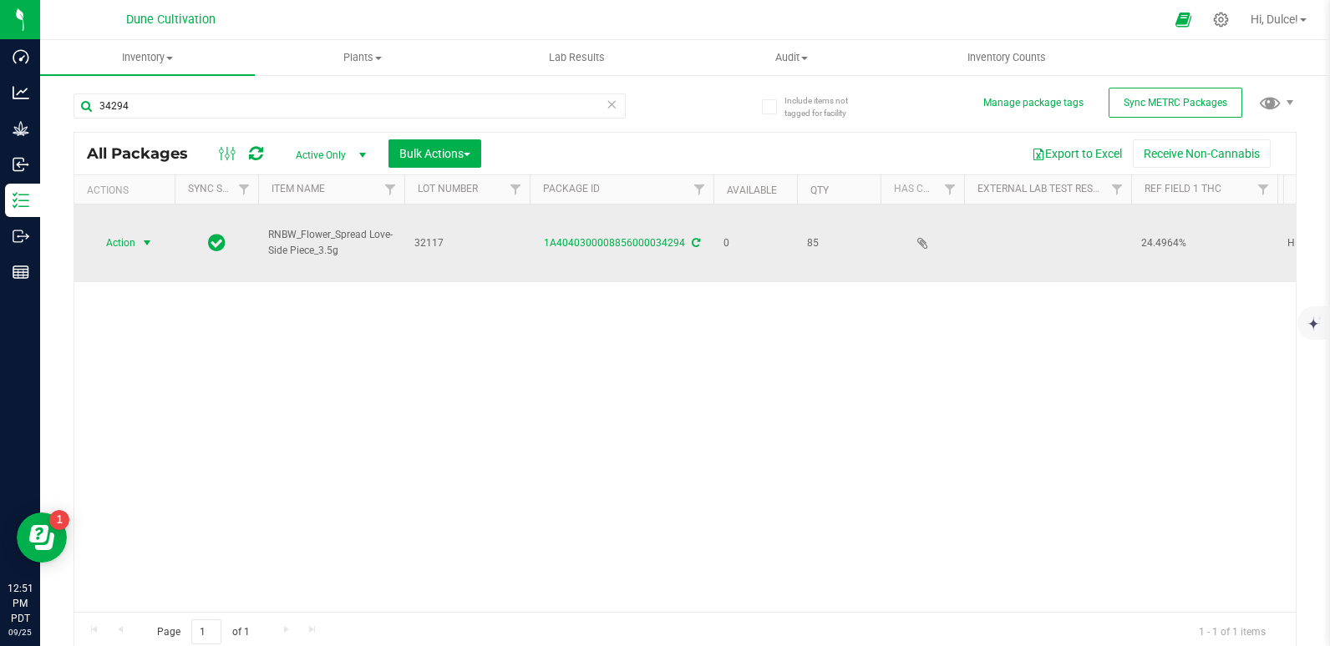
click at [126, 231] on span "Action" at bounding box center [113, 242] width 45 height 23
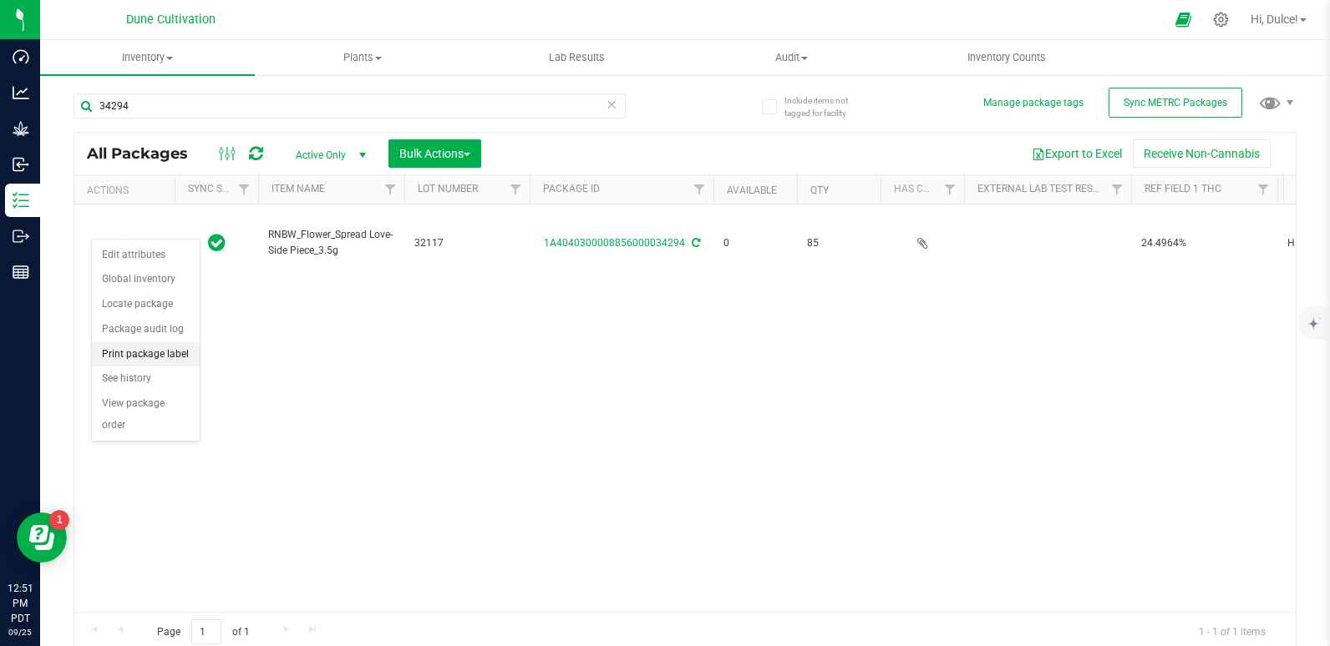
click at [117, 352] on li "Print package label" at bounding box center [146, 354] width 108 height 25
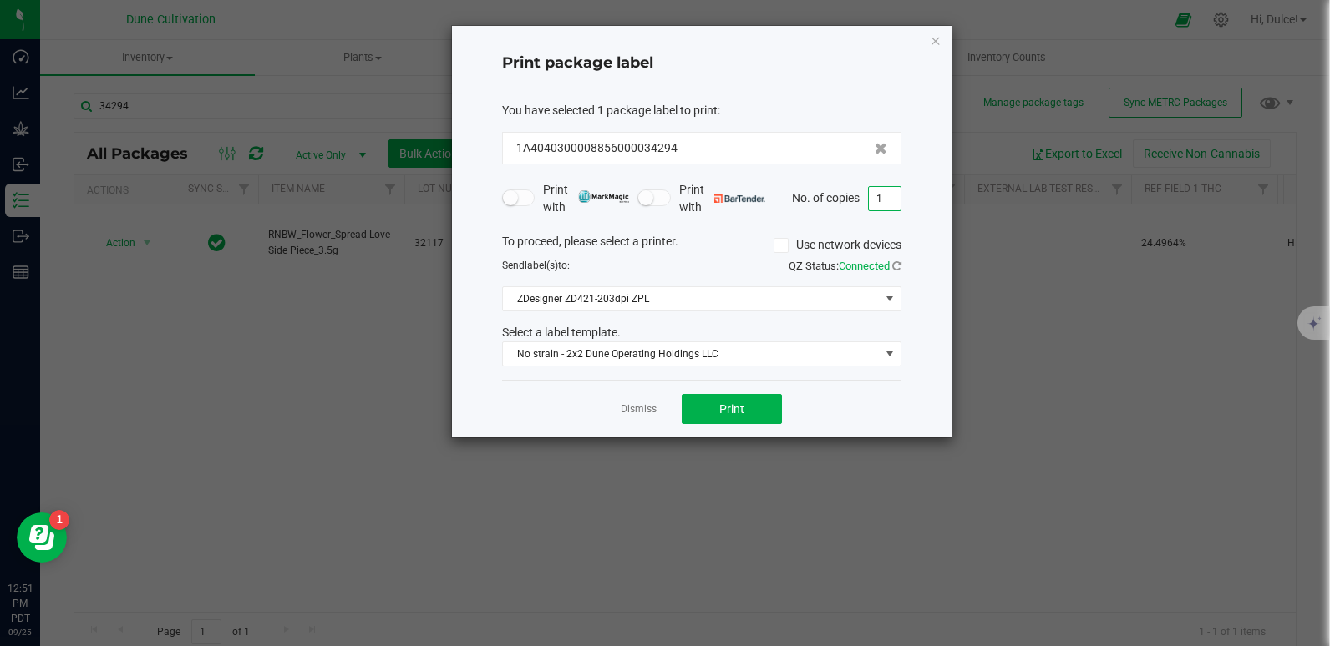
click at [874, 190] on input "1" at bounding box center [885, 198] width 32 height 23
type input "85"
click at [766, 417] on button "Print" at bounding box center [731, 409] width 100 height 30
click at [936, 43] on icon "button" at bounding box center [936, 40] width 12 height 20
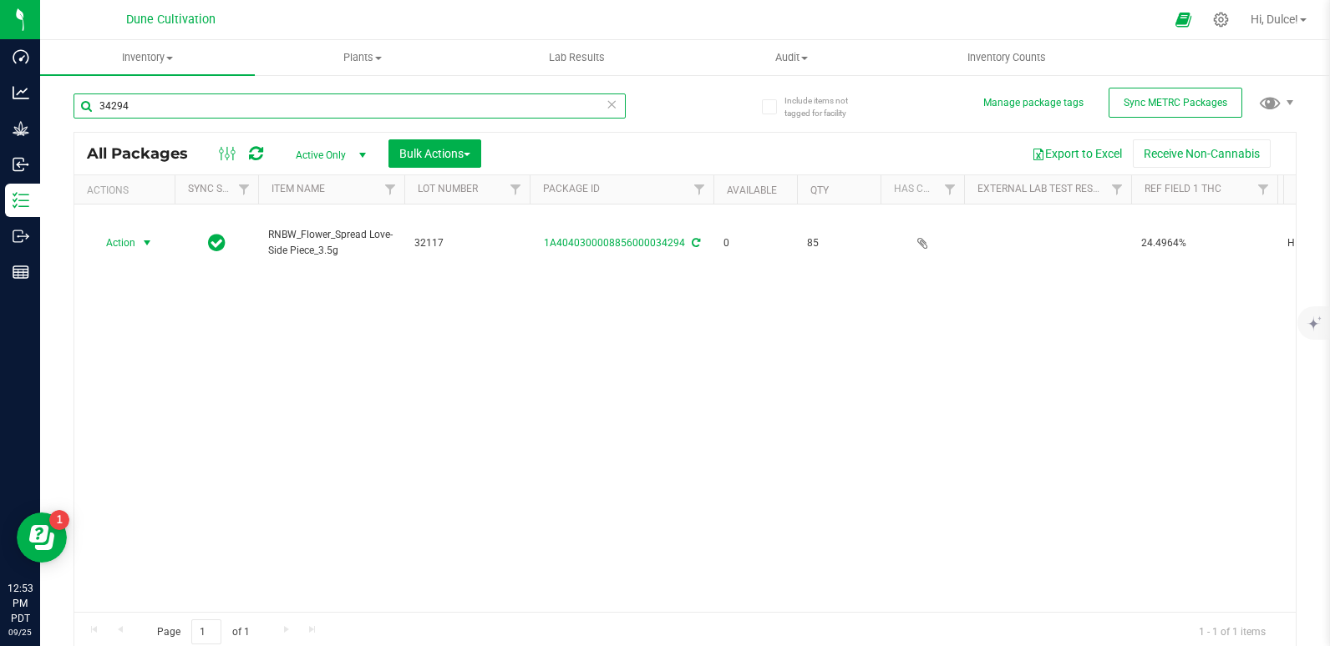
click at [508, 109] on input "34294" at bounding box center [349, 106] width 552 height 25
click at [606, 102] on icon at bounding box center [612, 104] width 12 height 20
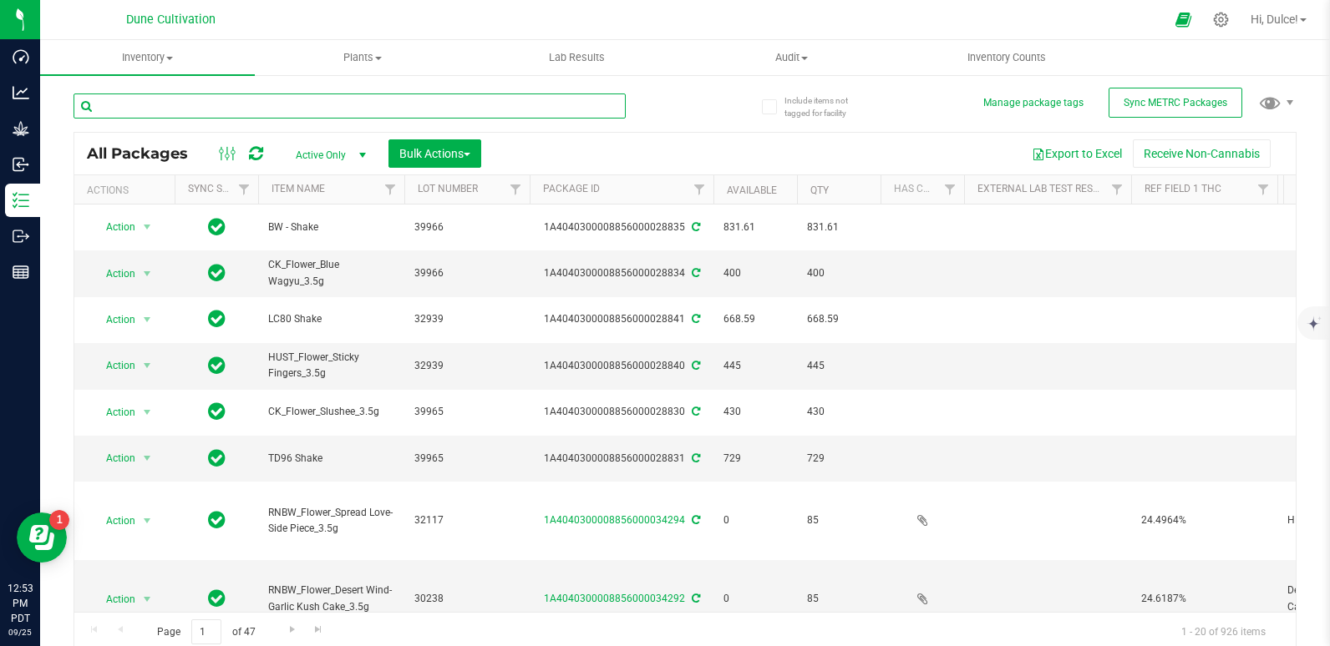
click at [605, 100] on input "text" at bounding box center [349, 106] width 552 height 25
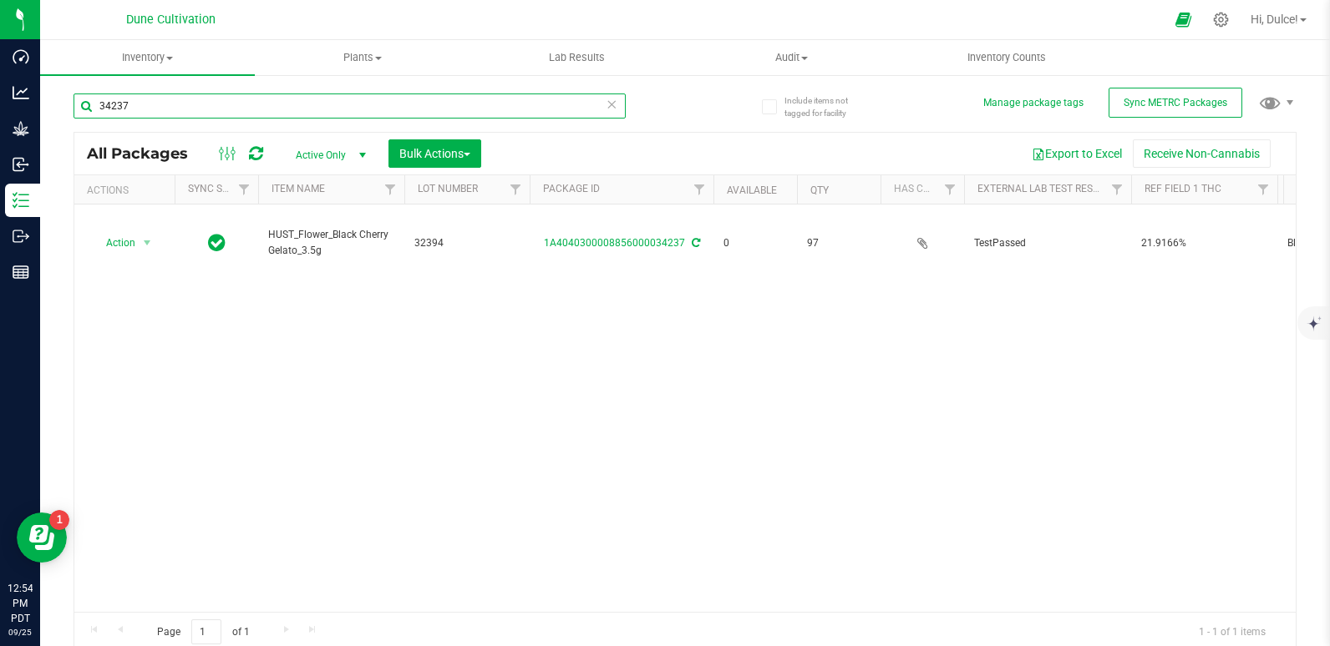
click at [430, 109] on input "34237" at bounding box center [349, 106] width 552 height 25
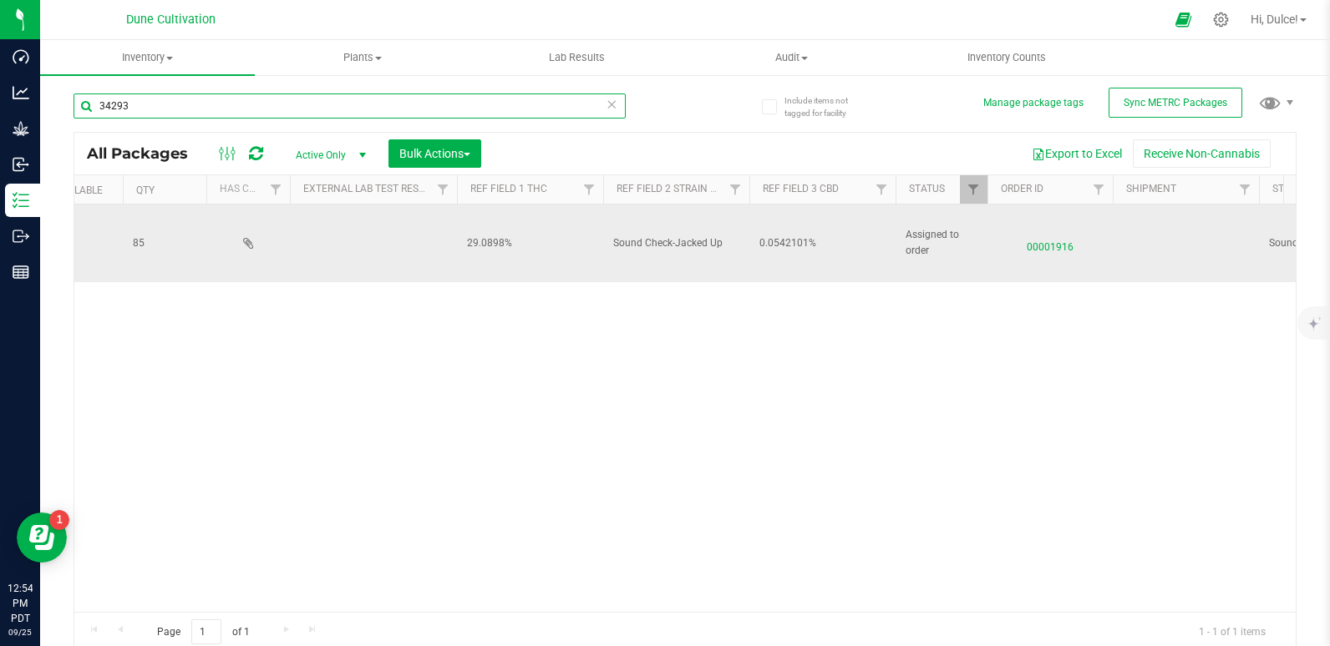
scroll to position [0, 675]
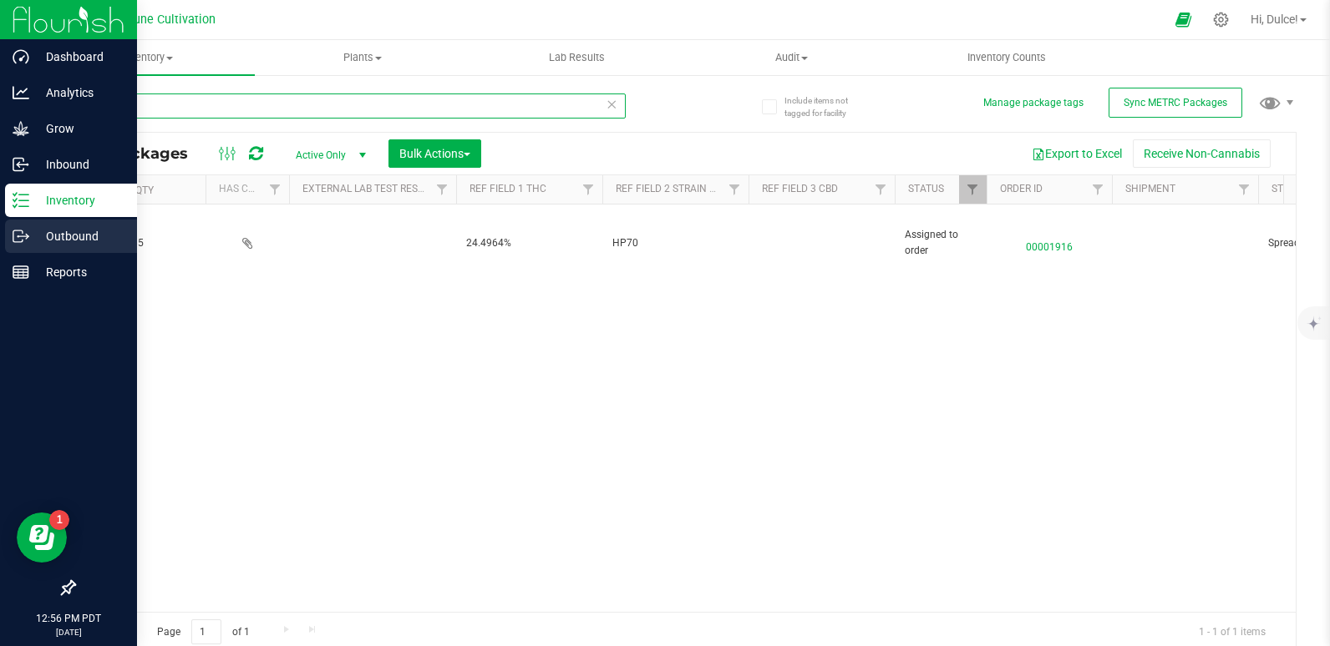
type input "34294"
click at [23, 227] on div "Outbound" at bounding box center [71, 236] width 132 height 33
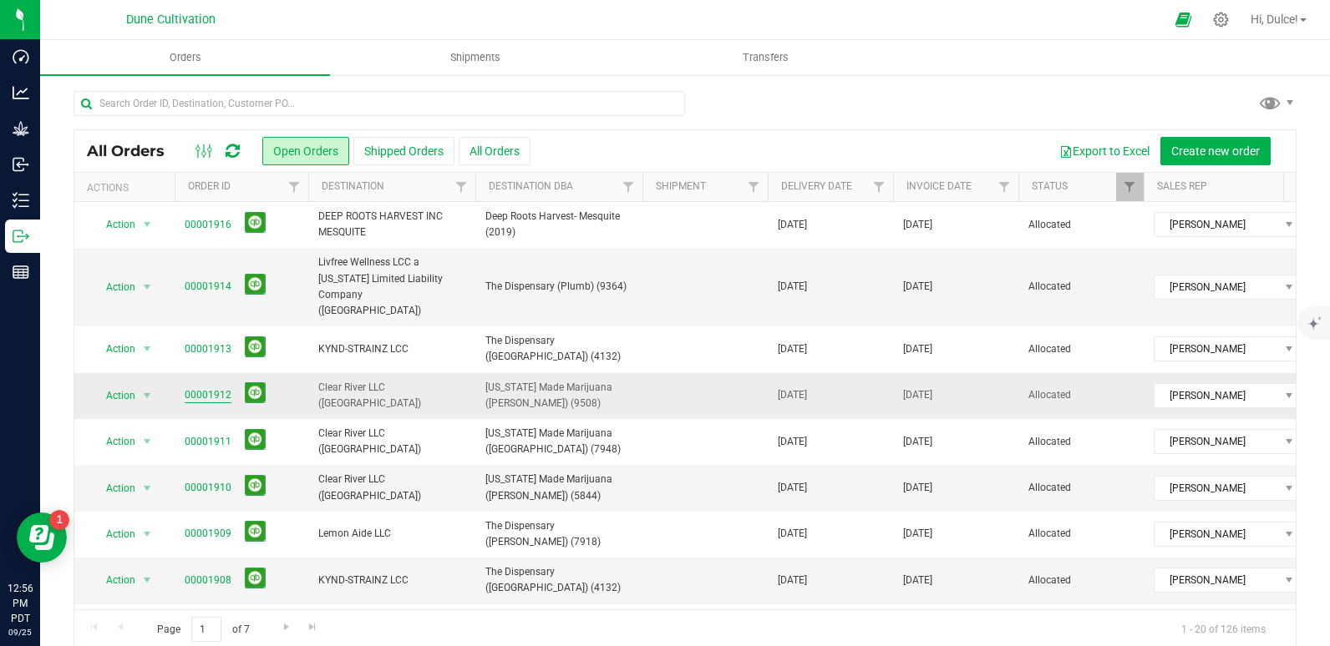
click at [213, 388] on link "00001912" at bounding box center [208, 396] width 47 height 16
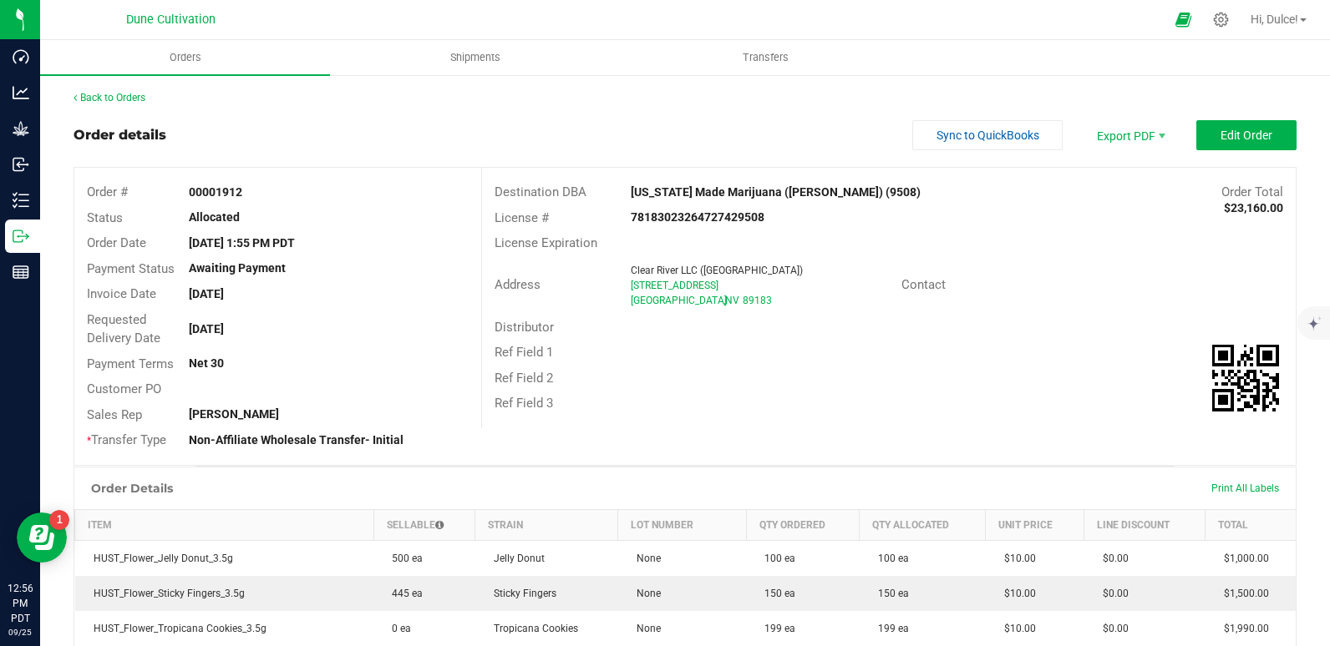
click at [1245, 482] on div "Print All Labels" at bounding box center [1245, 488] width 84 height 13
click at [1236, 487] on span "Print All Labels" at bounding box center [1245, 489] width 68 height 12
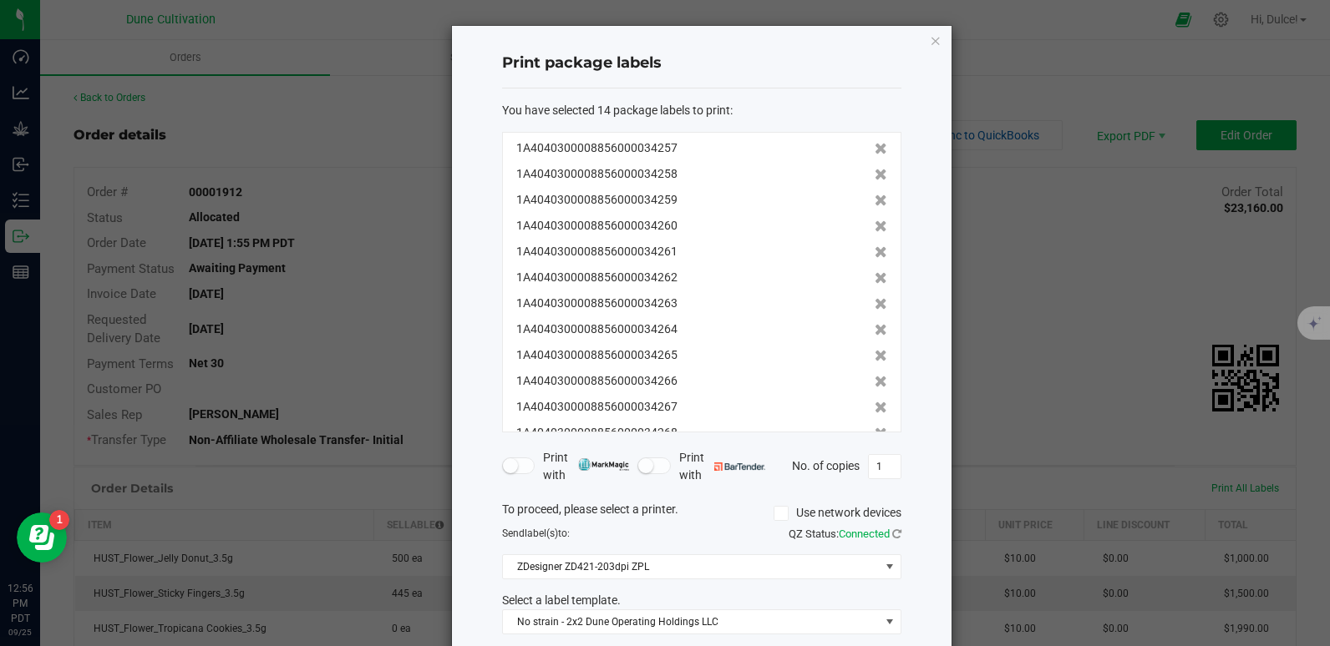
scroll to position [85, 0]
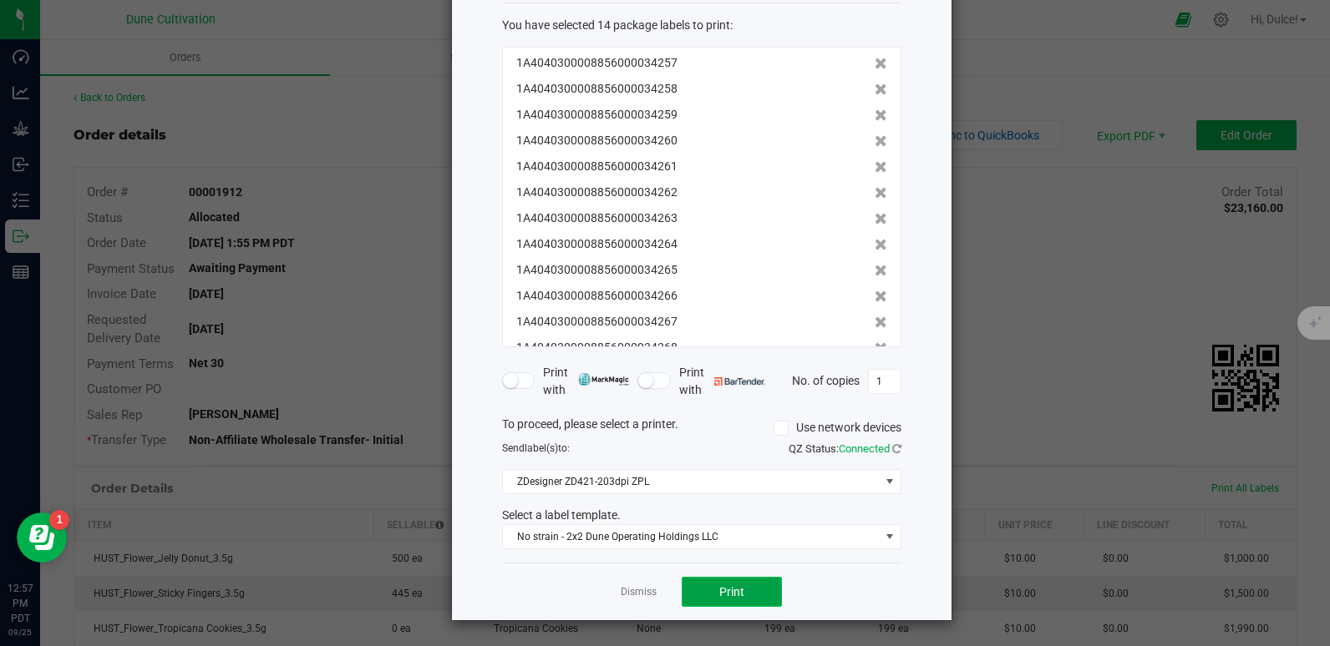
click at [736, 596] on span "Print" at bounding box center [731, 591] width 25 height 13
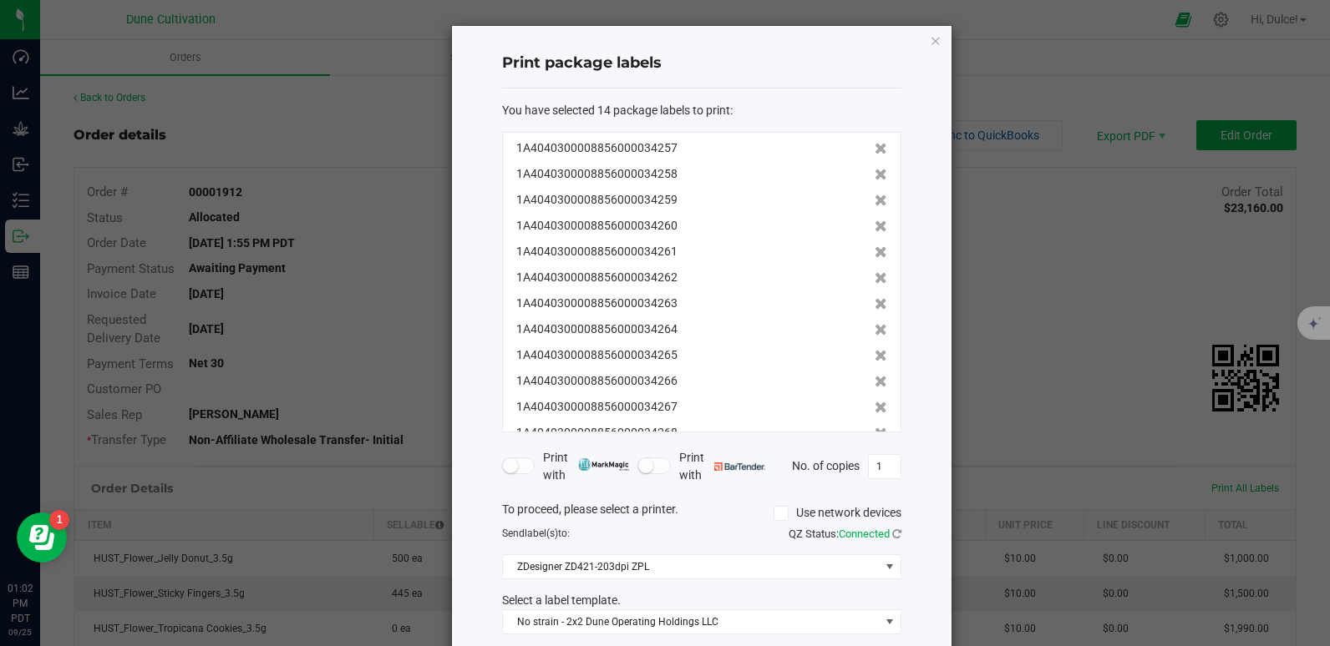
click at [920, 43] on div "Print package labels You have selected 14 package labels to print : 1A404030000…" at bounding box center [701, 366] width 499 height 680
click at [930, 38] on icon "button" at bounding box center [936, 40] width 12 height 20
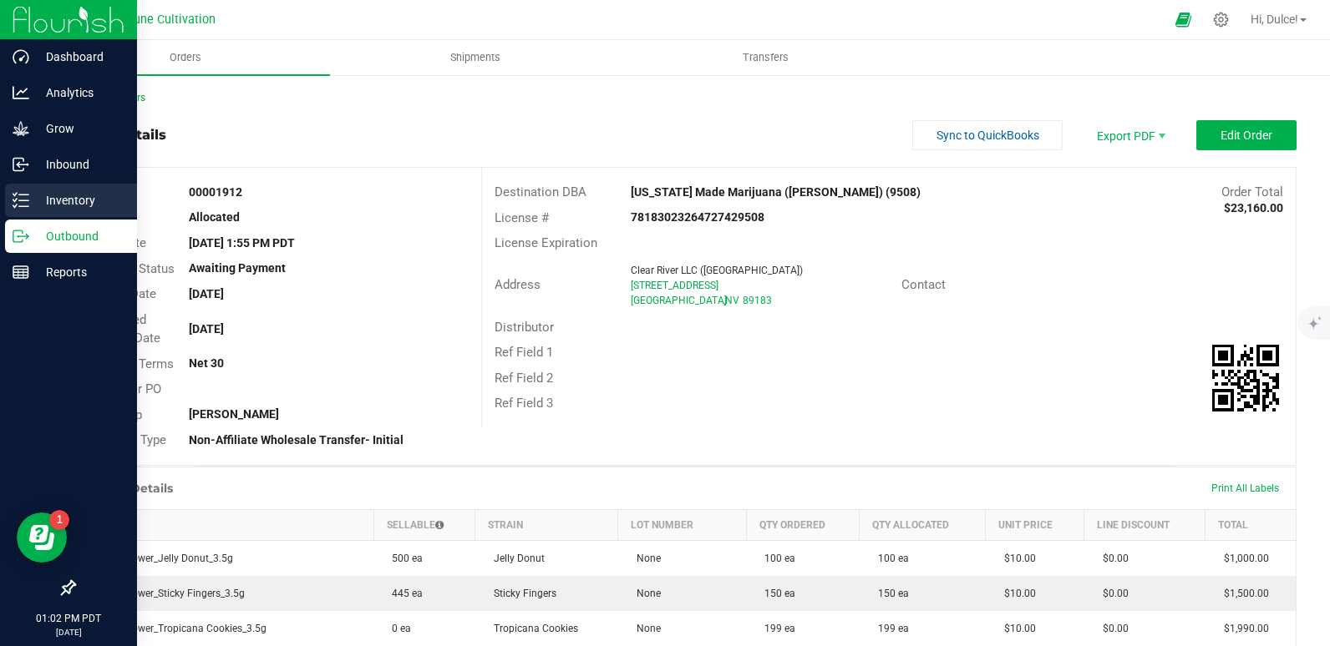
click at [30, 204] on p "Inventory" at bounding box center [79, 200] width 100 height 20
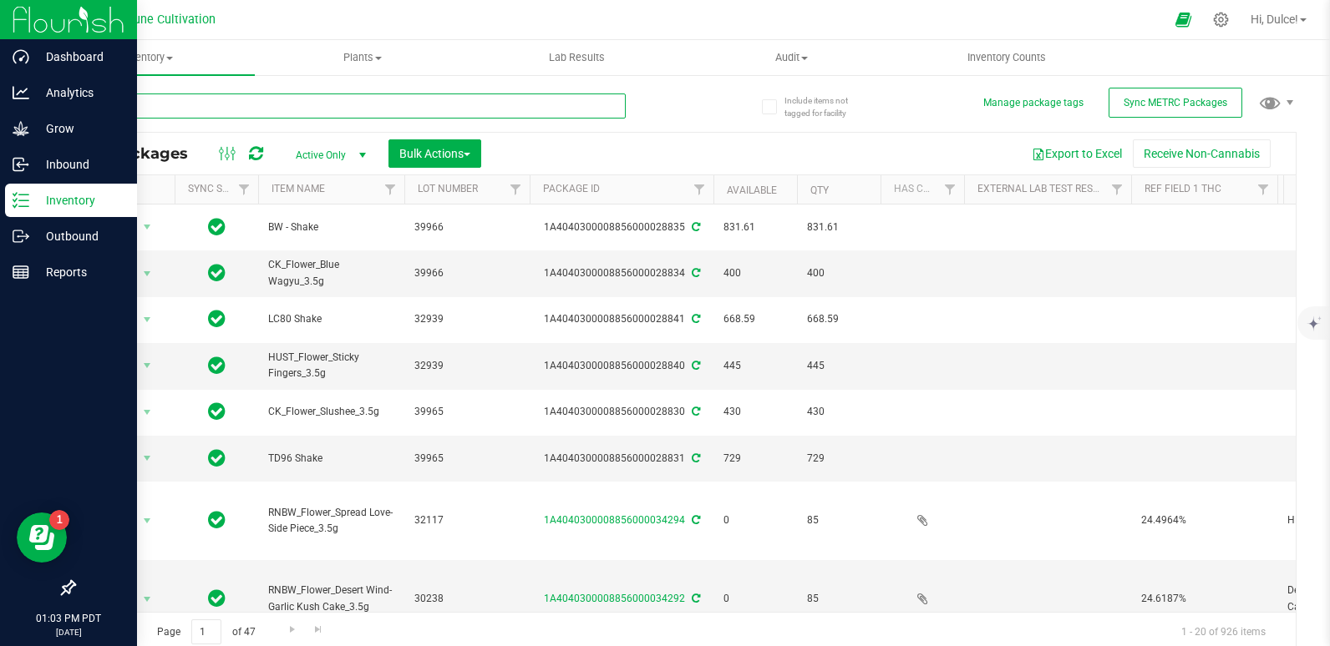
click at [200, 103] on input "text" at bounding box center [349, 106] width 552 height 25
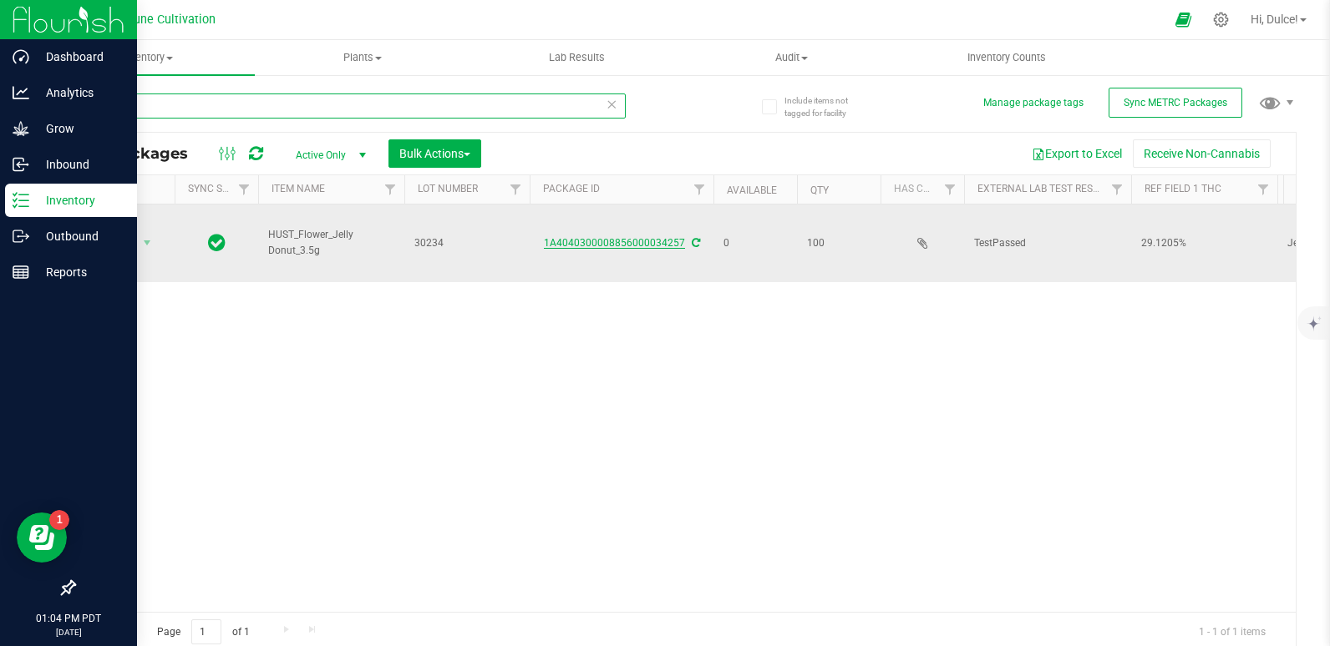
type input "34257"
click at [645, 237] on link "1A4040300008856000034257" at bounding box center [614, 243] width 141 height 12
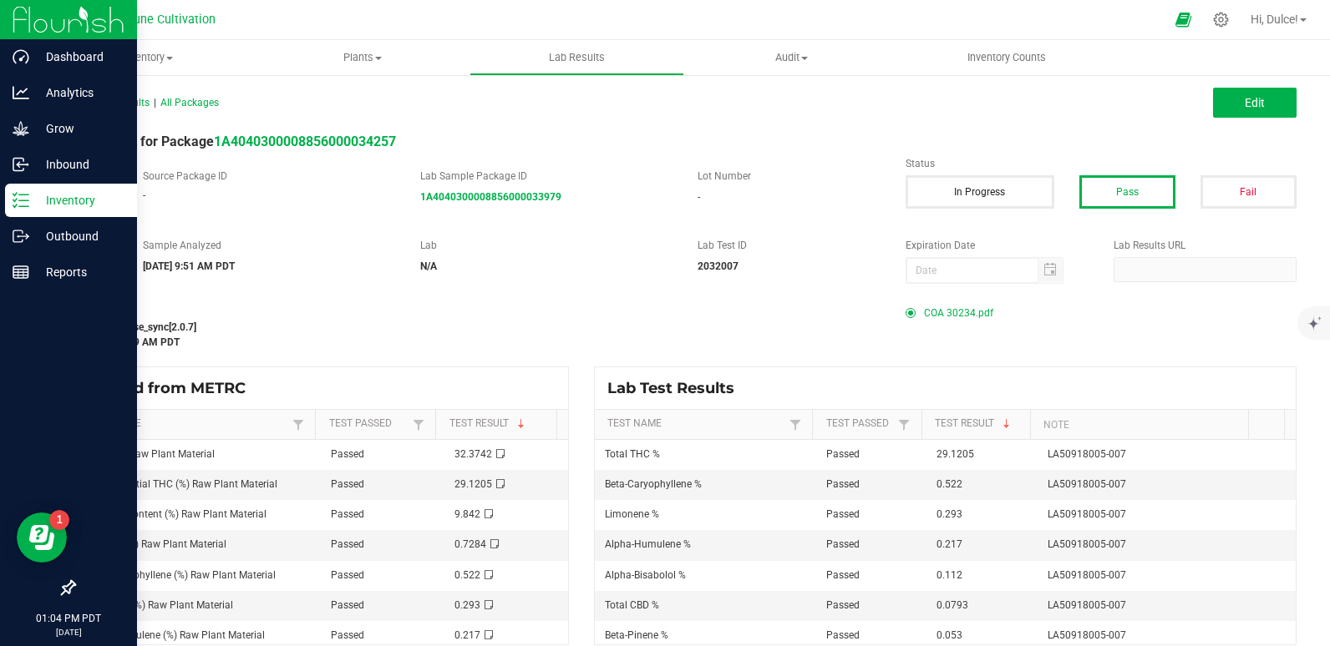
click at [924, 304] on span "COA 30234.pdf" at bounding box center [958, 313] width 69 height 25
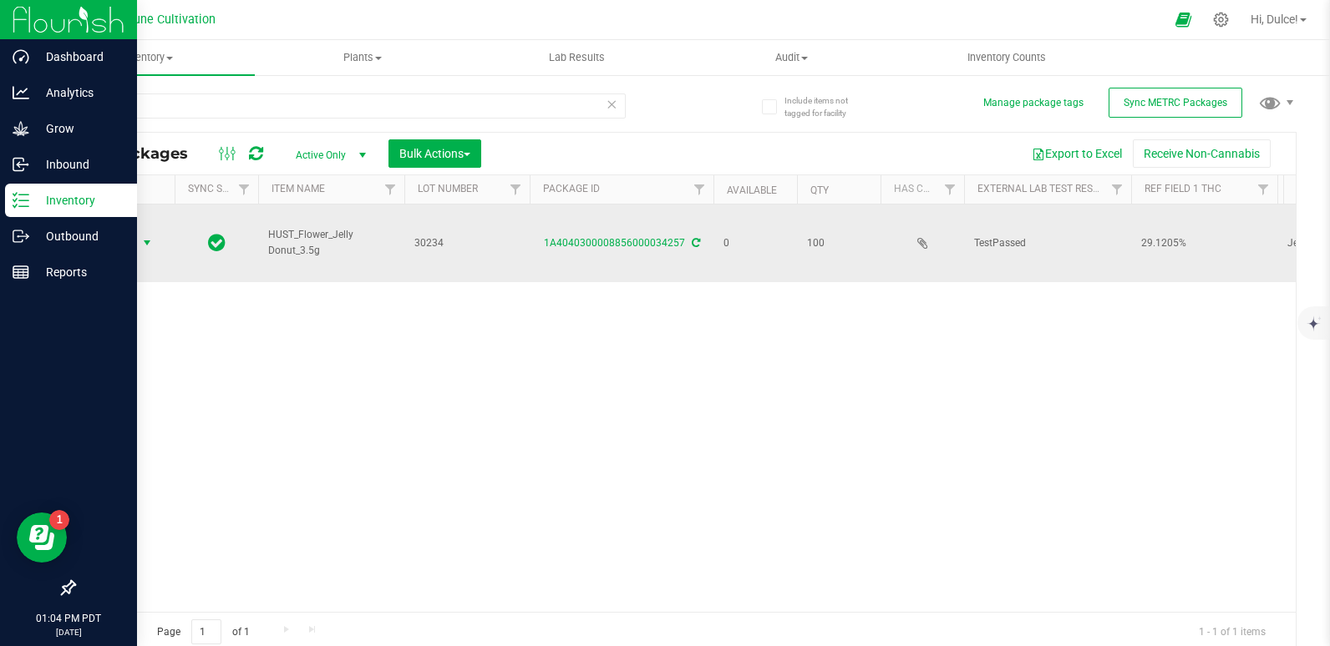
click at [129, 232] on span "Action" at bounding box center [113, 242] width 45 height 23
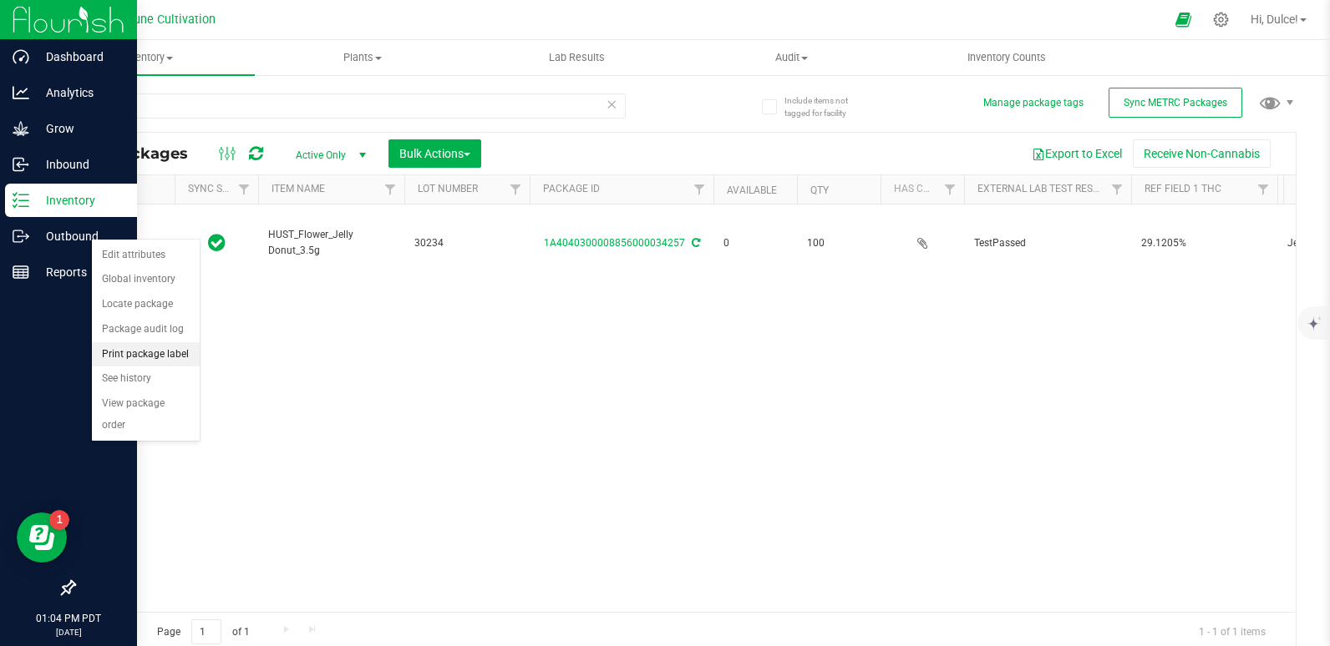
click at [116, 356] on li "Print package label" at bounding box center [146, 354] width 108 height 25
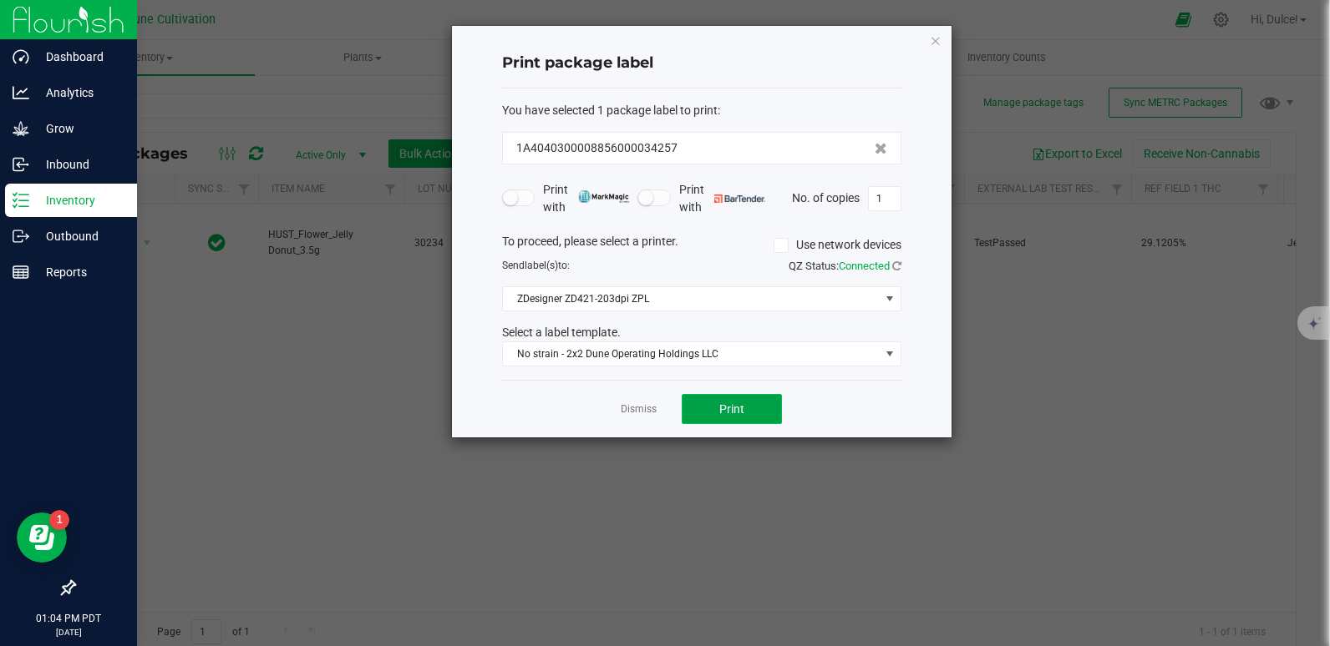
click at [707, 401] on button "Print" at bounding box center [731, 409] width 100 height 30
click at [932, 40] on icon "button" at bounding box center [936, 40] width 12 height 20
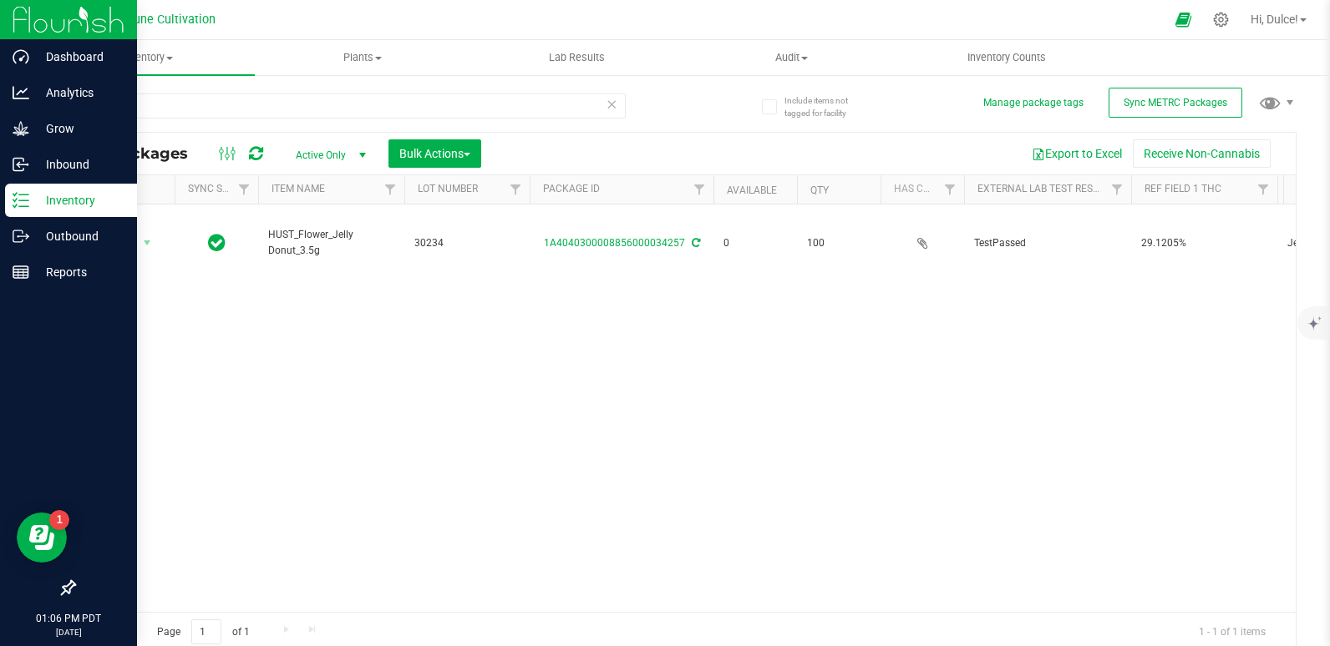
click at [485, 427] on div "Action Action Edit attributes Global inventory Locate package Package audit log…" at bounding box center [684, 409] width 1221 height 408
click at [241, 90] on div "34257" at bounding box center [378, 105] width 611 height 53
click at [45, 241] on p "Outbound" at bounding box center [79, 236] width 100 height 20
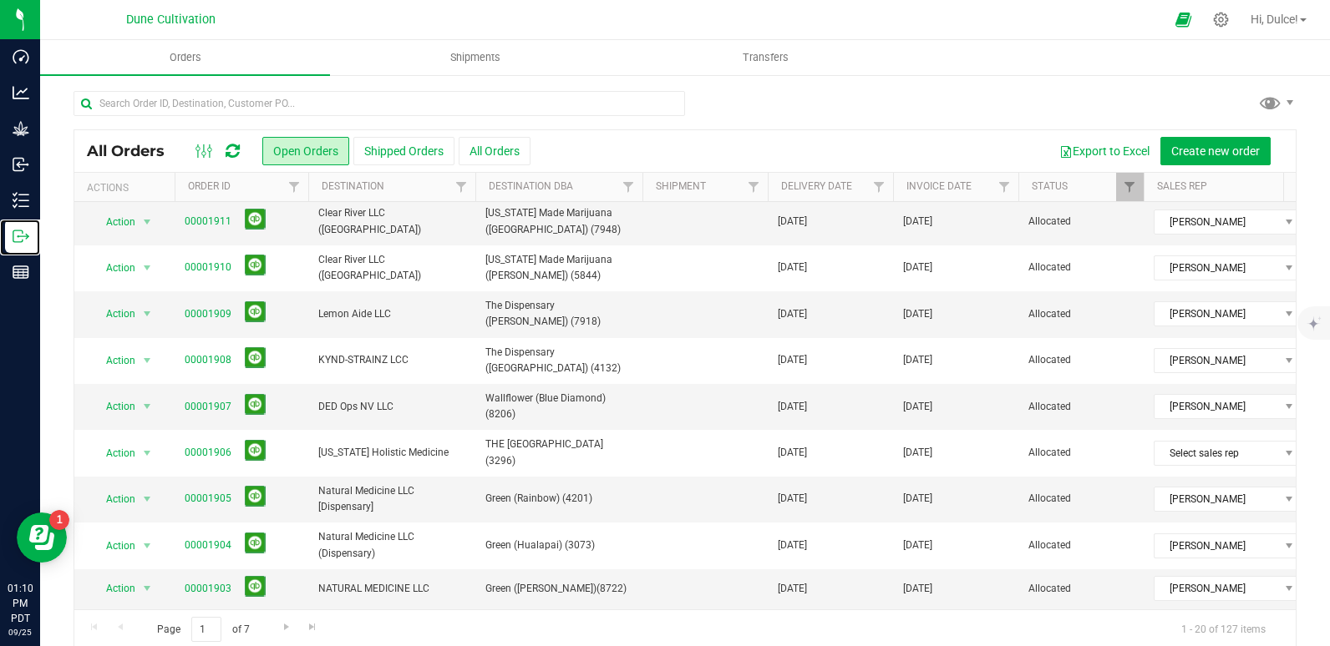
scroll to position [267, 0]
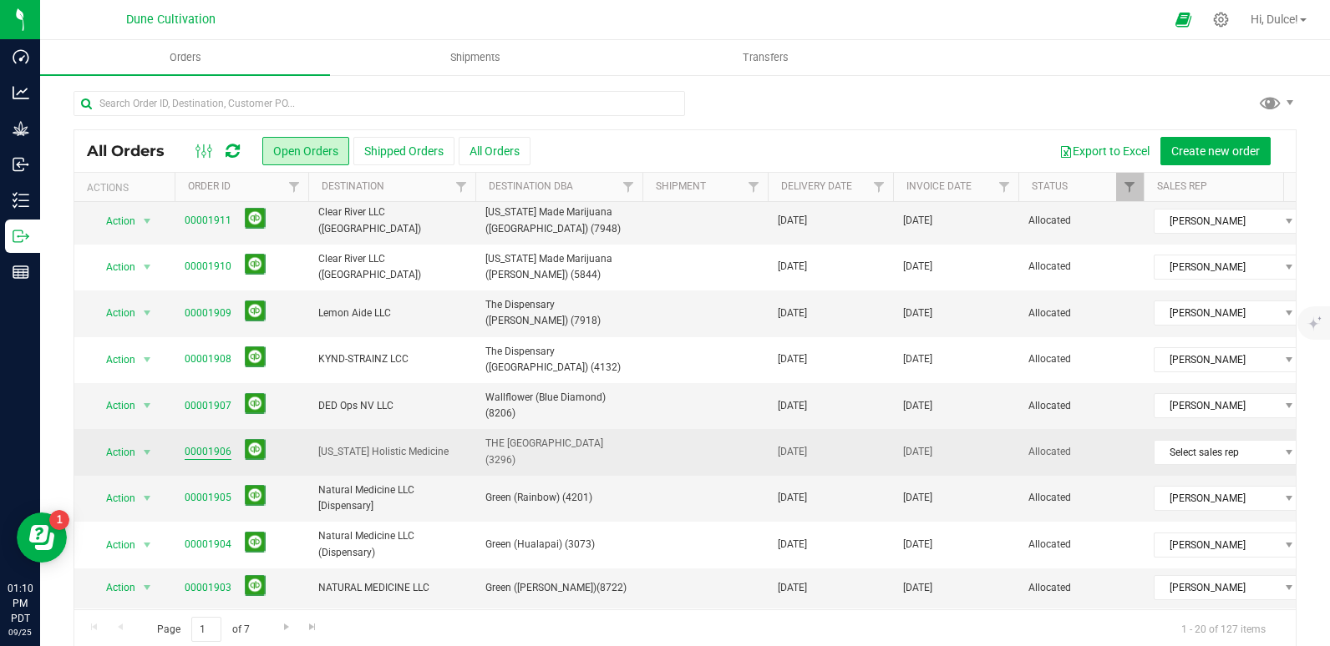
click at [217, 444] on link "00001906" at bounding box center [208, 452] width 47 height 16
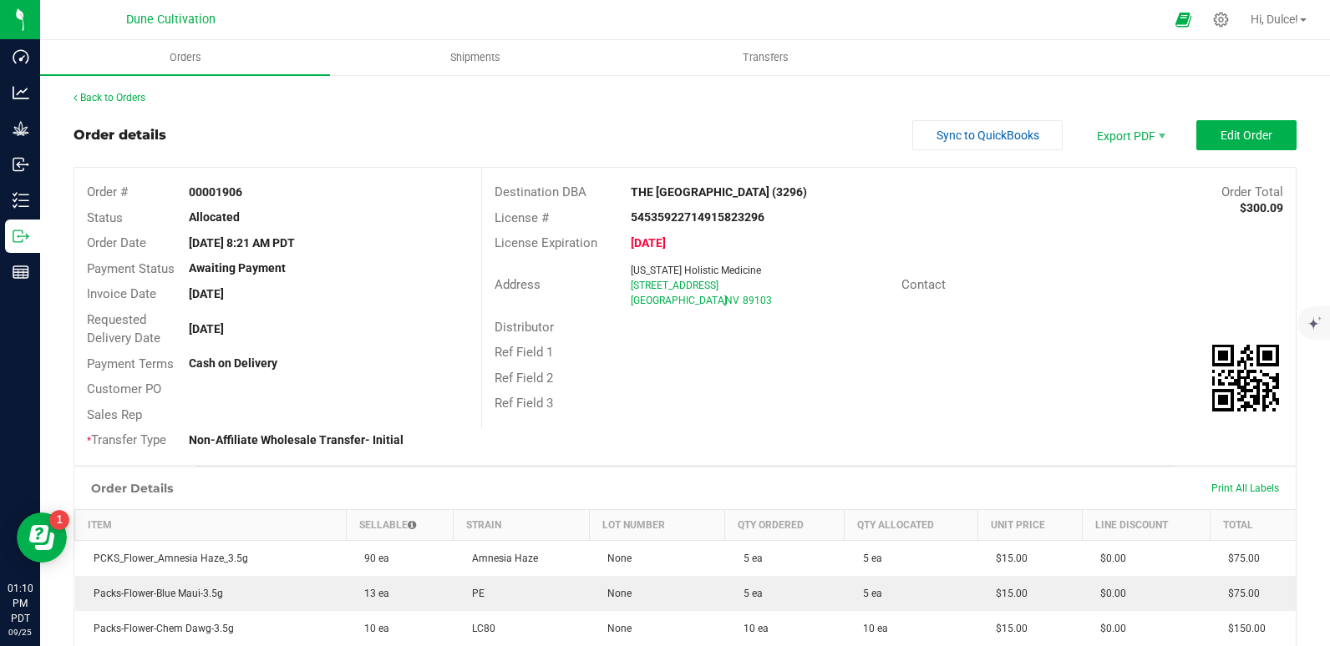
click at [1209, 479] on div "Print All Labels" at bounding box center [1245, 488] width 84 height 35
click at [1211, 484] on span "Print All Labels" at bounding box center [1245, 489] width 68 height 12
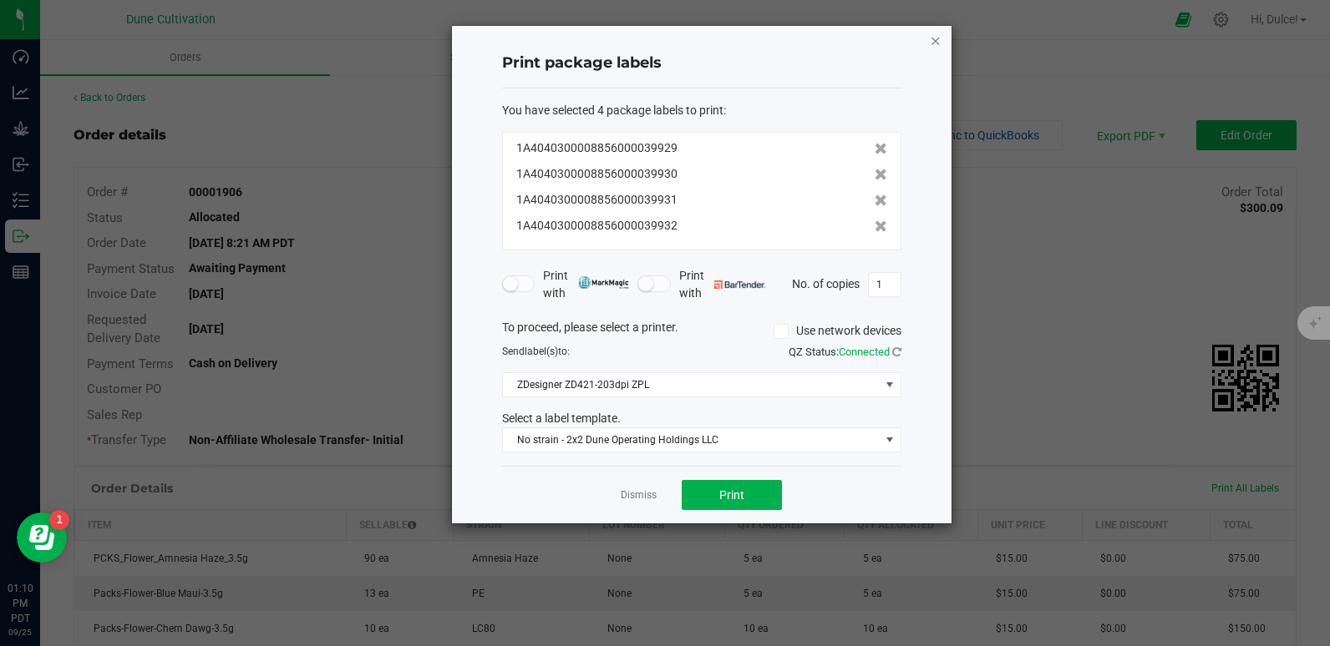
click at [933, 49] on icon "button" at bounding box center [936, 40] width 12 height 20
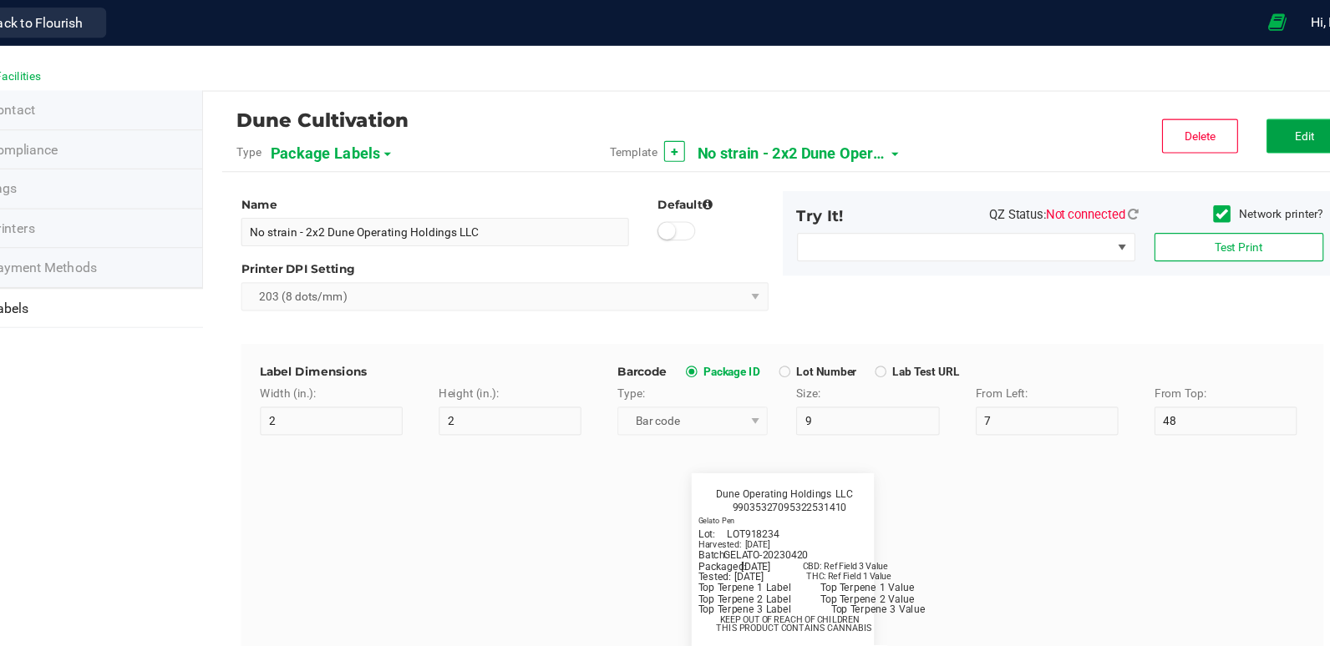
click at [1212, 129] on button "Edit" at bounding box center [1245, 119] width 67 height 30
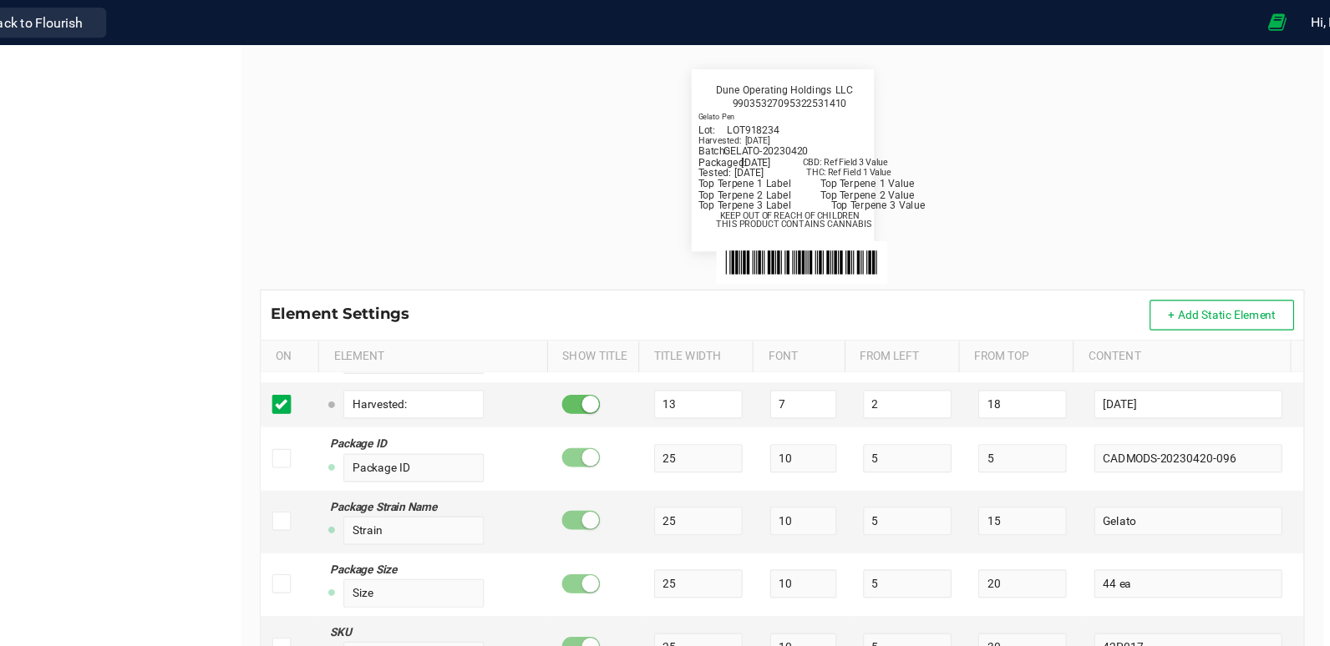
scroll to position [401, 0]
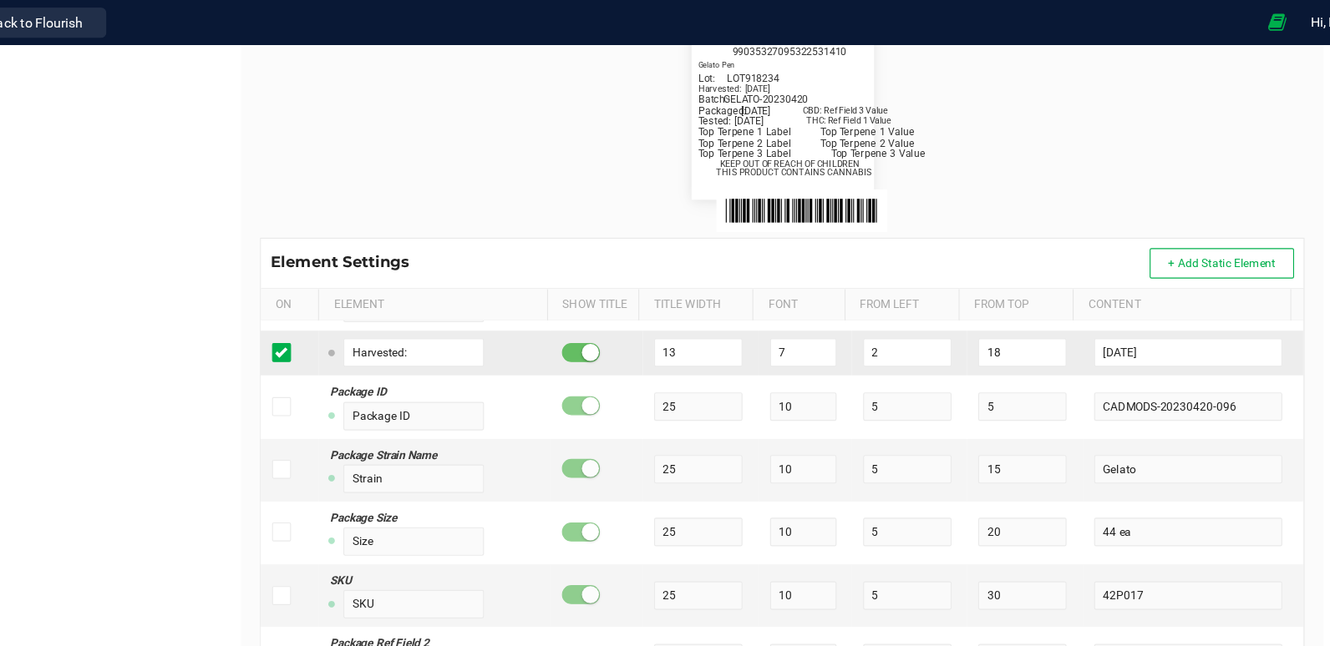
click at [332, 305] on td at bounding box center [353, 310] width 51 height 39
click at [1109, 304] on input "[DATE]" at bounding box center [1143, 309] width 165 height 25
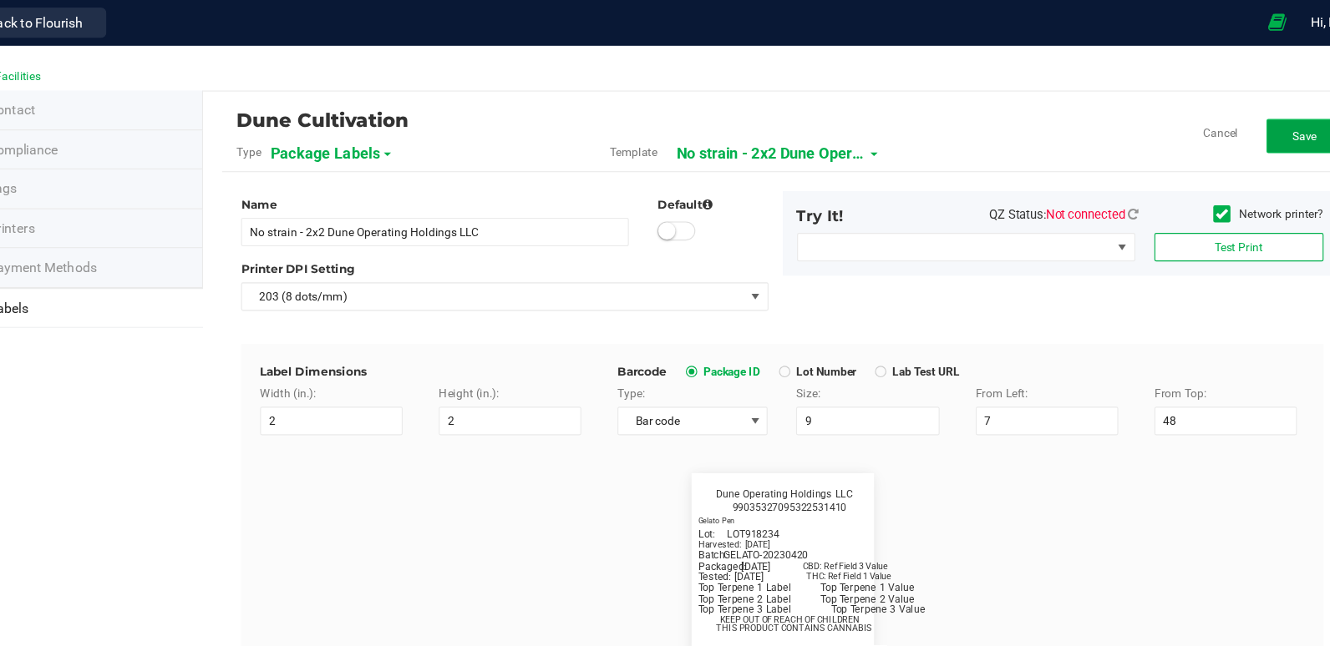
click at [1219, 125] on button "Save" at bounding box center [1245, 119] width 67 height 30
click at [1241, 121] on button "Edit" at bounding box center [1245, 119] width 67 height 30
click at [1234, 124] on span "Save" at bounding box center [1245, 120] width 22 height 12
click at [1221, 118] on button "Edit" at bounding box center [1245, 119] width 67 height 30
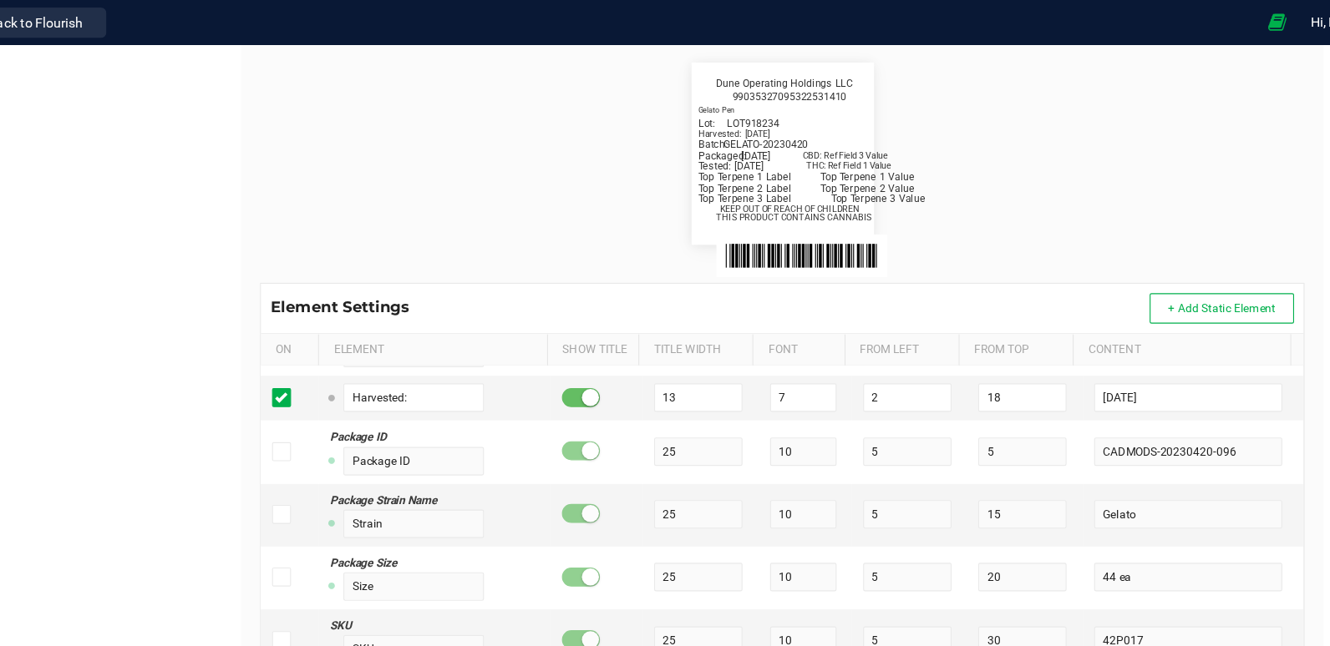
scroll to position [366, 0]
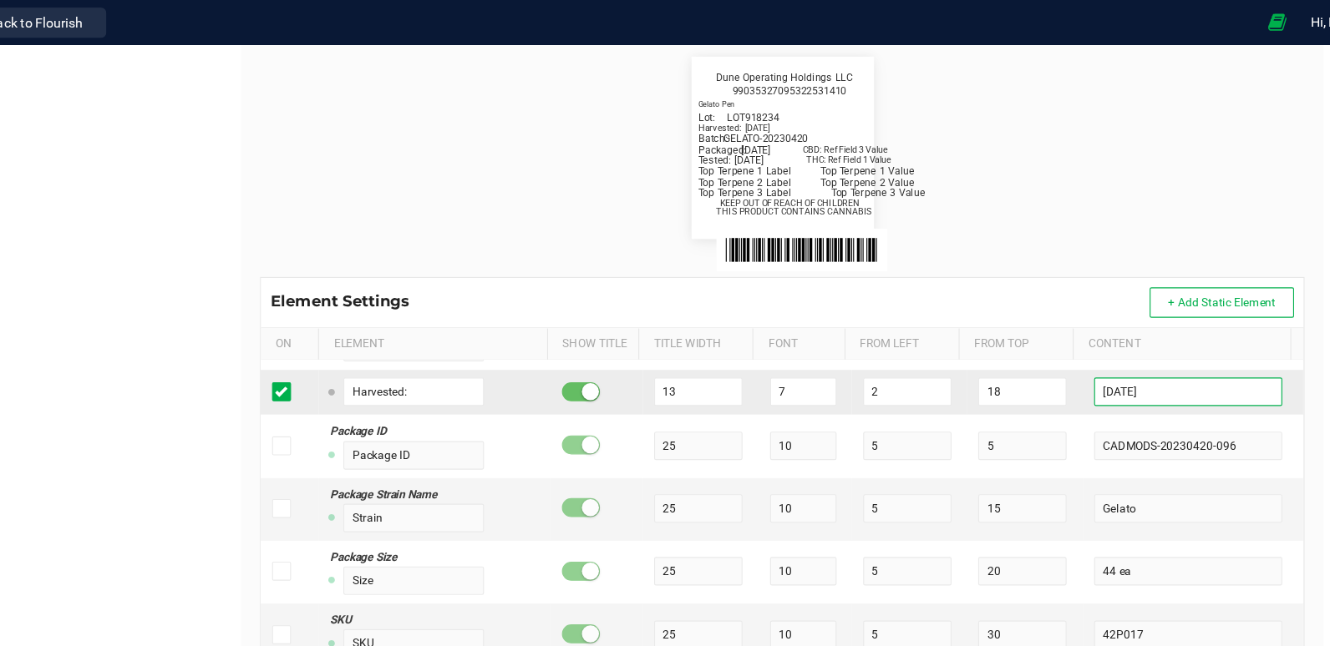
click at [1120, 353] on input "[DATE]" at bounding box center [1143, 344] width 165 height 25
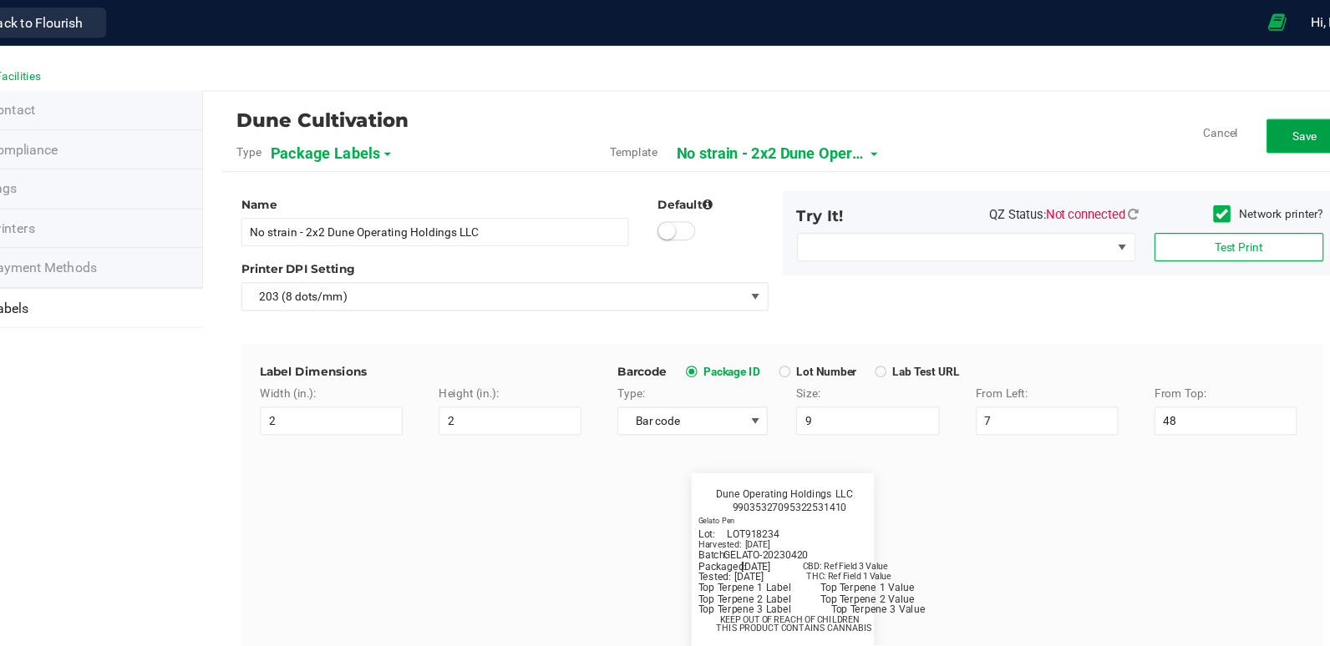
click at [1234, 121] on span "Save" at bounding box center [1245, 120] width 22 height 12
click at [1215, 119] on button "Edit" at bounding box center [1245, 119] width 67 height 30
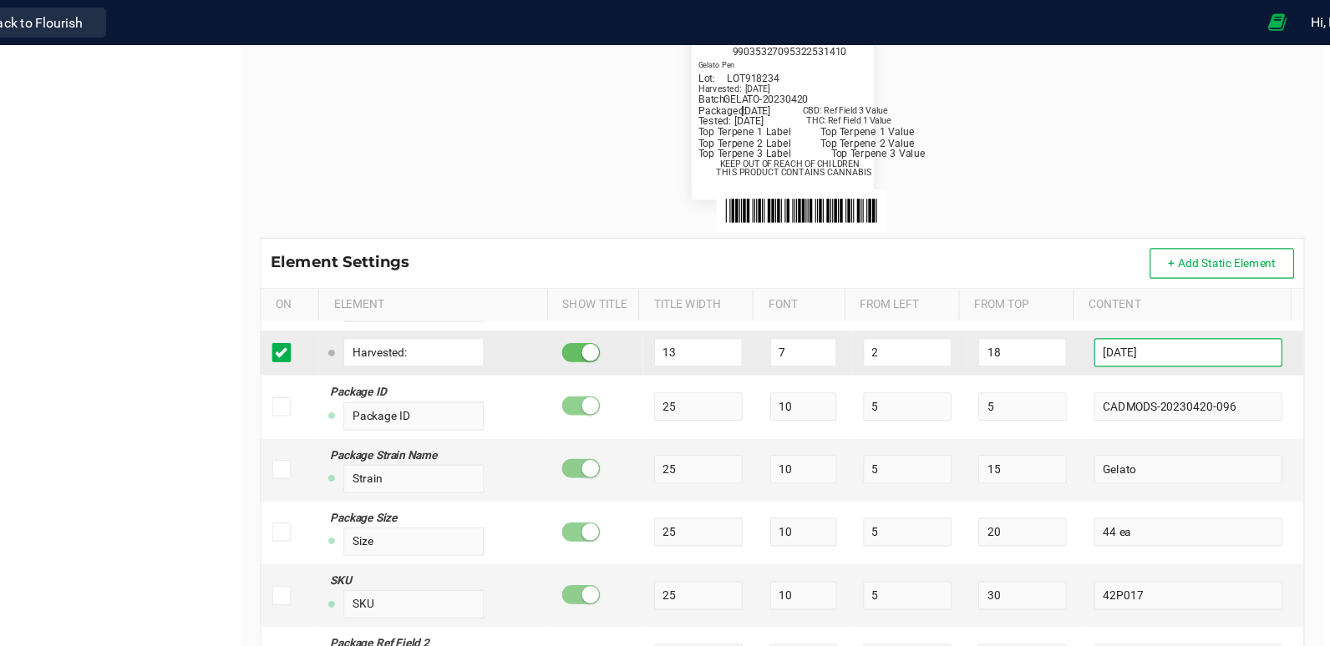
click at [1110, 311] on input "[DATE]" at bounding box center [1143, 309] width 165 height 25
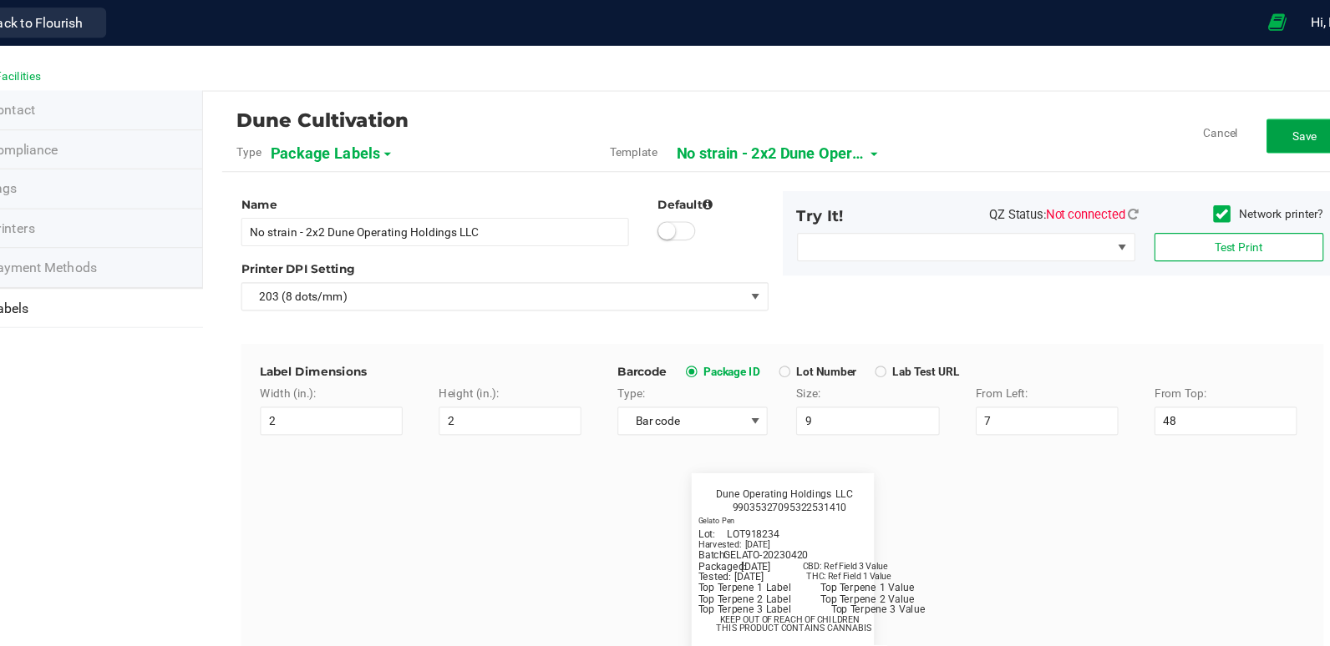
click at [1243, 121] on span "Save" at bounding box center [1245, 120] width 22 height 12
click at [1244, 127] on button "Edit" at bounding box center [1245, 119] width 67 height 30
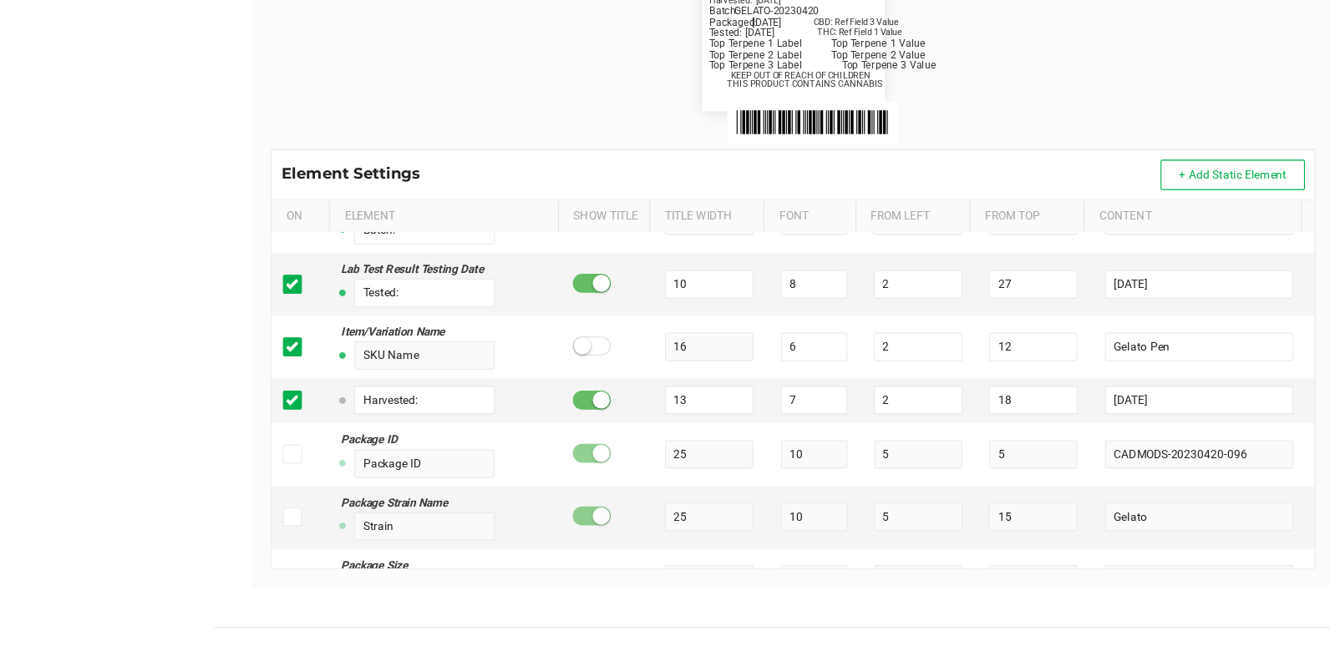
scroll to position [753, 0]
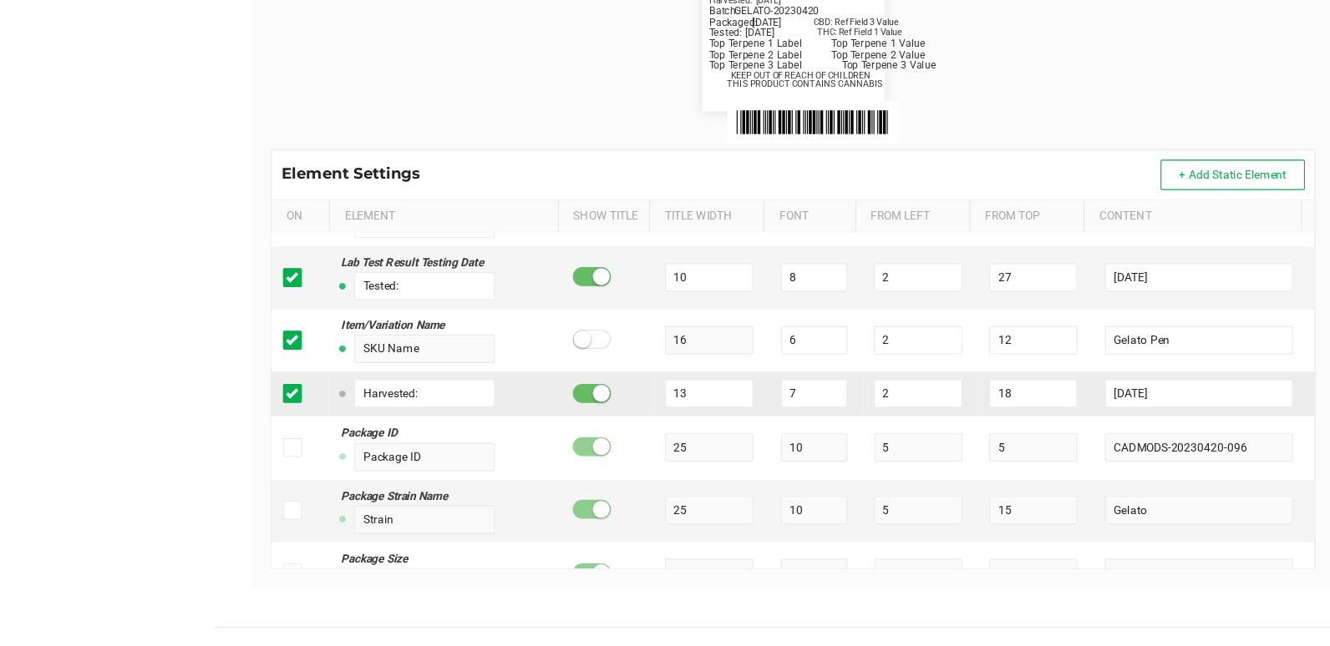
click at [341, 423] on icon at bounding box center [346, 423] width 11 height 0
click at [0, 0] on input "checkbox" at bounding box center [0, 0] width 0 height 0
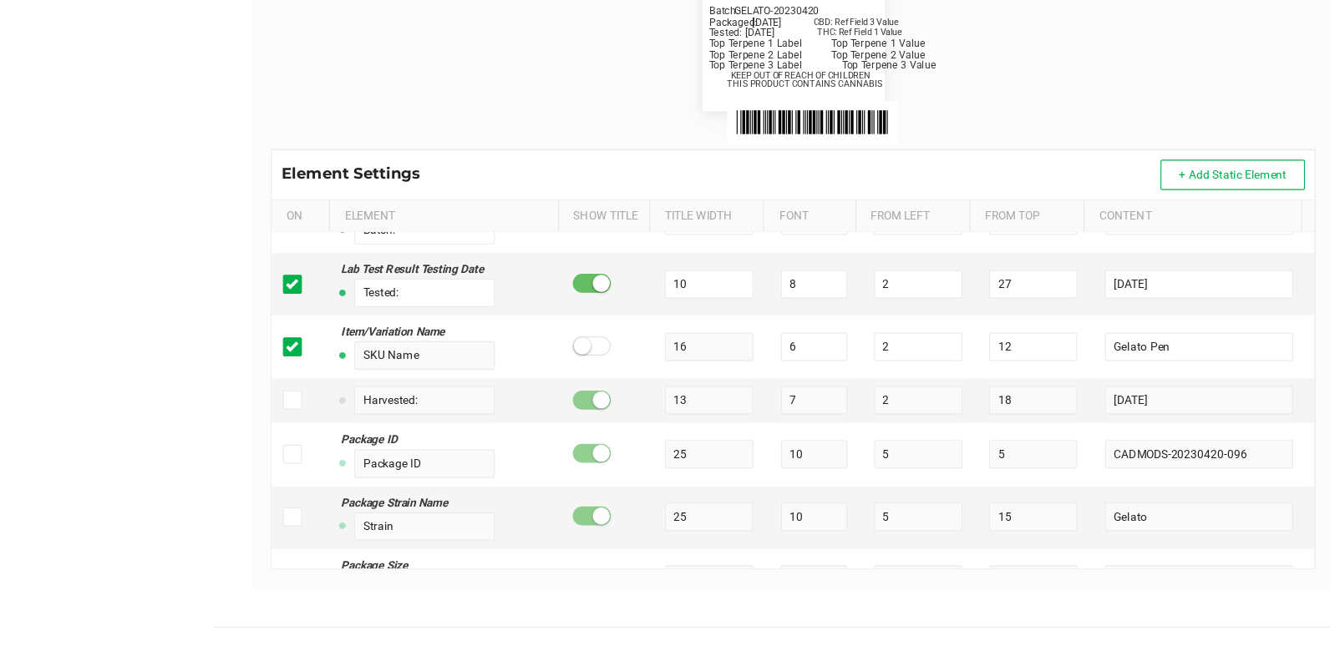
scroll to position [2789, 0]
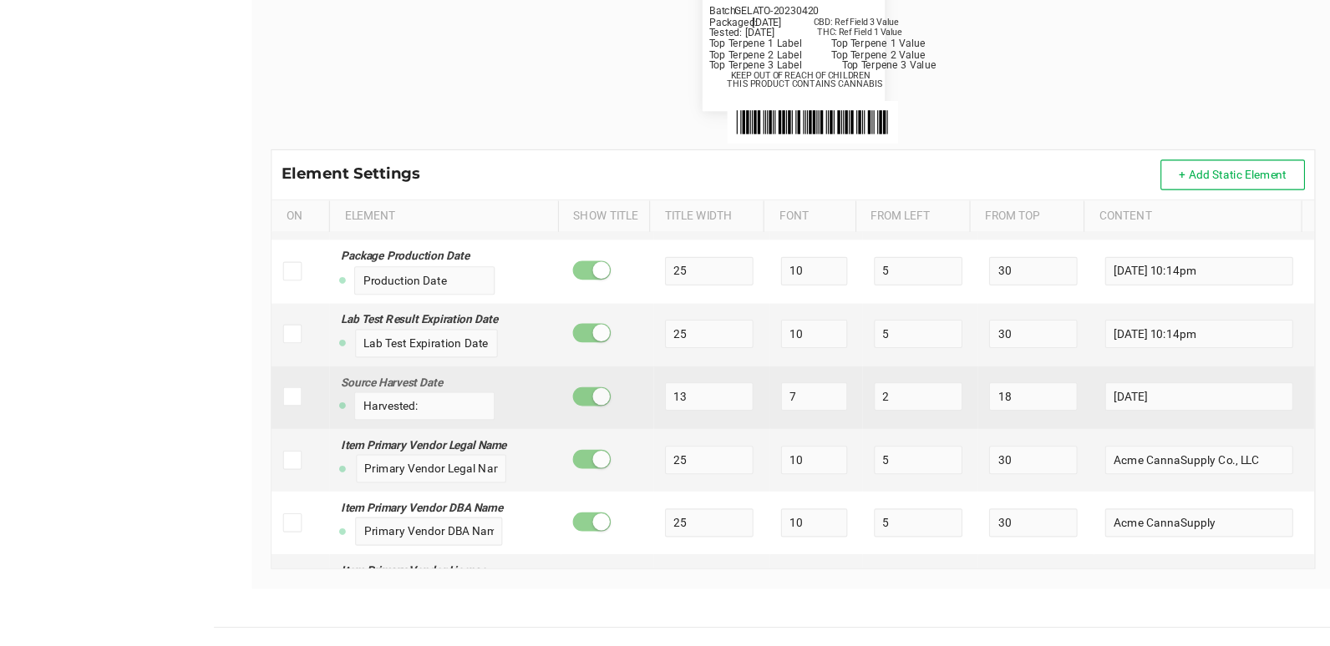
click at [342, 426] on icon at bounding box center [346, 426] width 11 height 0
click at [0, 0] on input "checkbox" at bounding box center [0, 0] width 0 height 0
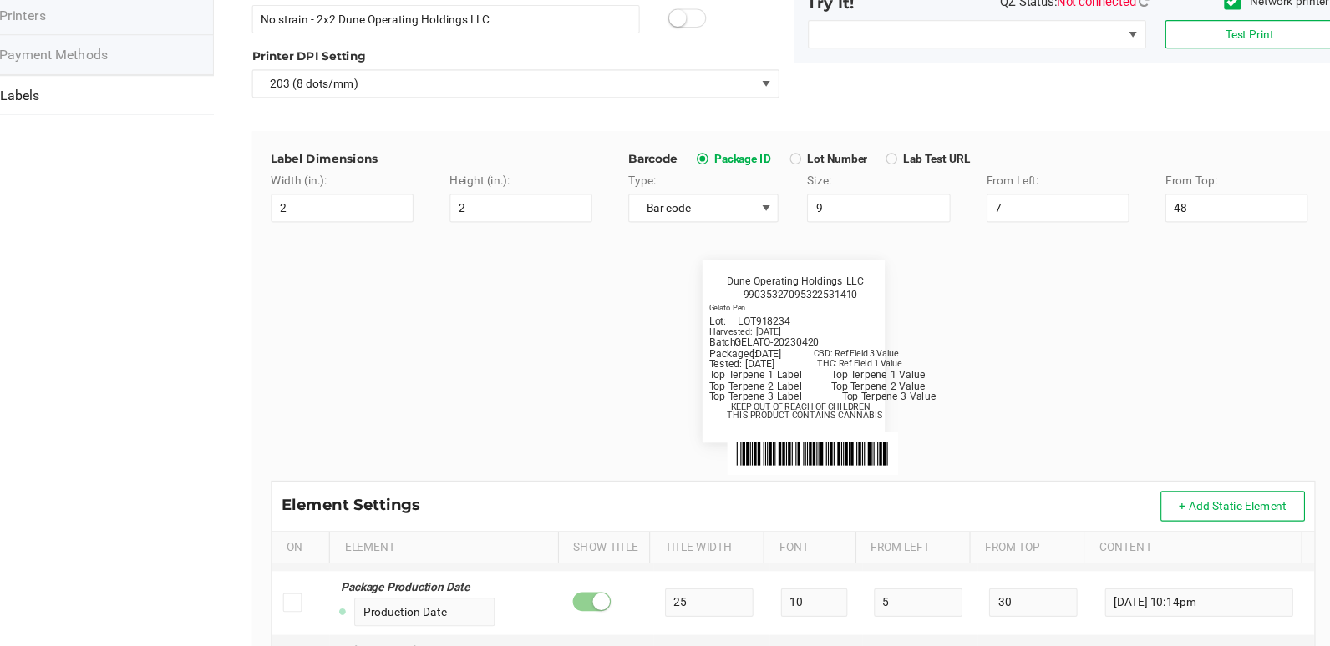
scroll to position [0, 0]
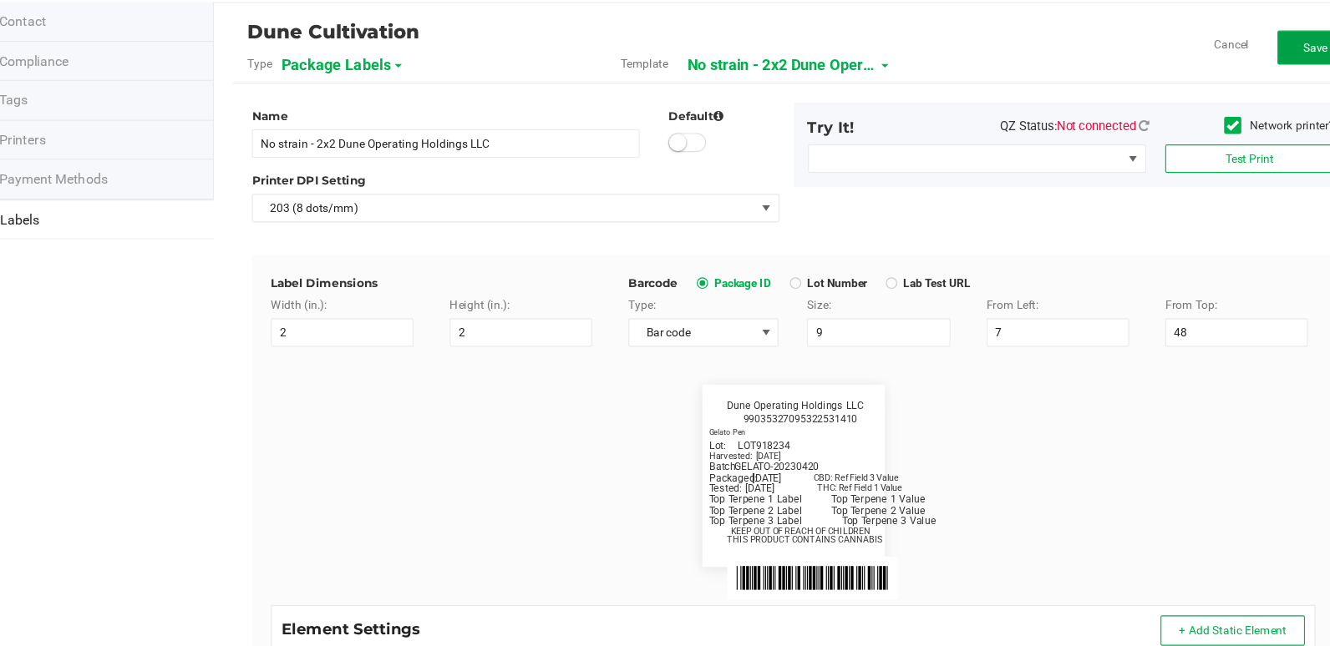
click at [1234, 114] on span "Save" at bounding box center [1245, 120] width 22 height 12
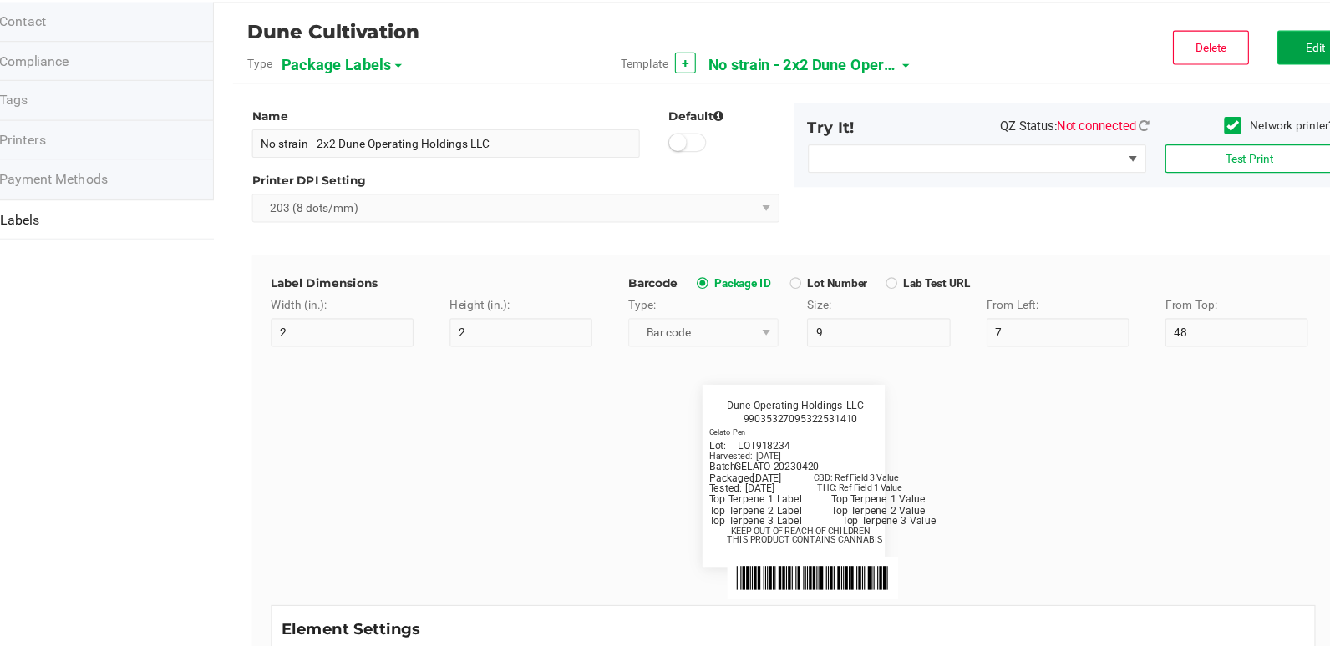
click at [1223, 114] on button "Edit" at bounding box center [1245, 119] width 67 height 30
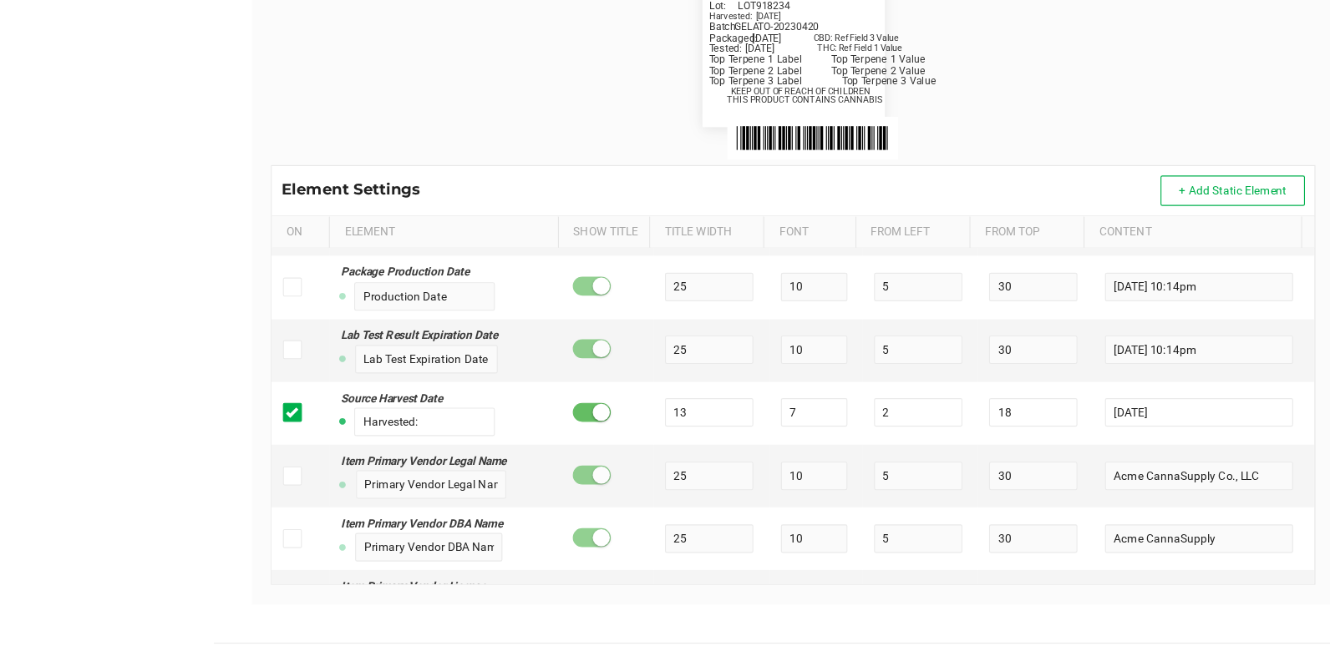
scroll to position [401, 0]
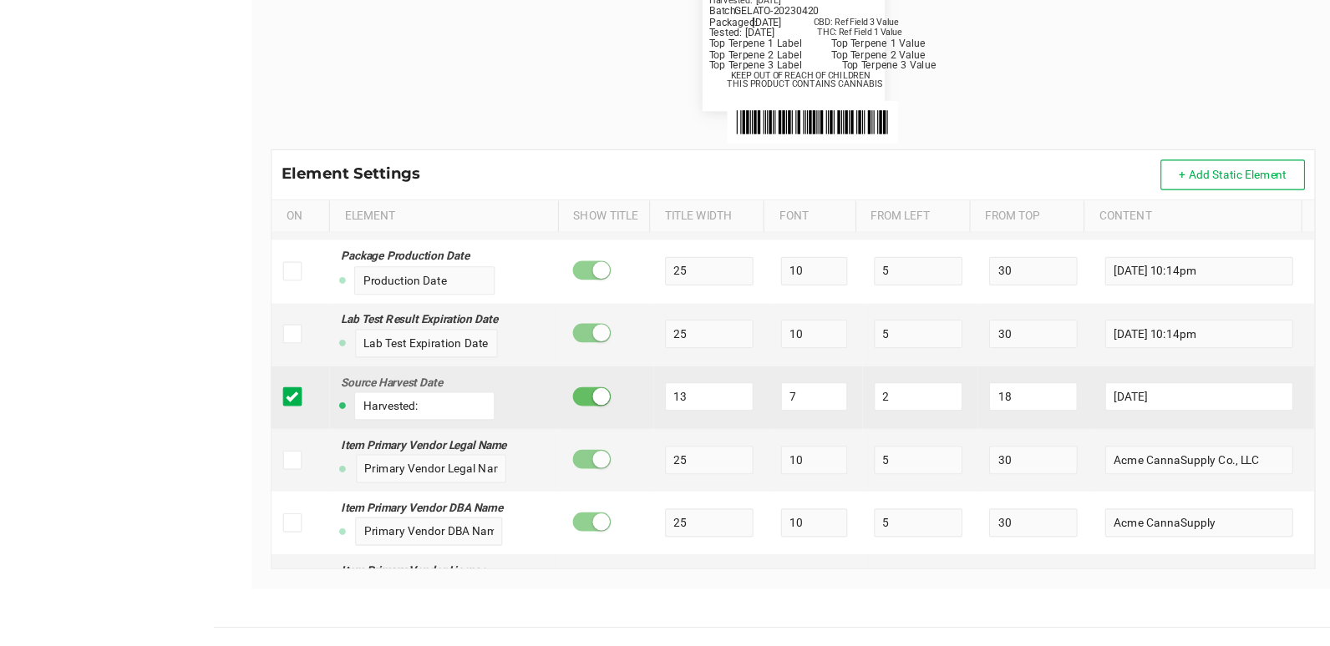
click at [338, 434] on span at bounding box center [346, 426] width 17 height 17
click at [0, 0] on input "checkbox" at bounding box center [0, 0] width 0 height 0
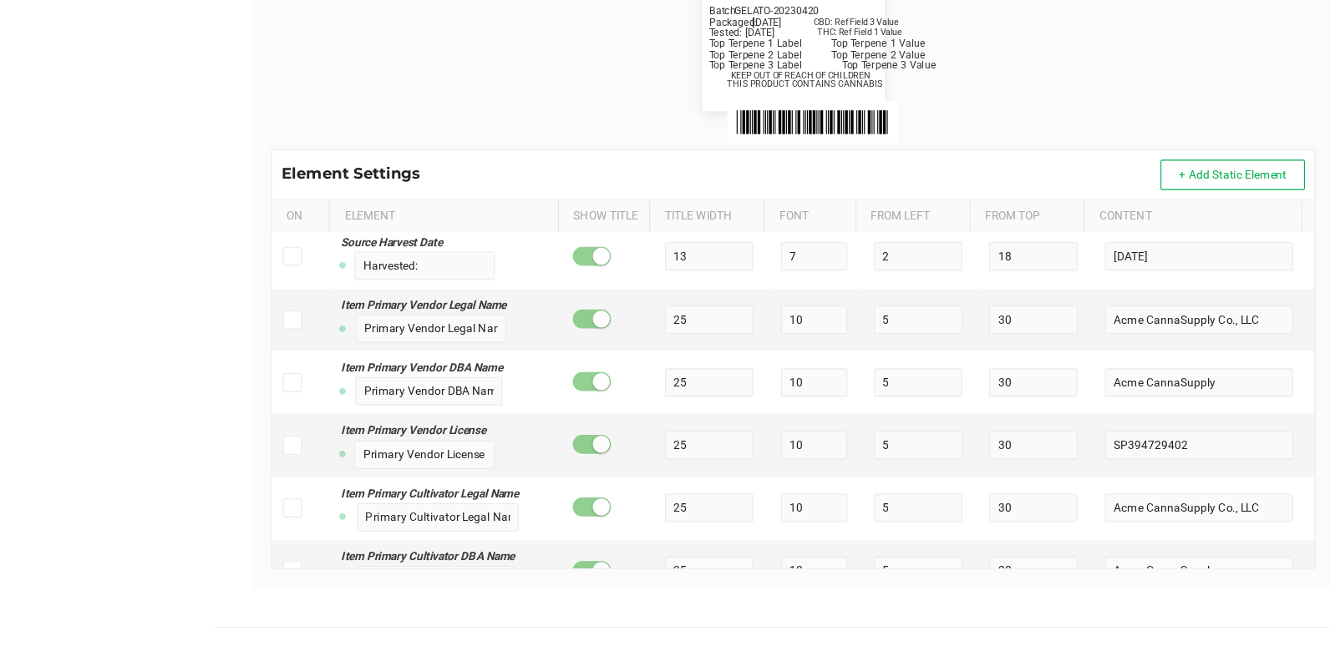
scroll to position [747, 0]
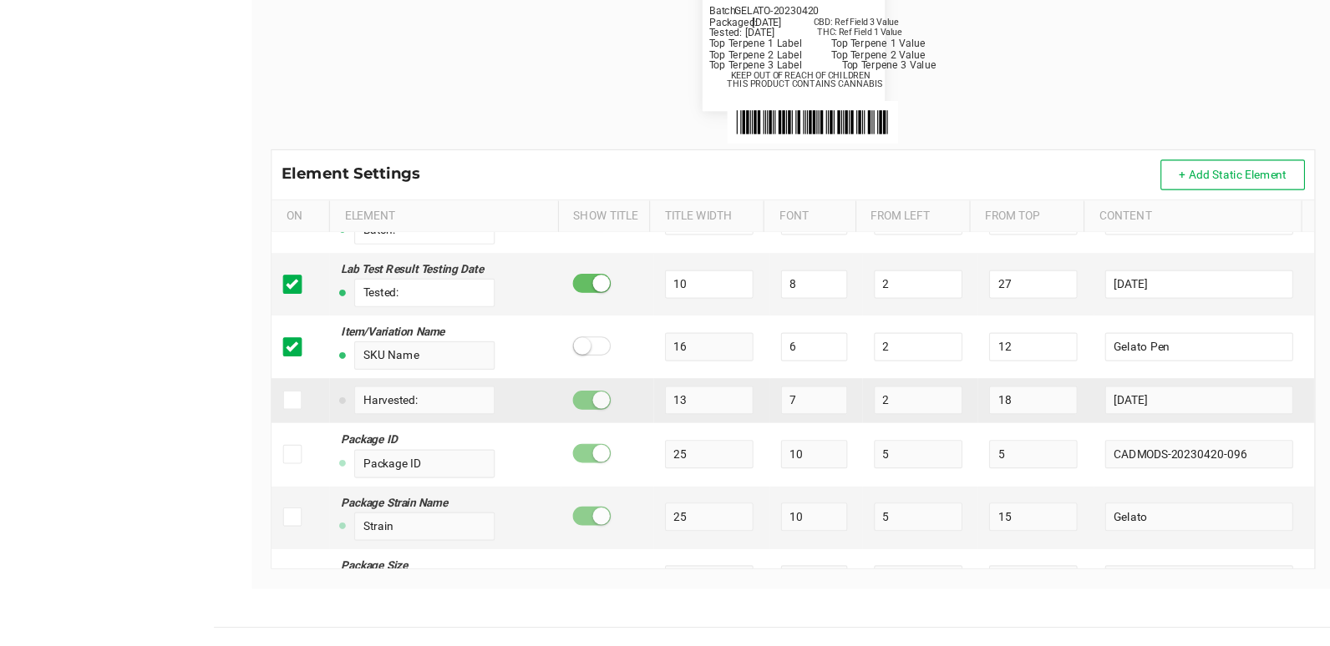
click at [341, 429] on icon at bounding box center [346, 429] width 11 height 0
click at [0, 0] on input "checkbox" at bounding box center [0, 0] width 0 height 0
click at [1114, 429] on input "[DATE]" at bounding box center [1143, 429] width 165 height 25
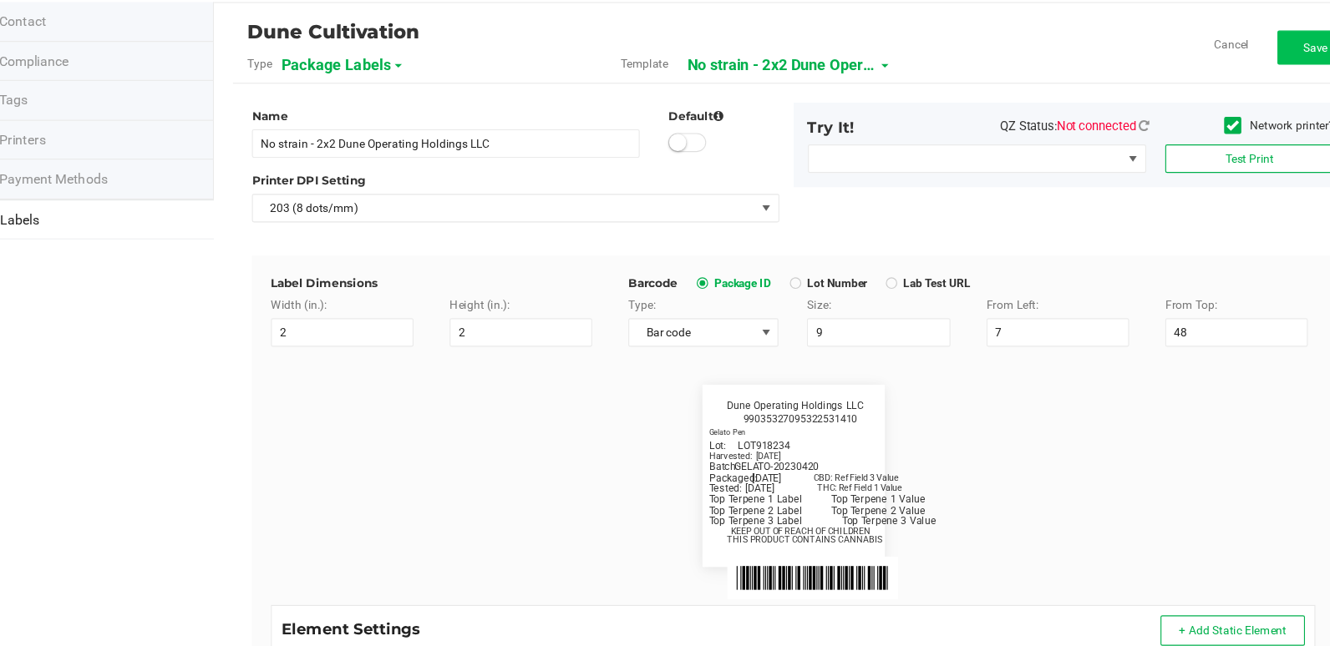
type input "[DATE]"
click at [1218, 114] on button "Save" at bounding box center [1245, 119] width 67 height 30
